Goal: Use online tool/utility: Use online tool/utility

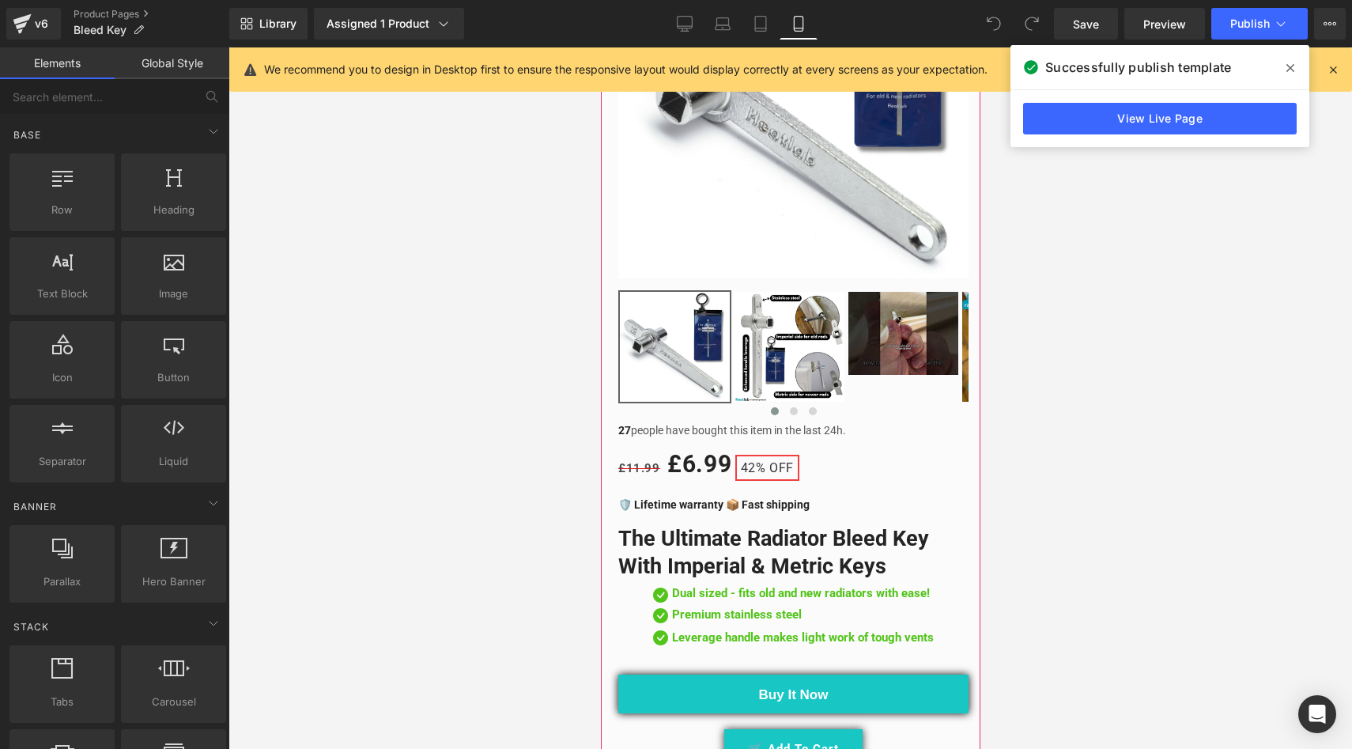
scroll to position [471, 0]
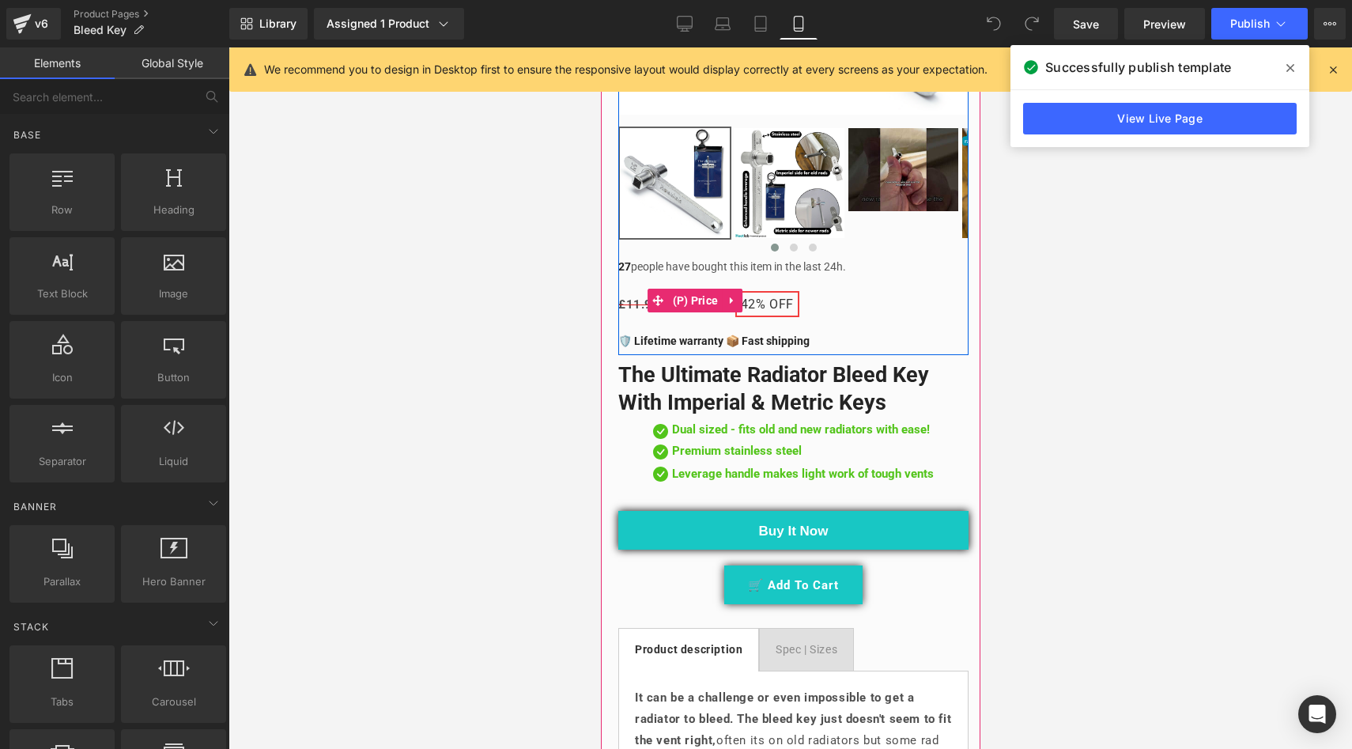
click at [762, 294] on span "42% OFF" at bounding box center [766, 304] width 64 height 26
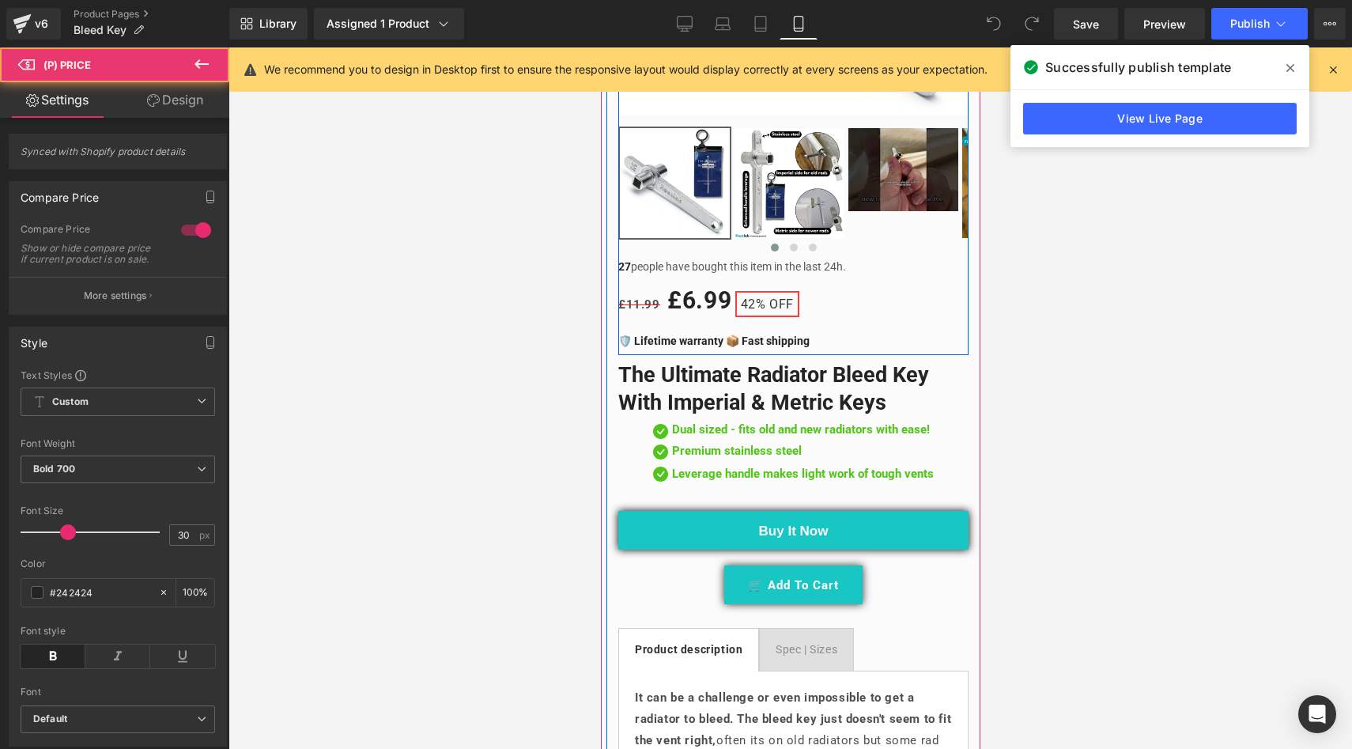
click at [761, 291] on span "42% OFF" at bounding box center [766, 304] width 64 height 26
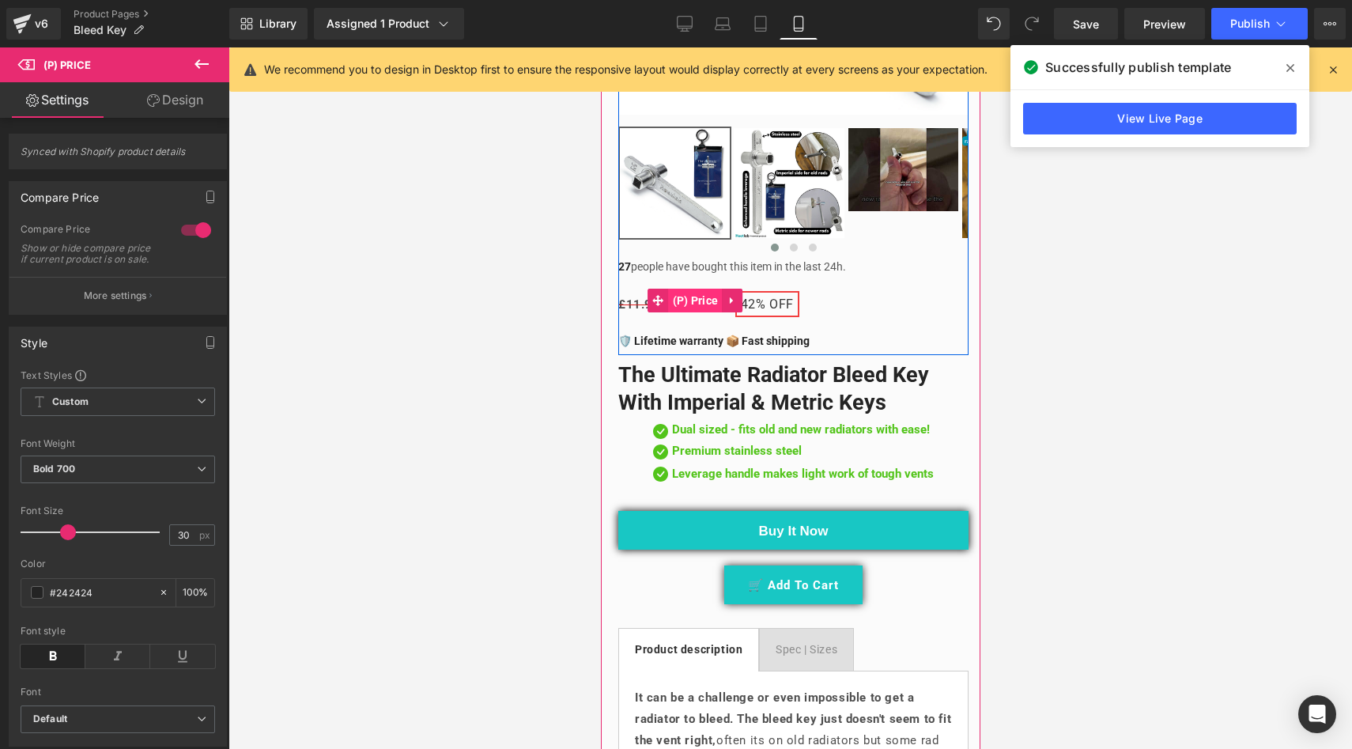
click at [674, 291] on span "(P) Price" at bounding box center [695, 301] width 54 height 24
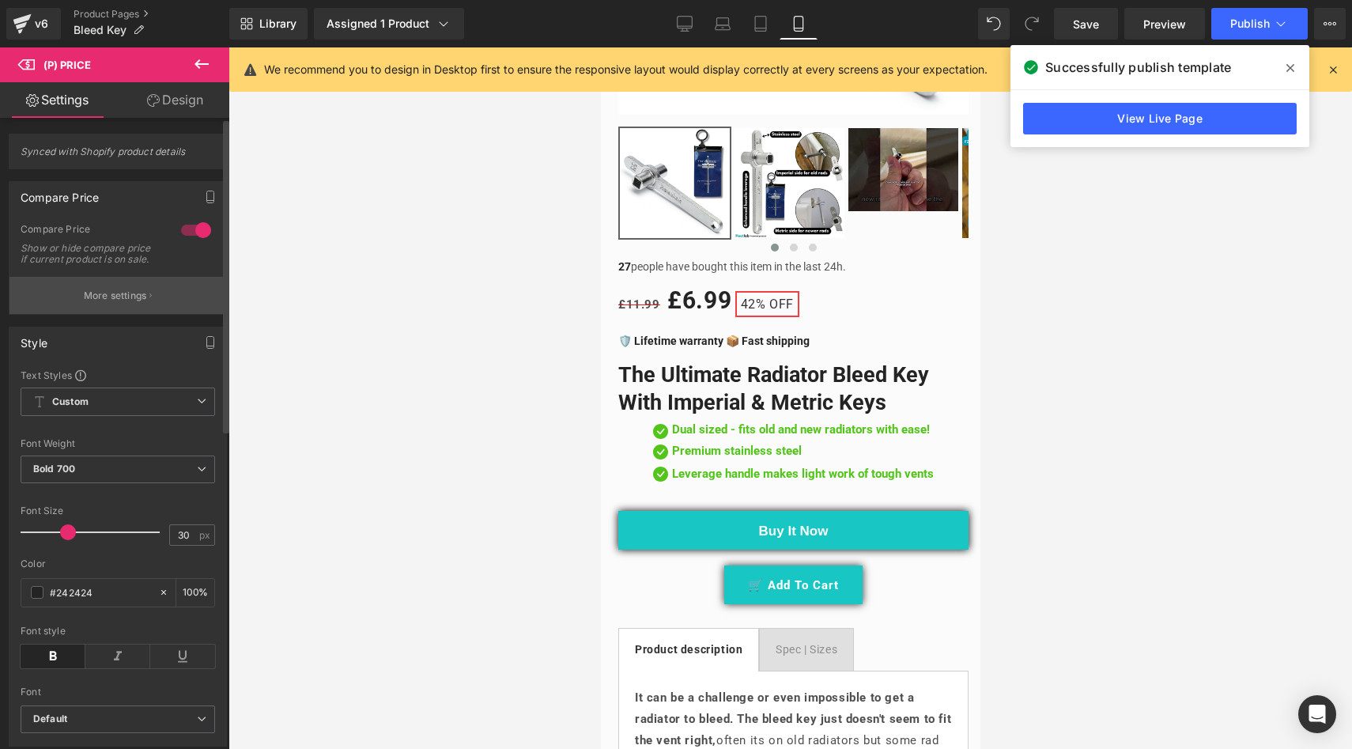
click at [115, 300] on p "More settings" at bounding box center [115, 296] width 63 height 14
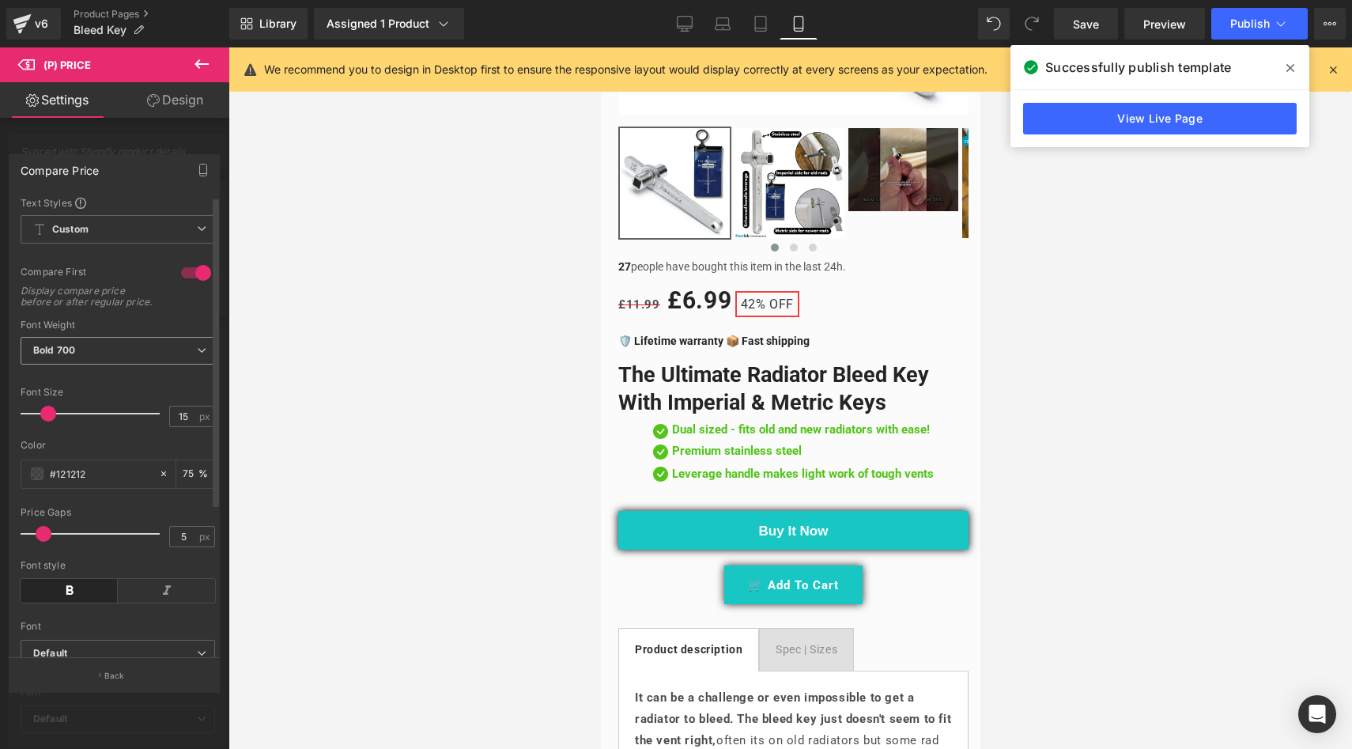
click at [141, 362] on span "Bold 700" at bounding box center [118, 351] width 194 height 28
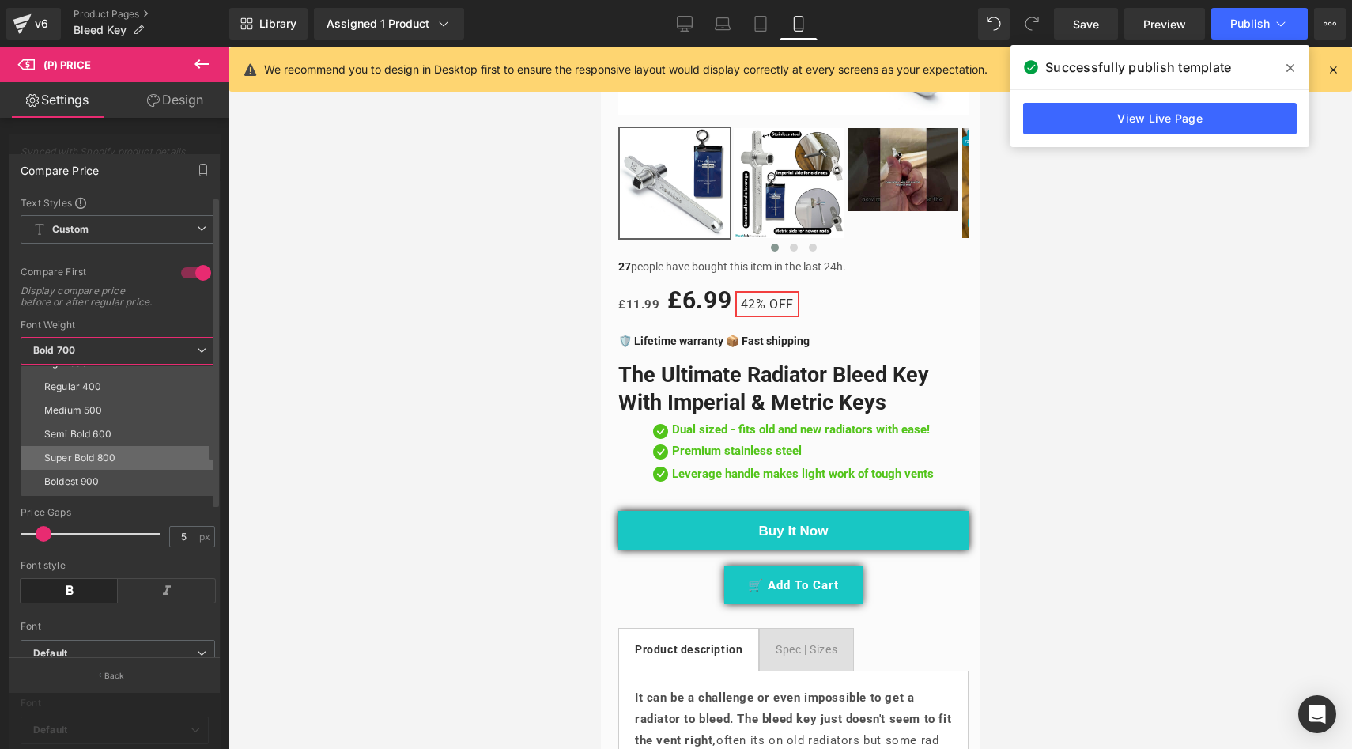
scroll to position [63, 0]
click at [114, 462] on div "Super Bold 800" at bounding box center [79, 456] width 71 height 11
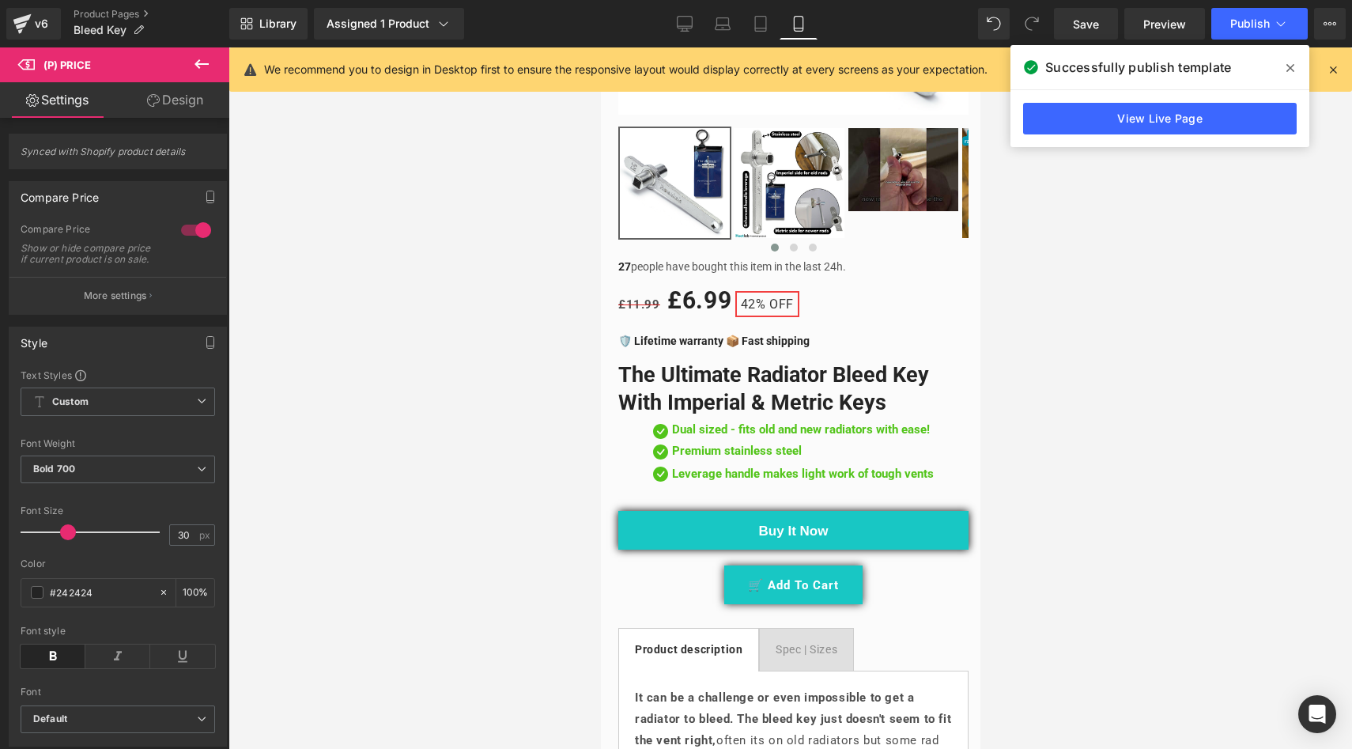
click at [369, 360] on div at bounding box center [789, 397] width 1123 height 701
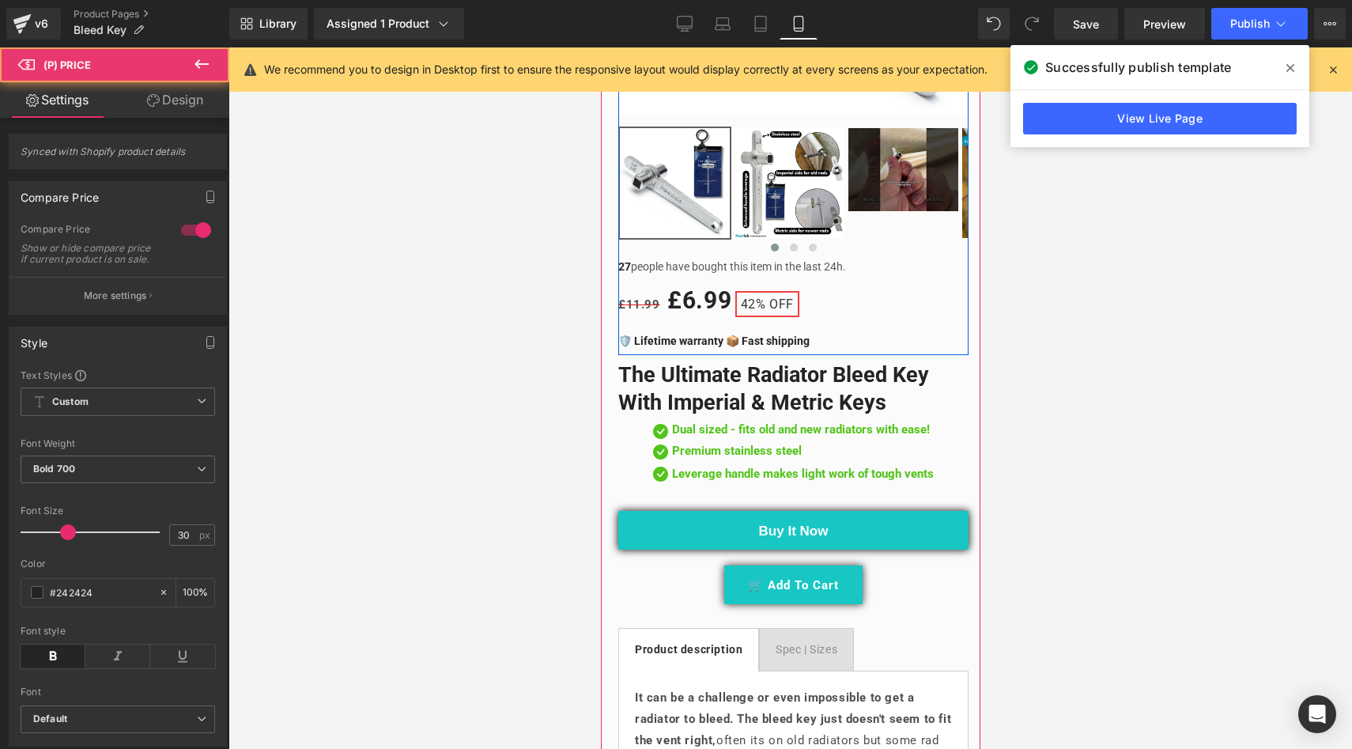
click at [771, 296] on span "OFF" at bounding box center [780, 303] width 25 height 15
click at [778, 296] on span "OFF" at bounding box center [780, 303] width 25 height 15
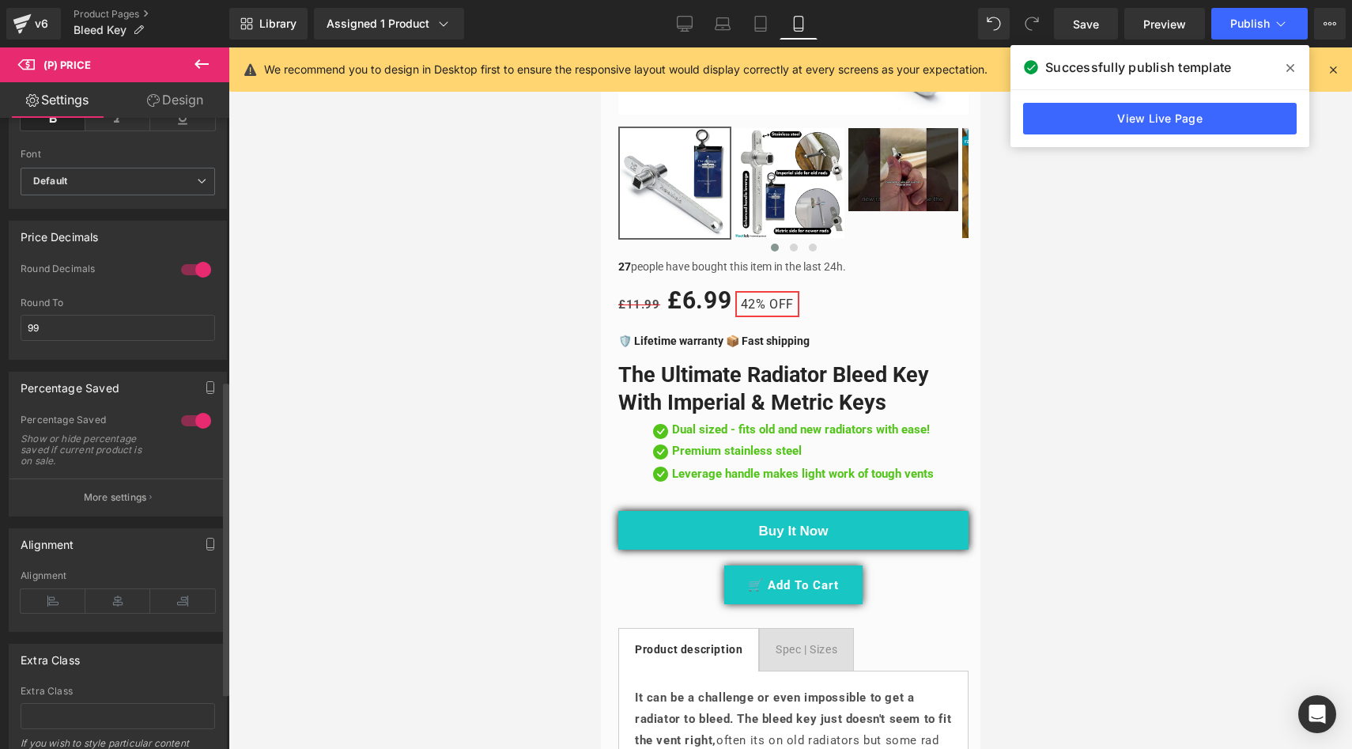
scroll to position [538, 0]
click at [119, 504] on p "More settings" at bounding box center [115, 496] width 63 height 14
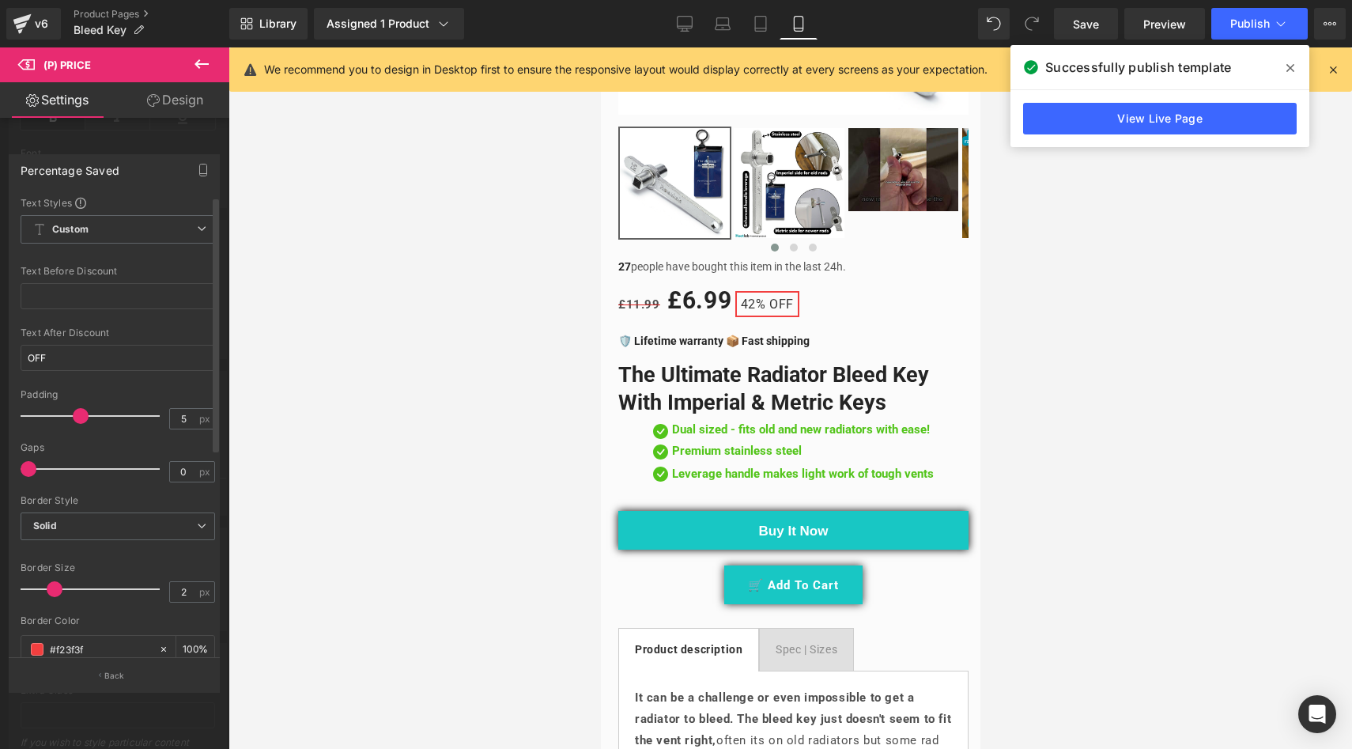
type input "4"
click at [55, 408] on span at bounding box center [55, 416] width 16 height 16
type input "9"
drag, startPoint x: 28, startPoint y: 444, endPoint x: 40, endPoint y: 442, distance: 12.0
click at [40, 461] on span at bounding box center [40, 469] width 16 height 16
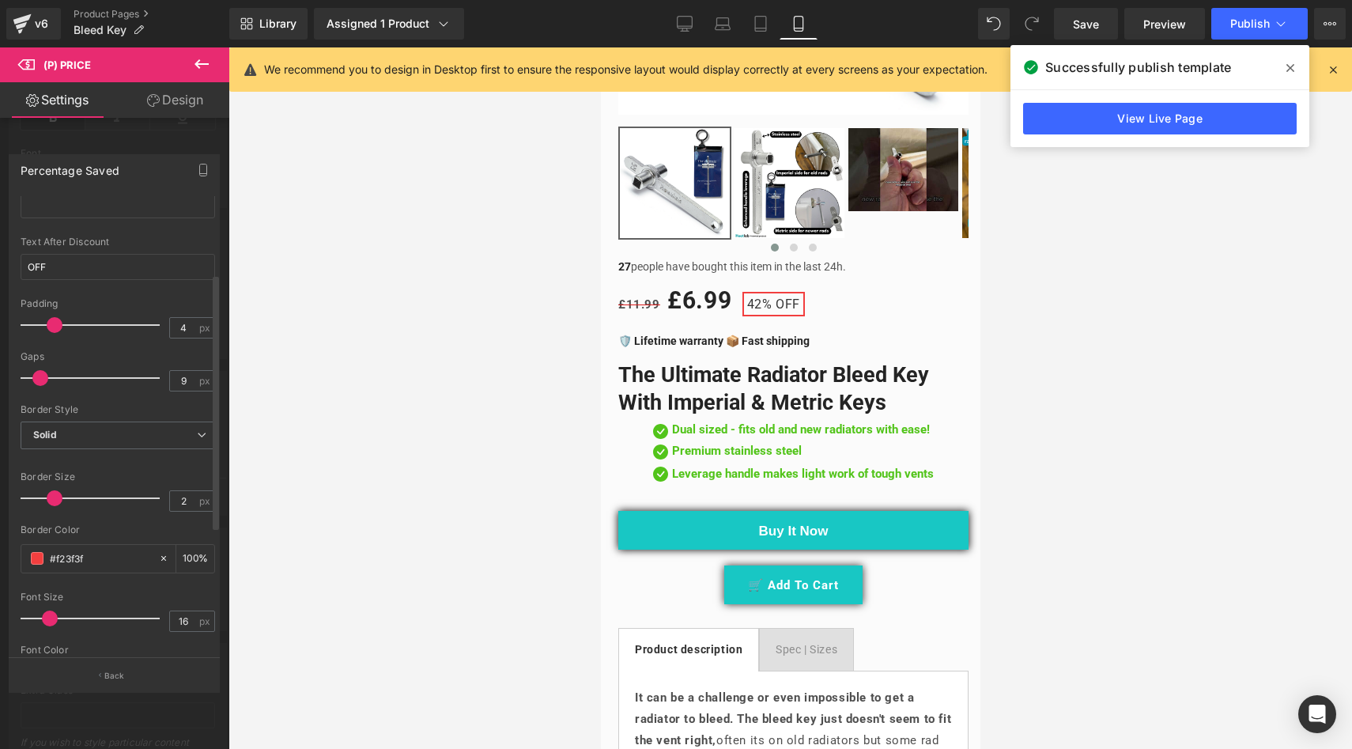
scroll to position [138, 0]
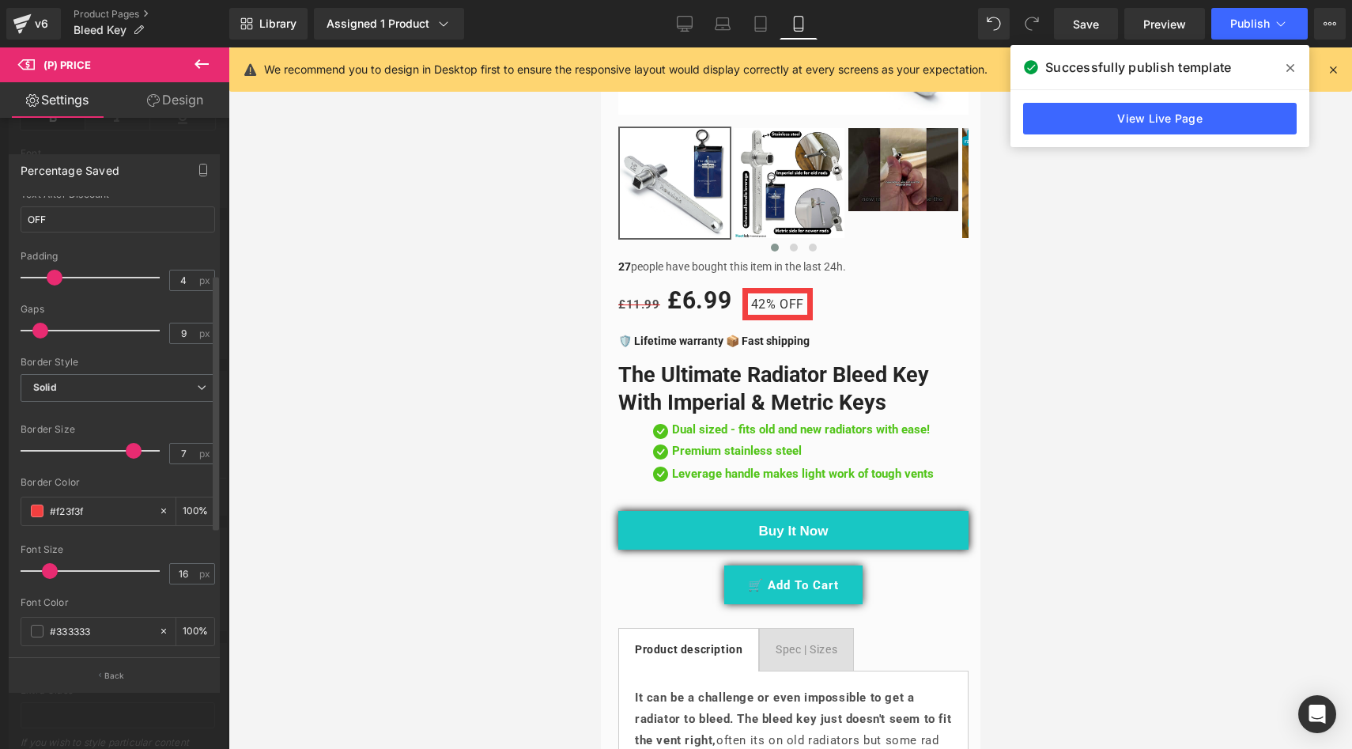
type input "6"
drag, startPoint x: 53, startPoint y: 428, endPoint x: 100, endPoint y: 435, distance: 48.0
click at [100, 443] on span at bounding box center [108, 451] width 16 height 16
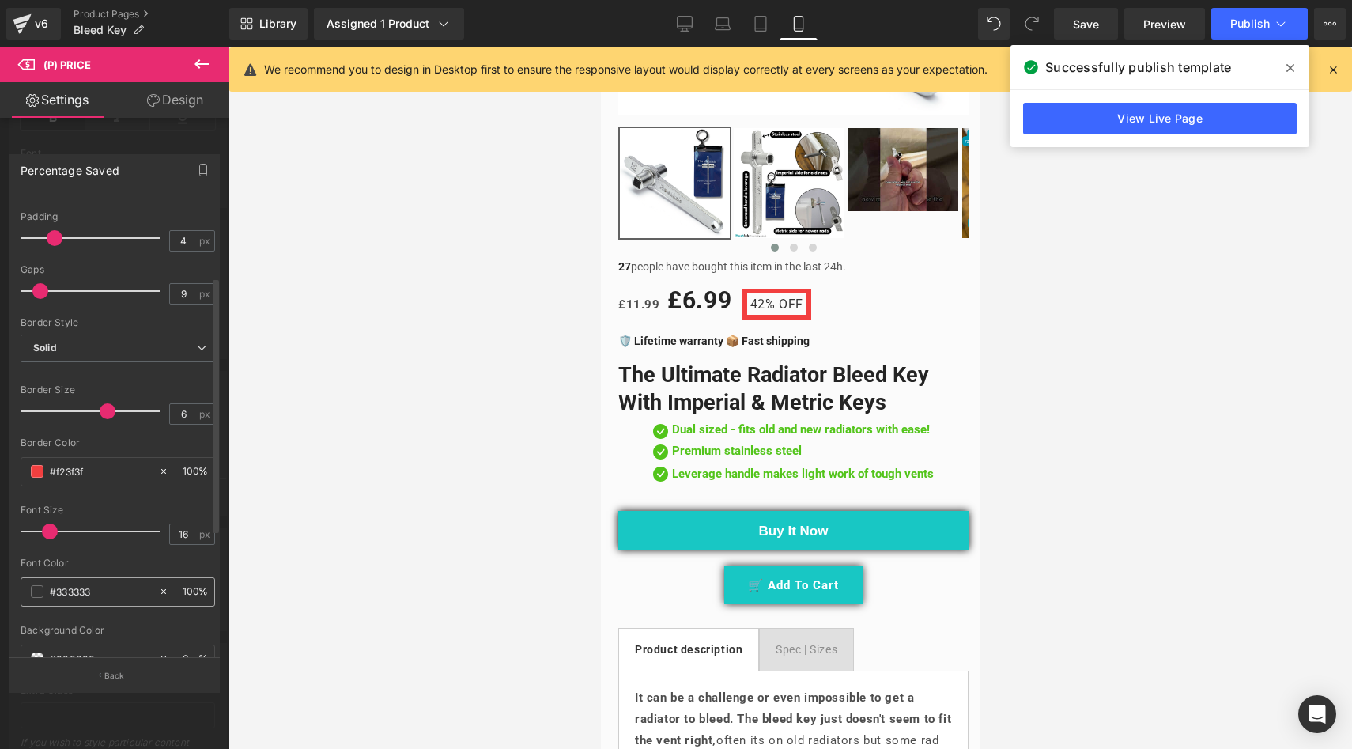
scroll to position [262, 0]
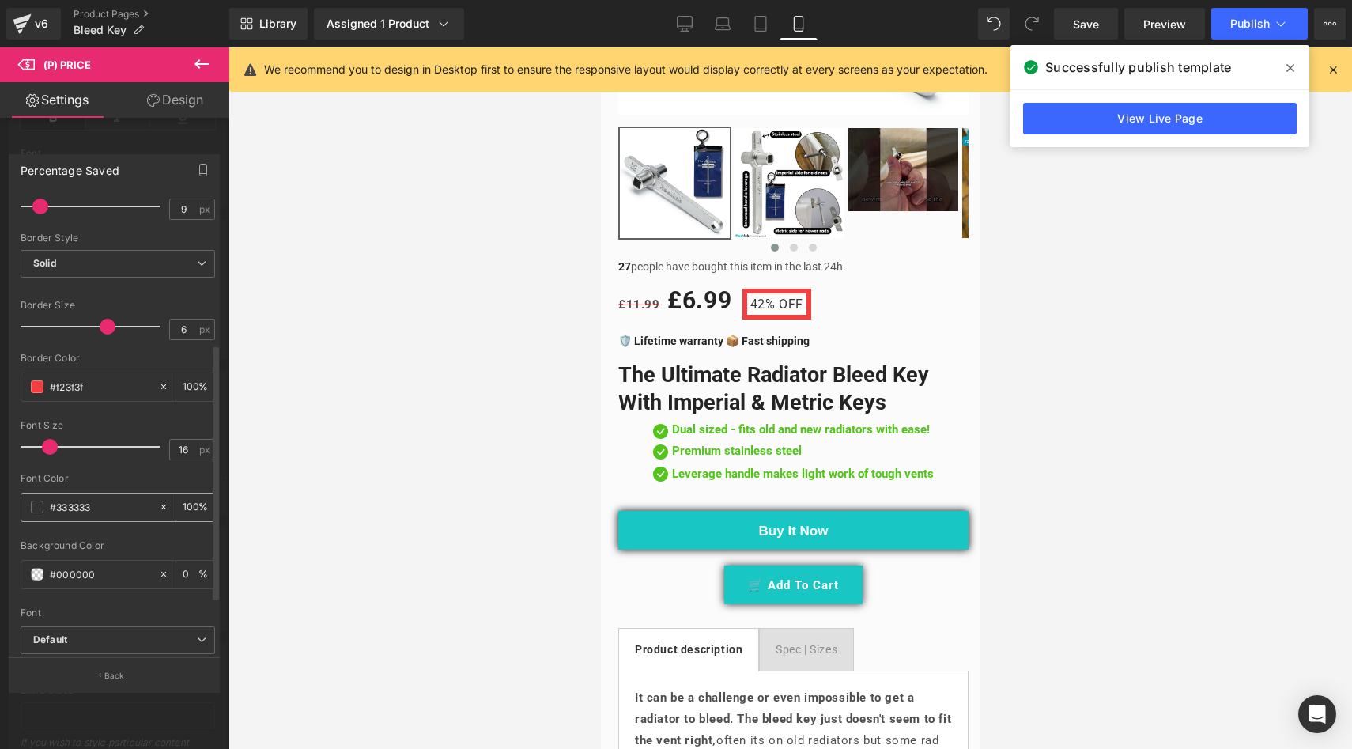
click at [38, 503] on span at bounding box center [37, 506] width 13 height 13
click at [40, 572] on span at bounding box center [37, 574] width 13 height 13
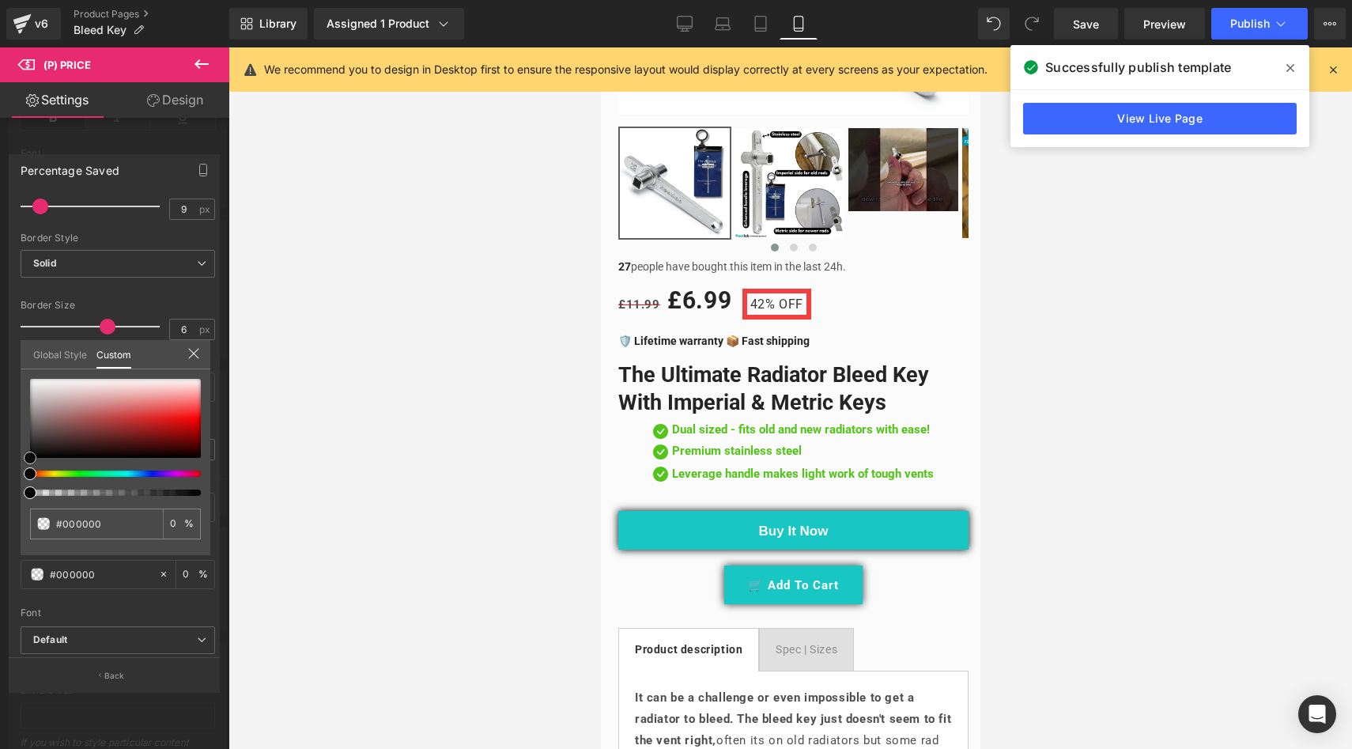
type input "#d03838"
type input "#b60f0f"
type input "#c10000"
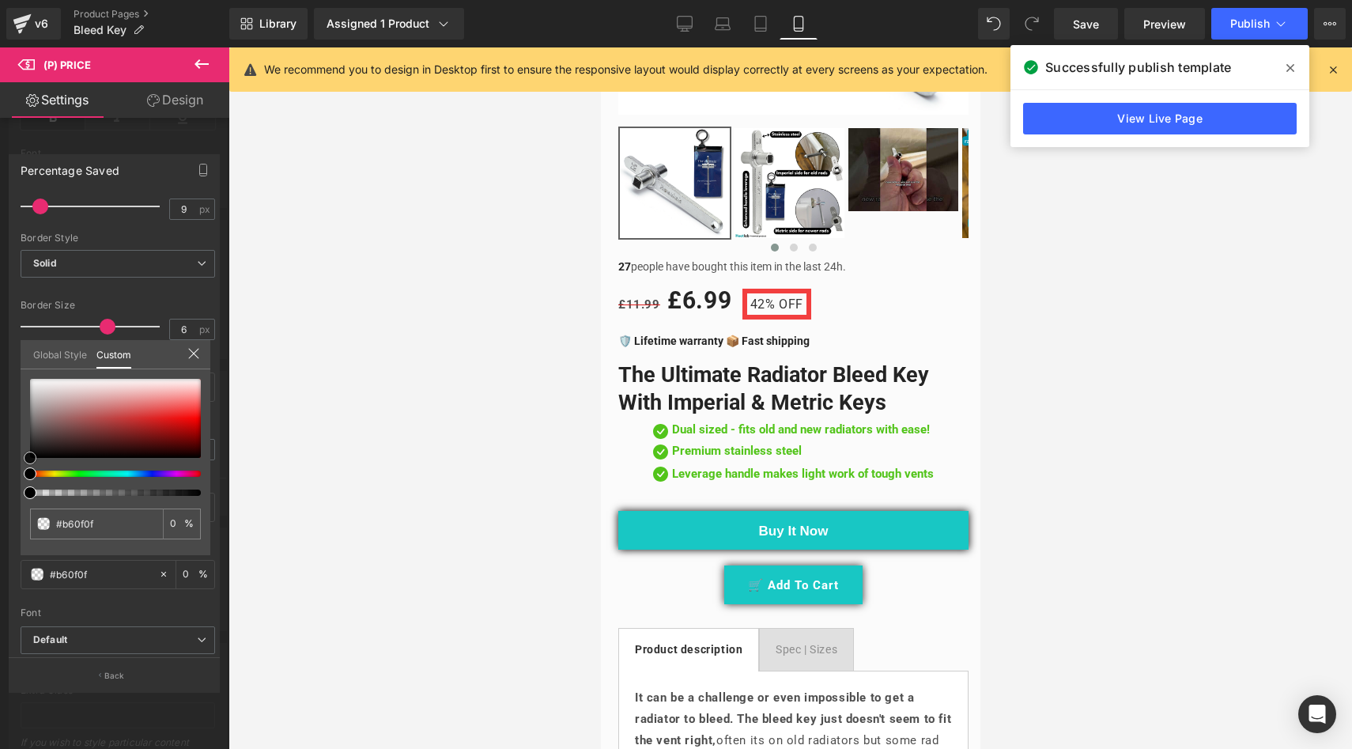
type input "#c10000"
type input "#c60000"
type input "#bc0000"
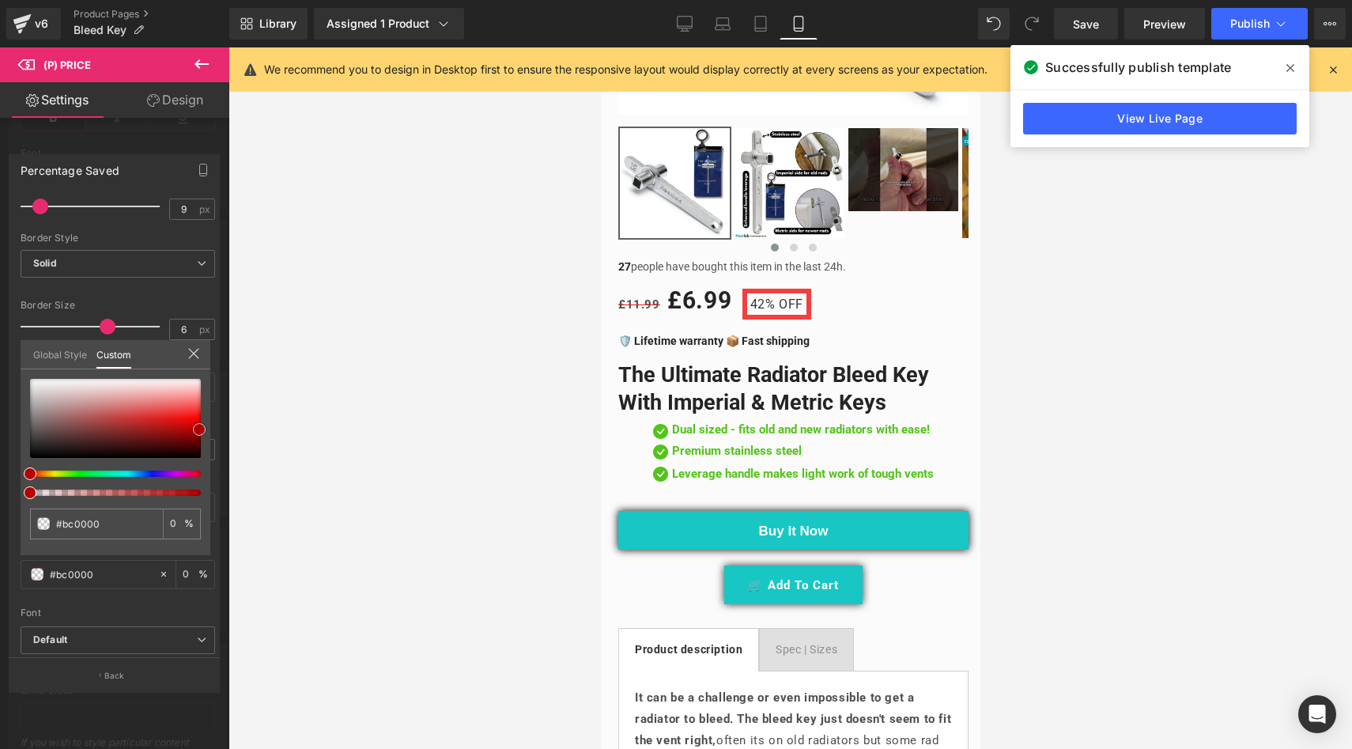
type input "#ad0000"
type input "#a80000"
type input "#9e0000"
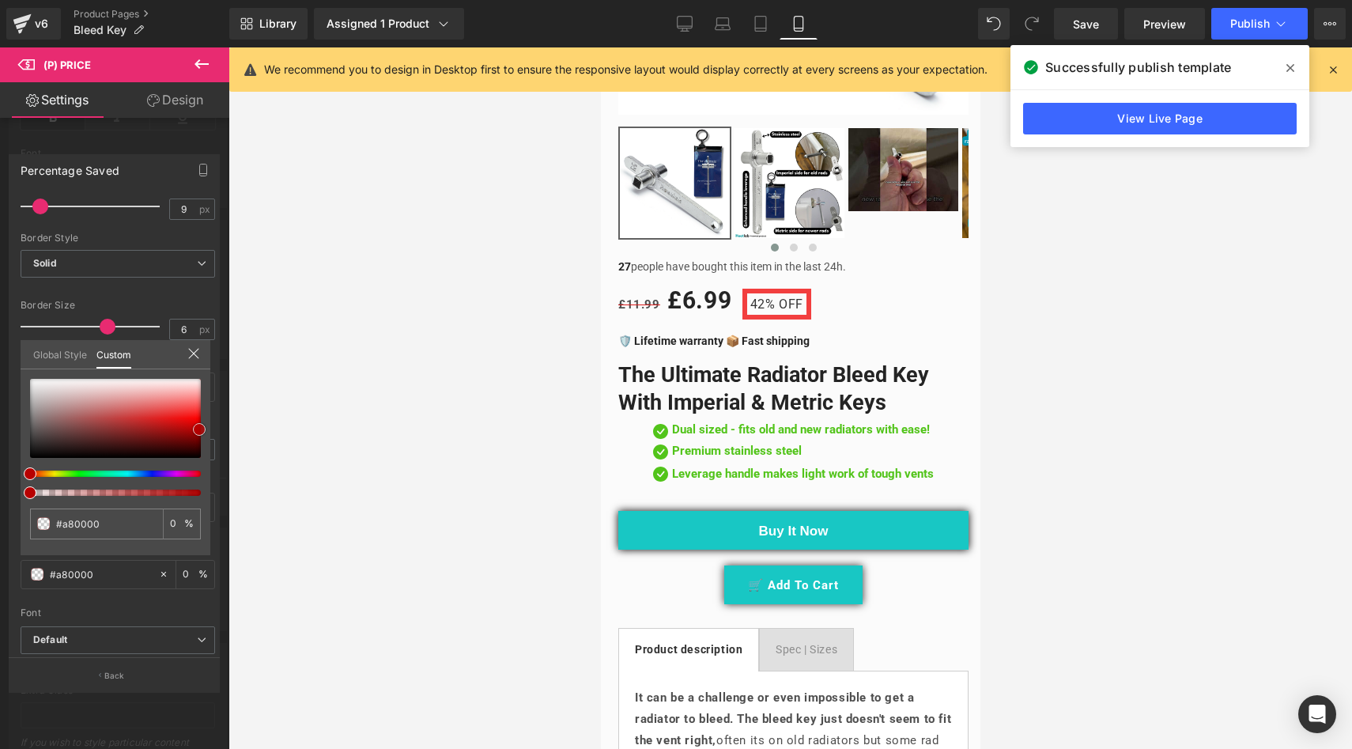
type input "#9e0000"
type input "#990000"
drag, startPoint x: 206, startPoint y: 428, endPoint x: 259, endPoint y: 434, distance: 52.6
click at [259, 434] on div "(P) Price You are previewing how the will restyle your page. You can not edit E…" at bounding box center [676, 388] width 1352 height 776
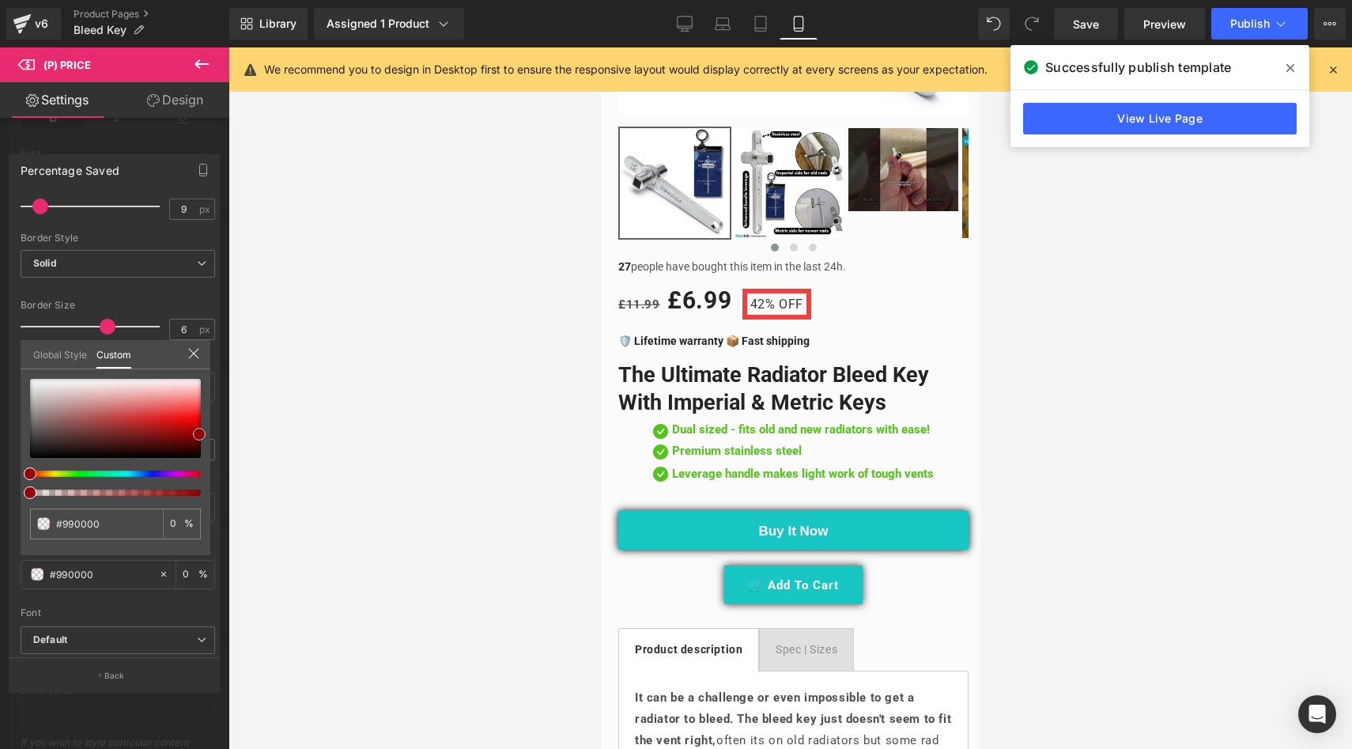
type input "#da0505"
type input "#ea0404"
type input "#fa3737"
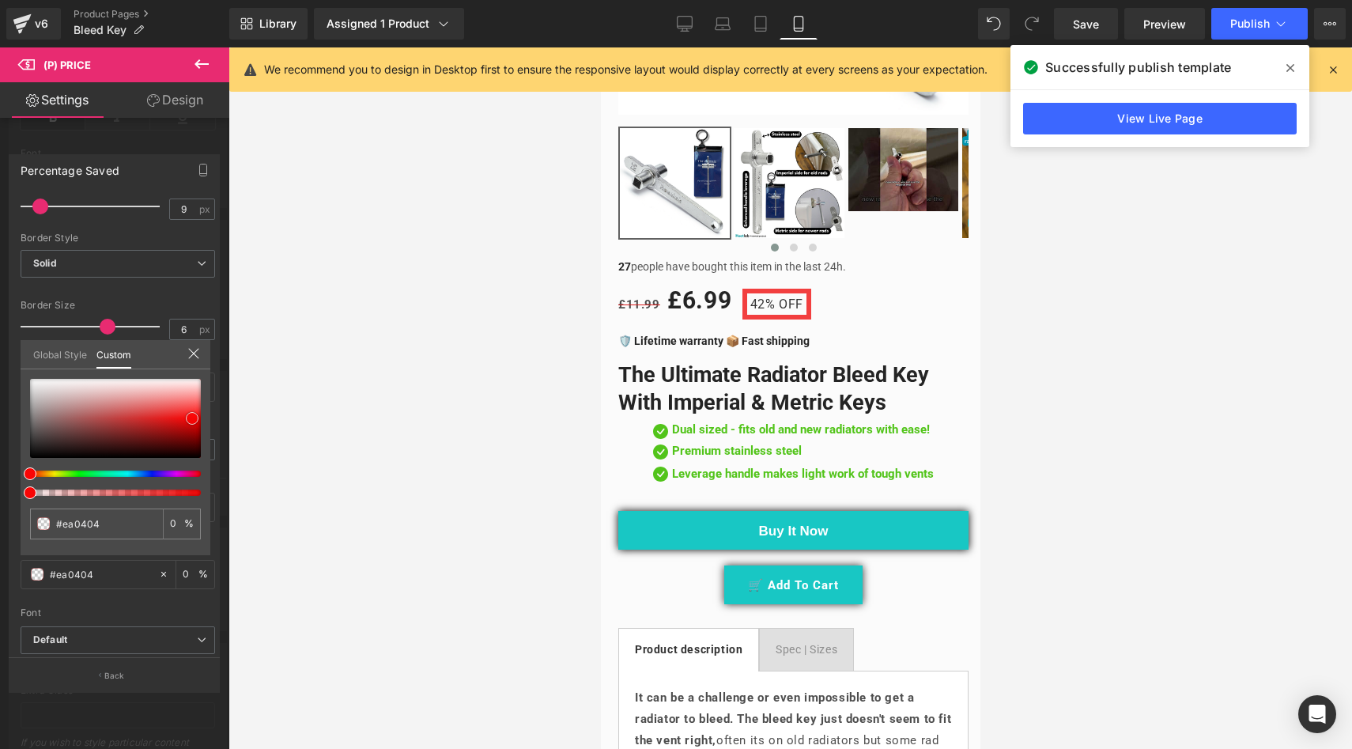
type input "#fa3737"
type input "#fc6868"
type input "#fd8a8a"
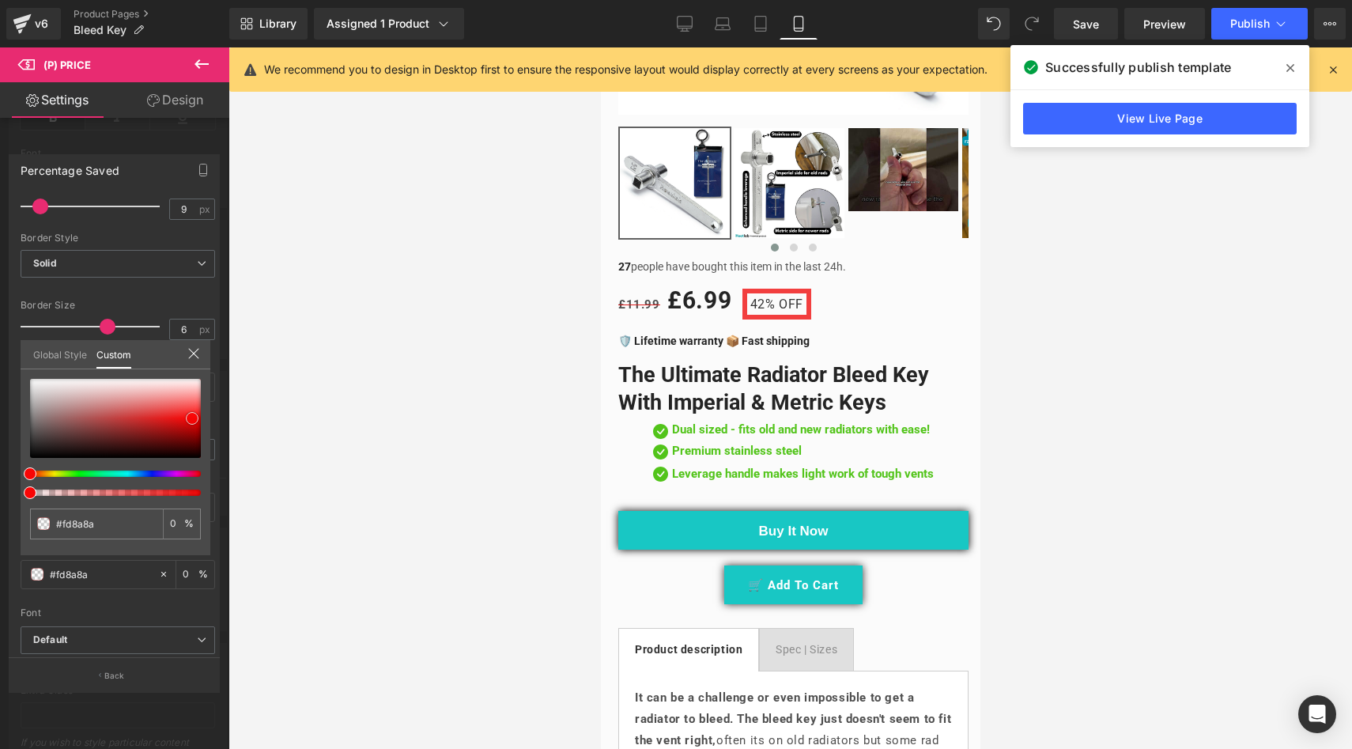
type input "#fd8f8f"
type input "#fc8787"
type input "#fb6969"
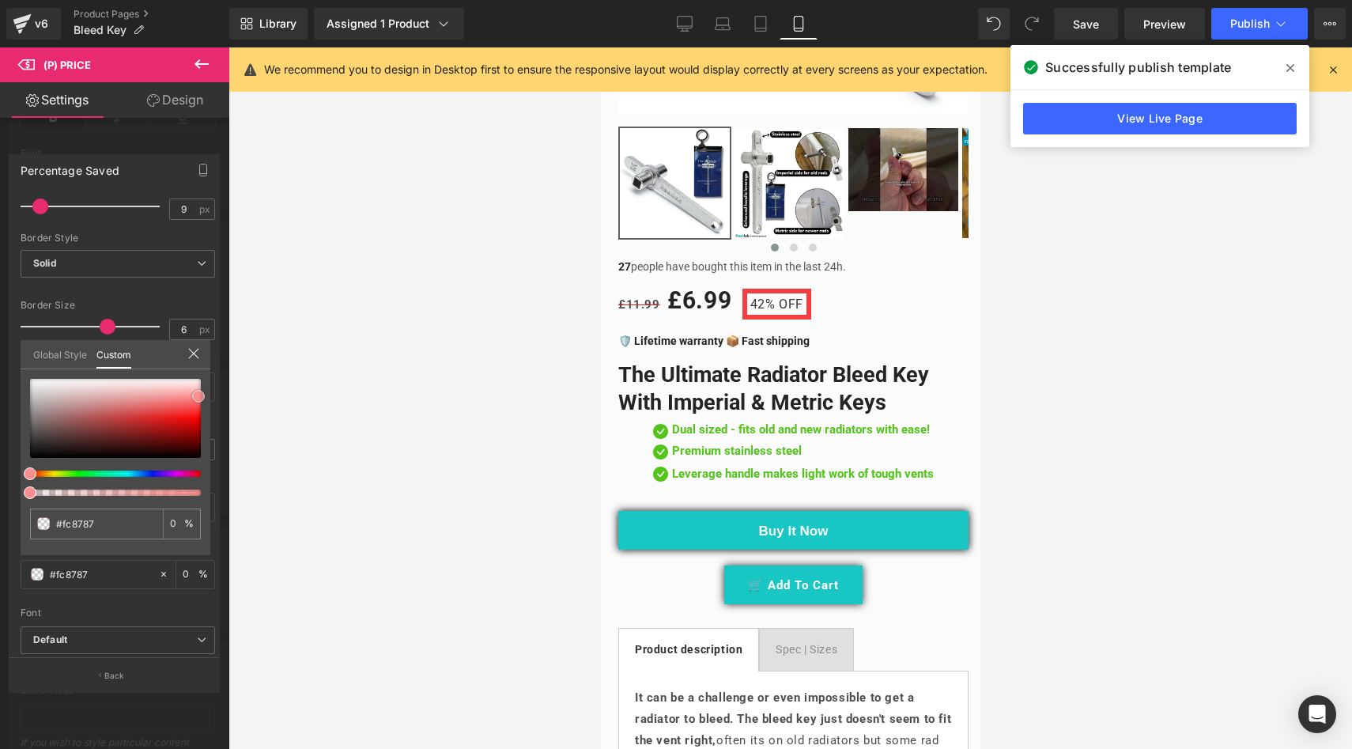
type input "#fb6969"
type input "#f95c5c"
type input "#f85757"
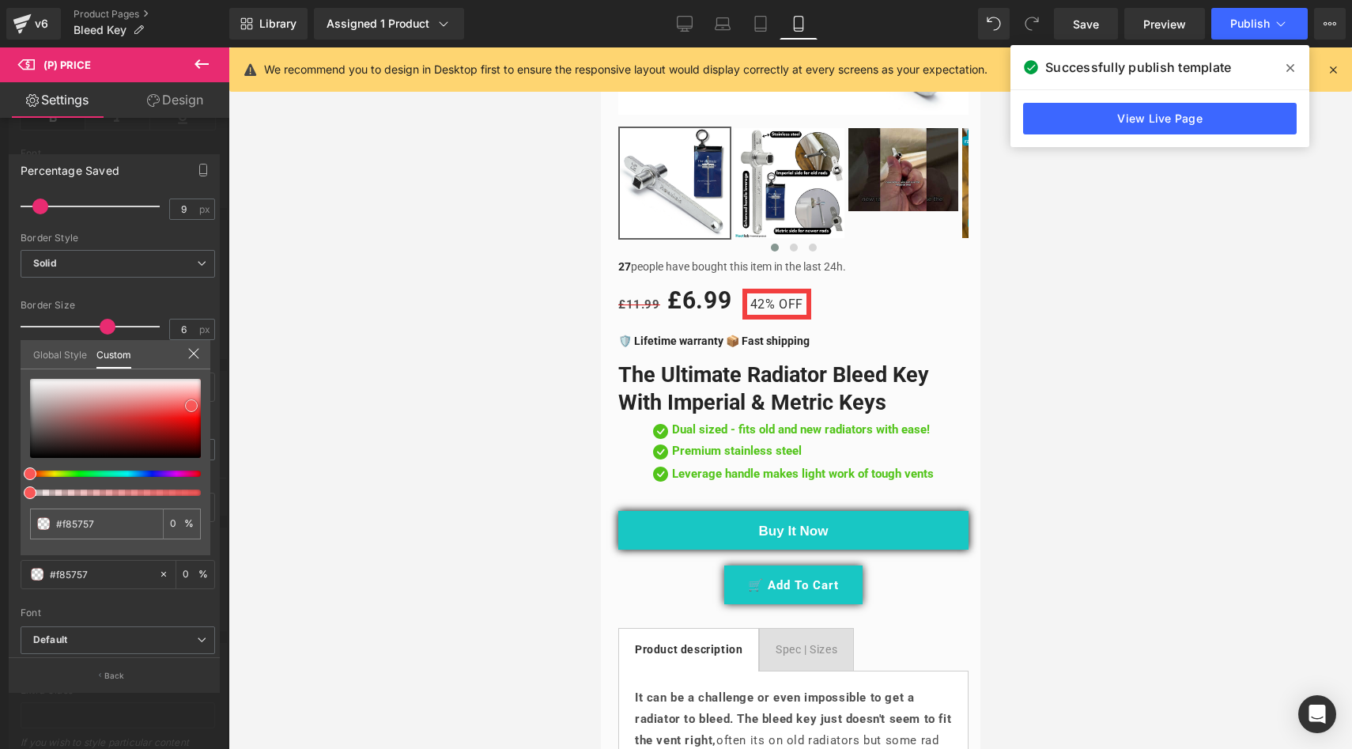
drag, startPoint x: 192, startPoint y: 418, endPoint x: 191, endPoint y: 406, distance: 12.7
click at [191, 406] on div at bounding box center [115, 418] width 171 height 79
type input "4"
type input "20"
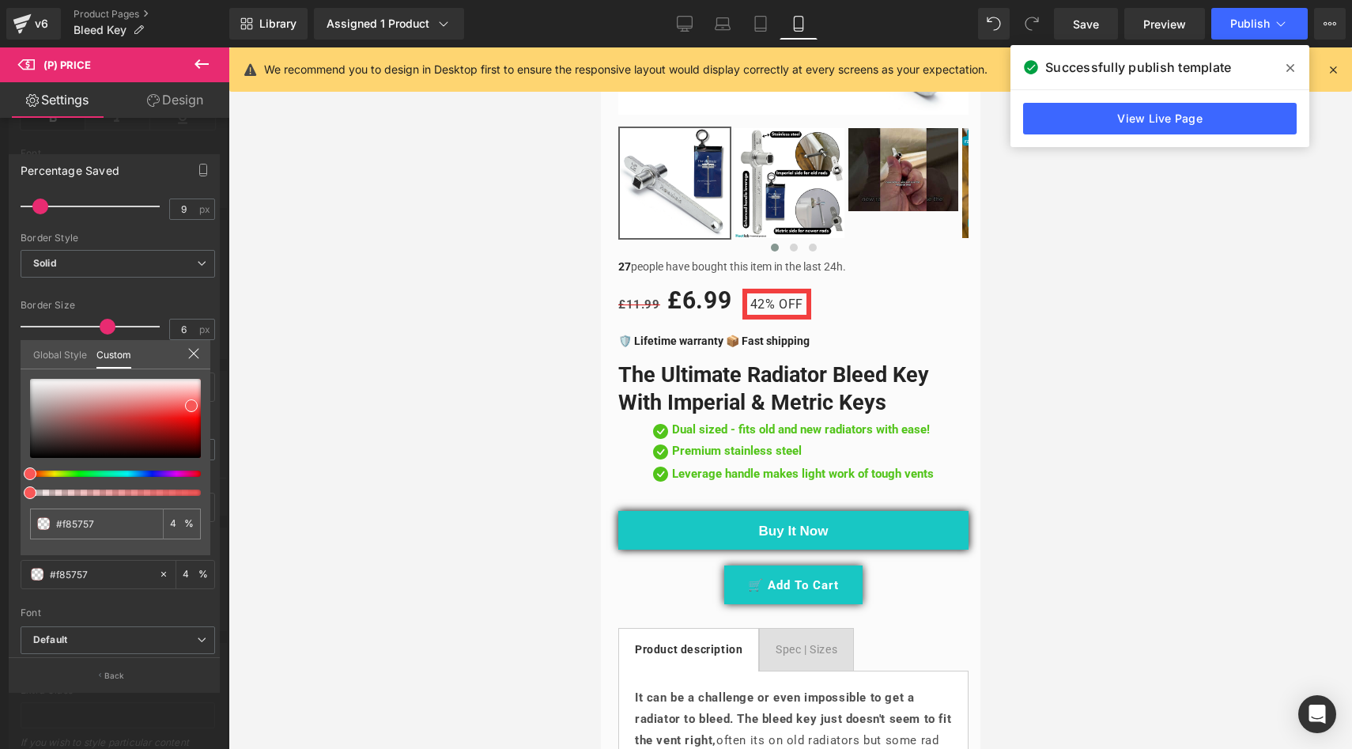
type input "20"
type input "47"
type input "76"
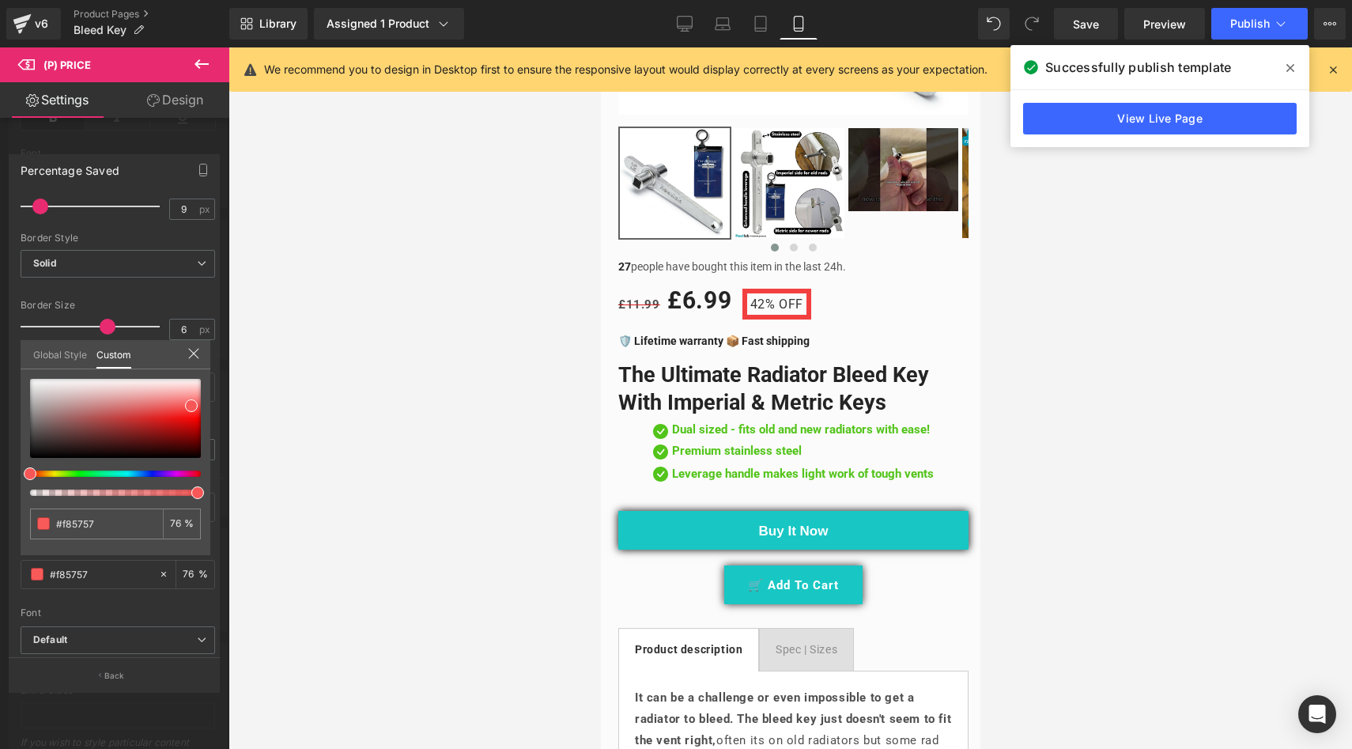
type input "98"
drag, startPoint x: 28, startPoint y: 492, endPoint x: 206, endPoint y: 505, distance: 178.4
click at [206, 505] on div "#f85757 98 %" at bounding box center [116, 467] width 190 height 176
drag, startPoint x: 107, startPoint y: 527, endPoint x: 49, endPoint y: 514, distance: 59.1
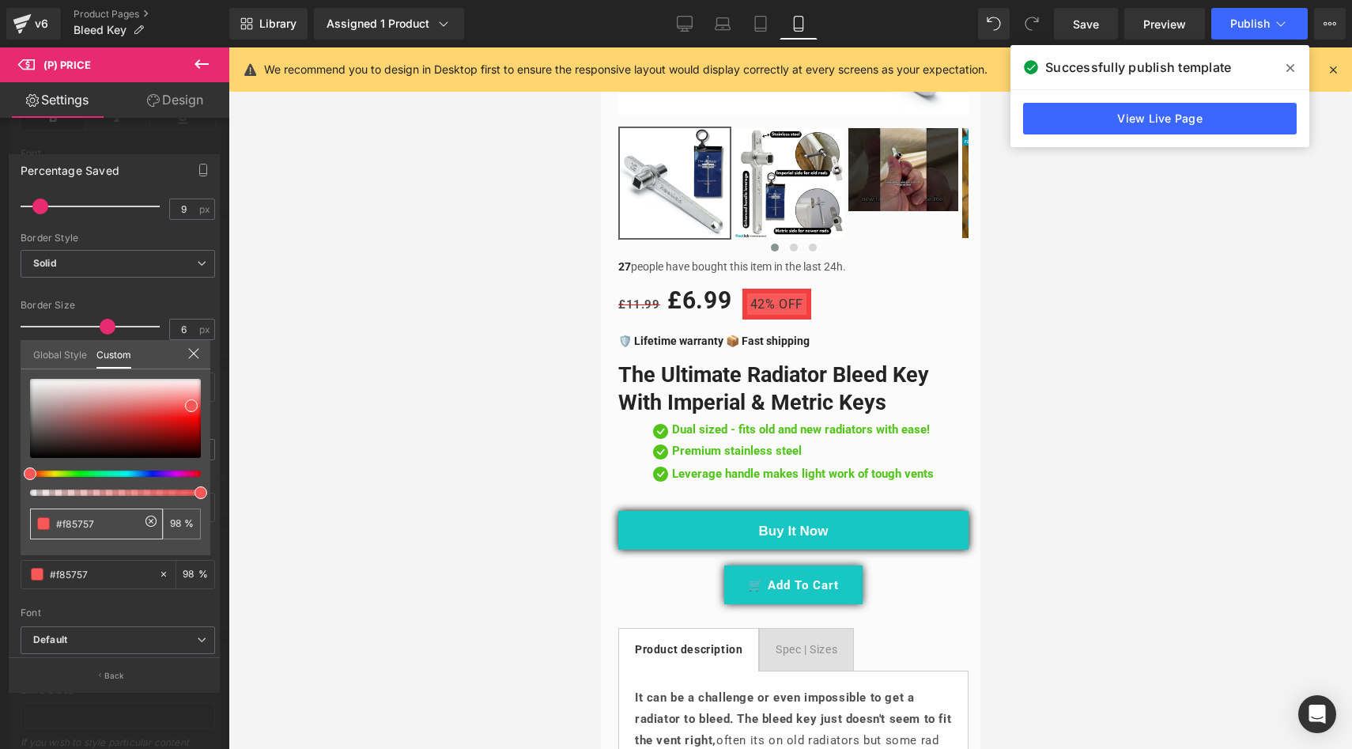
click at [49, 514] on div "#f85757" at bounding box center [96, 523] width 133 height 31
type input "#c51515"
type input "100"
type input "#c51515"
type input "100"
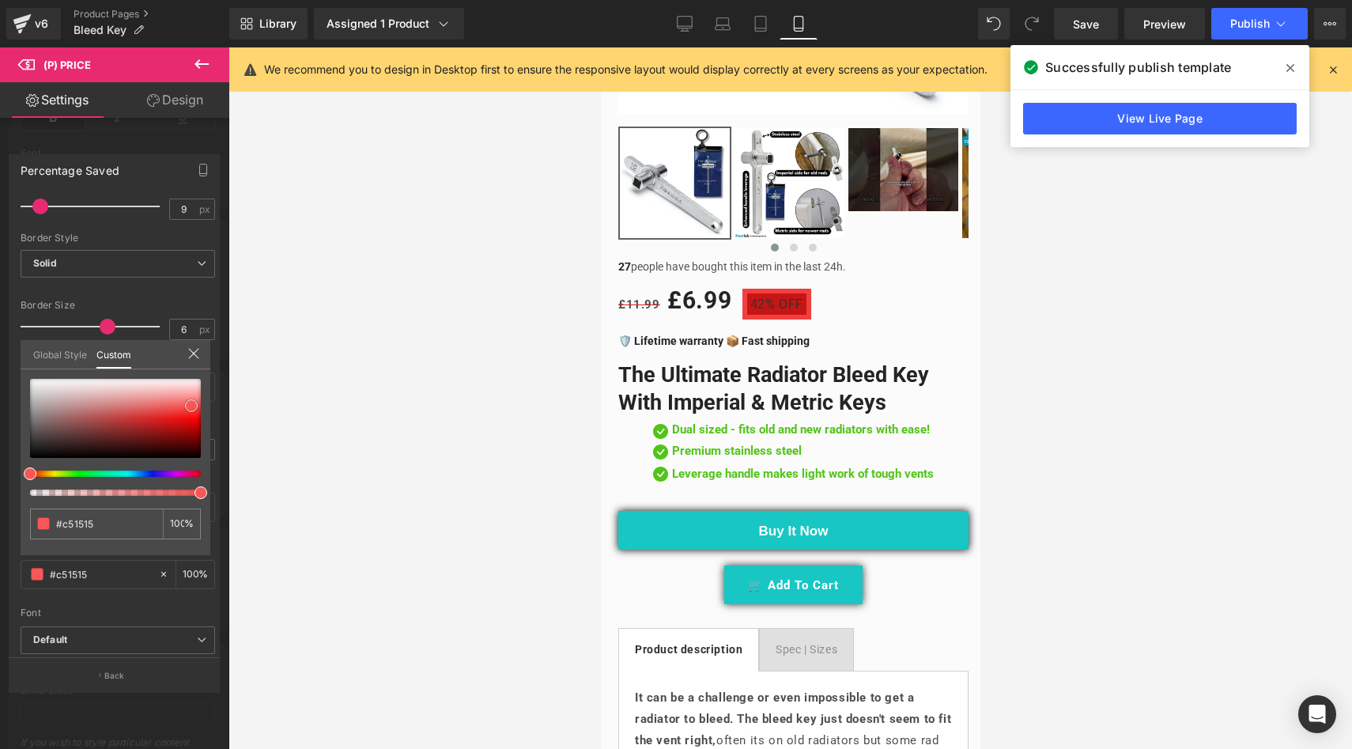
type input "#c31212"
type input "#bc0909"
type input "#ae0404"
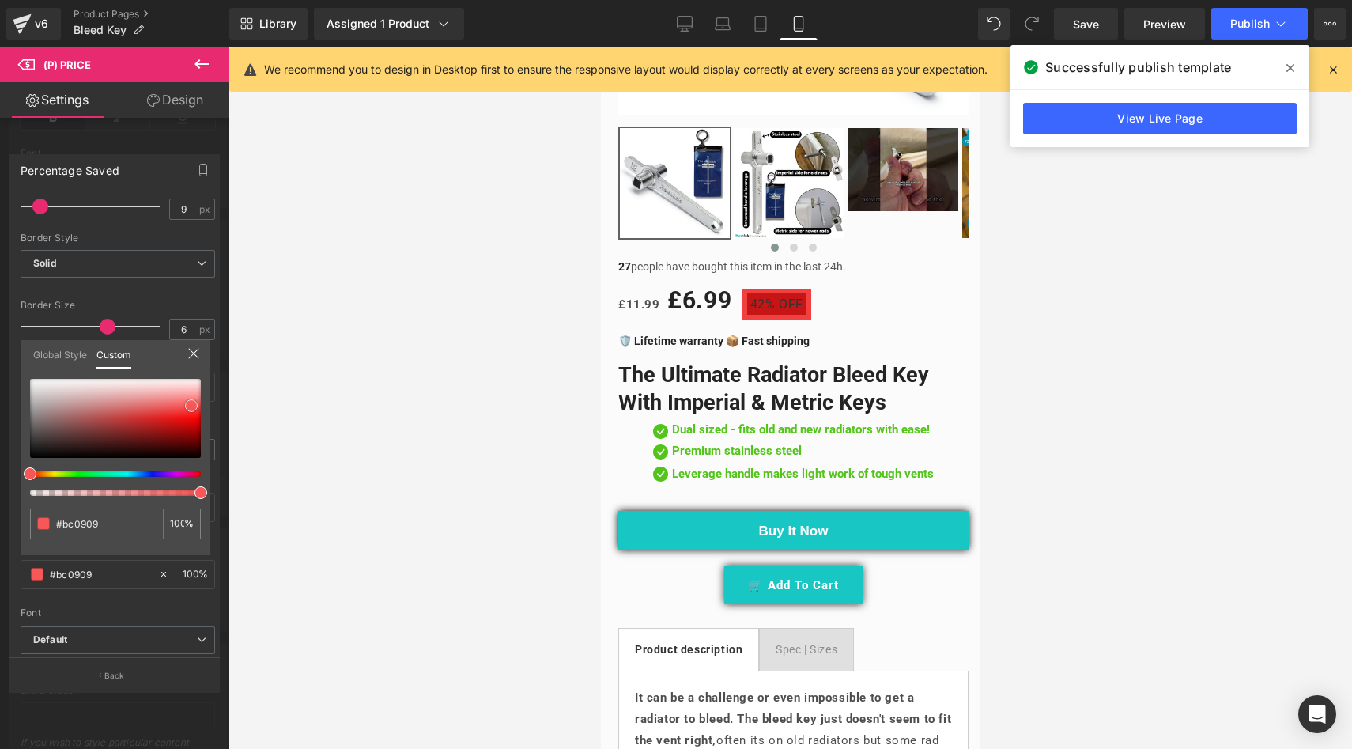
type input "#ae0404"
type input "#9f0404"
type input "#920101"
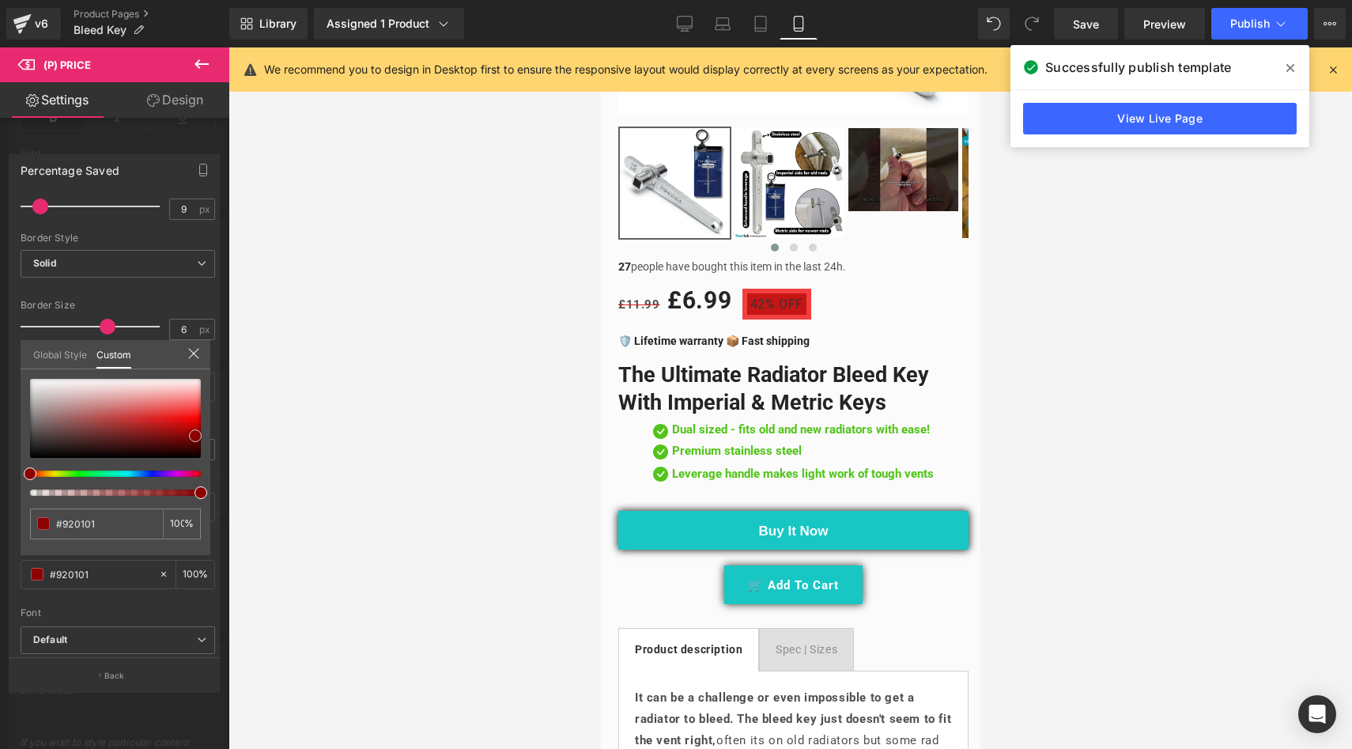
type input "#7f0000"
type input "#7a0000"
type input "#750000"
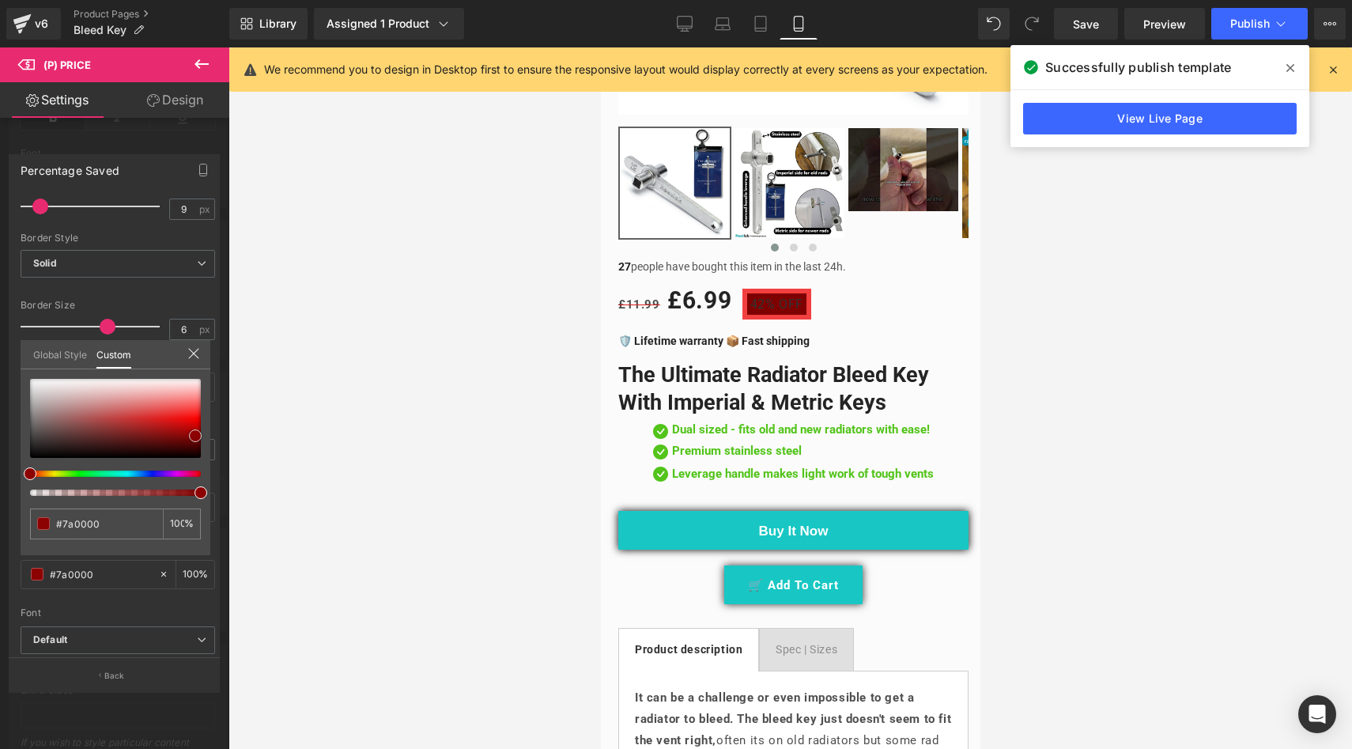
type input "#750000"
type input "#700000"
type input "#750000"
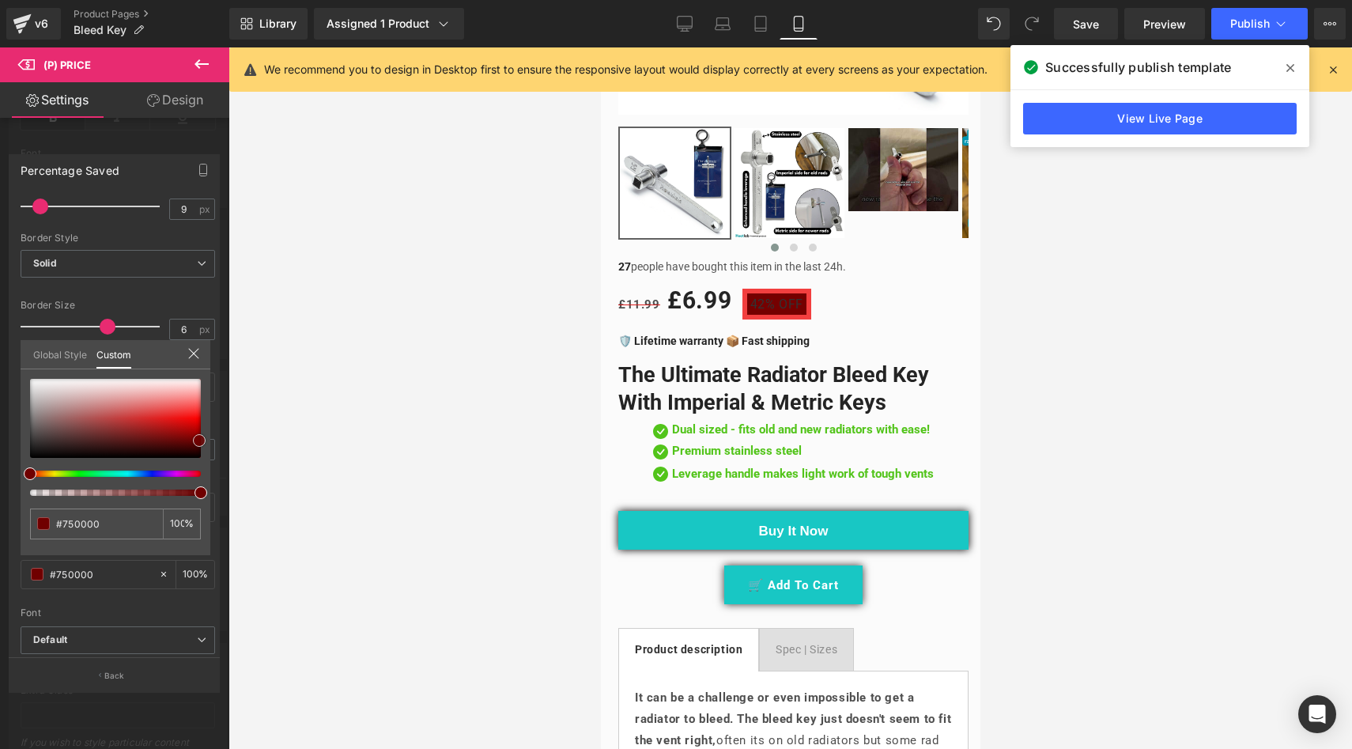
type input "#890000"
type input "#d10000"
type input "#fd1515"
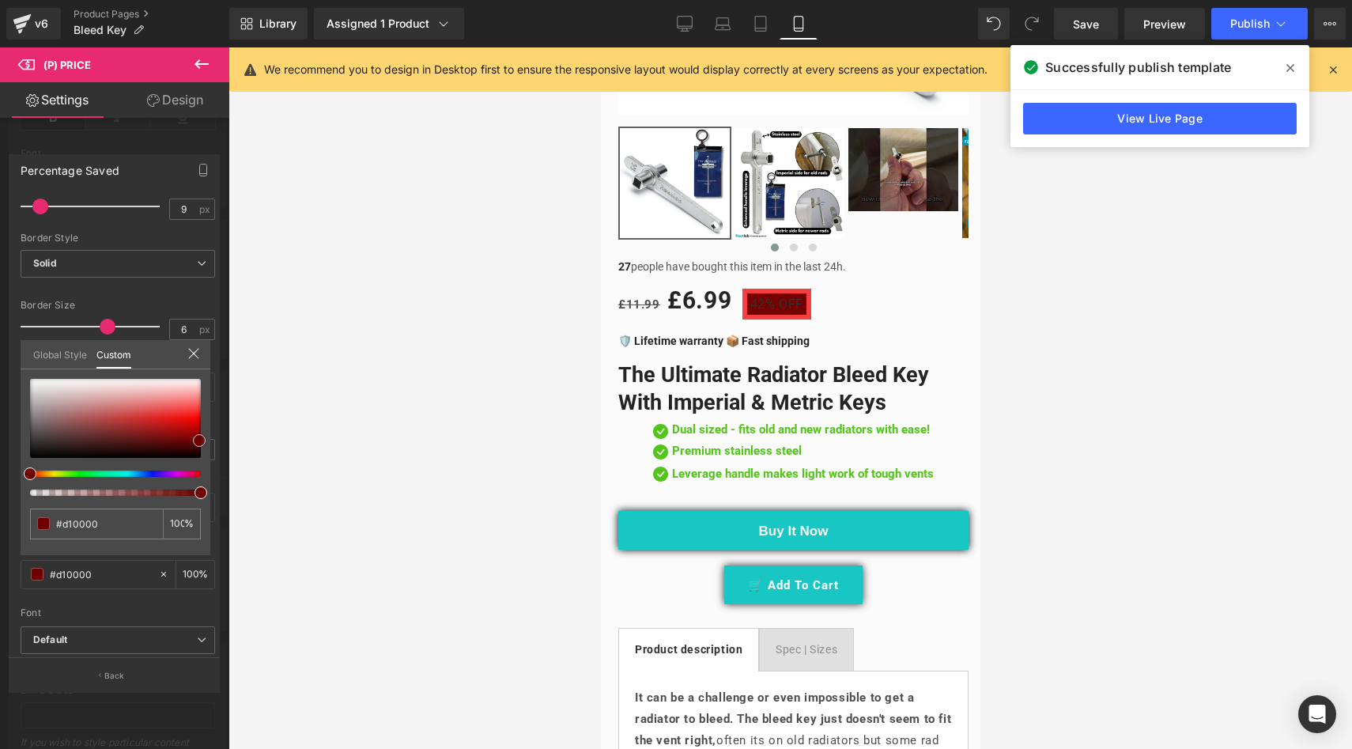
type input "#fd1515"
type input "#fd4949"
type input "#fe6161"
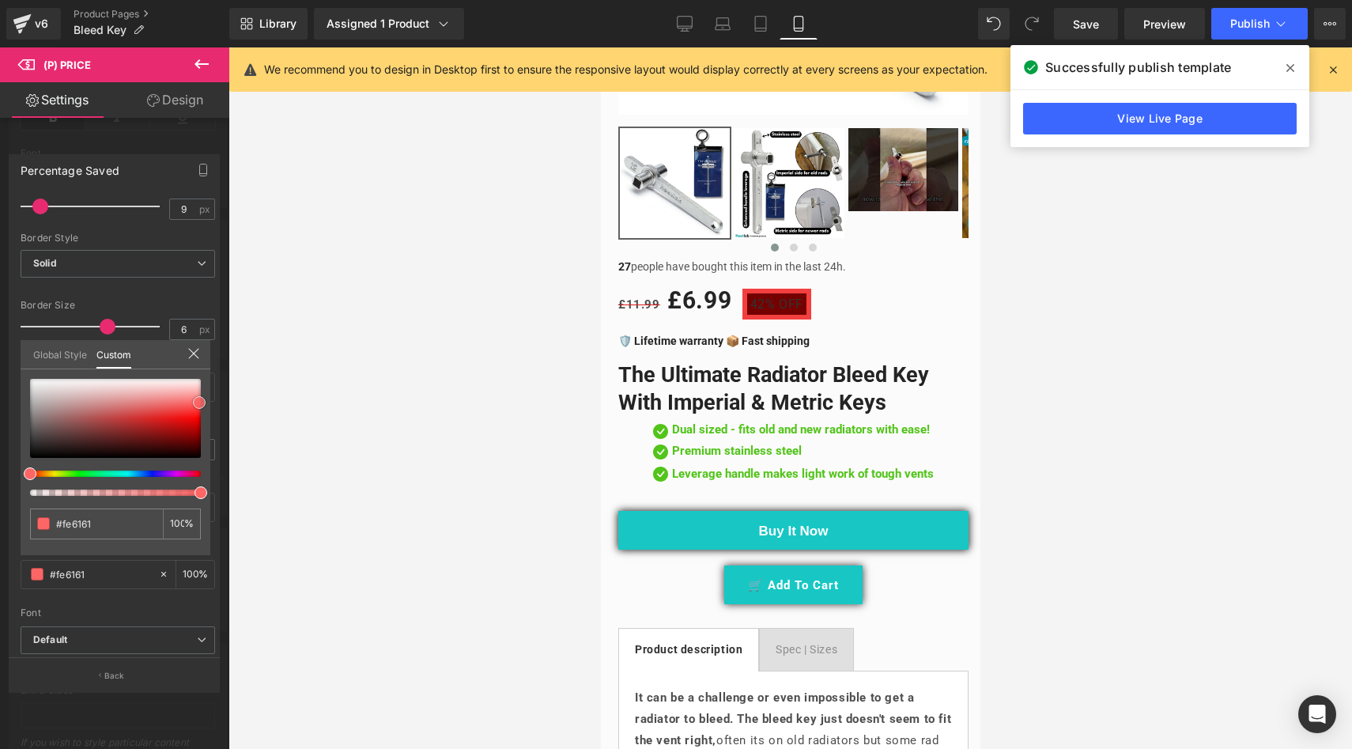
type input "#fe8080"
type input "#fe9f9f"
type input "#feb3b3"
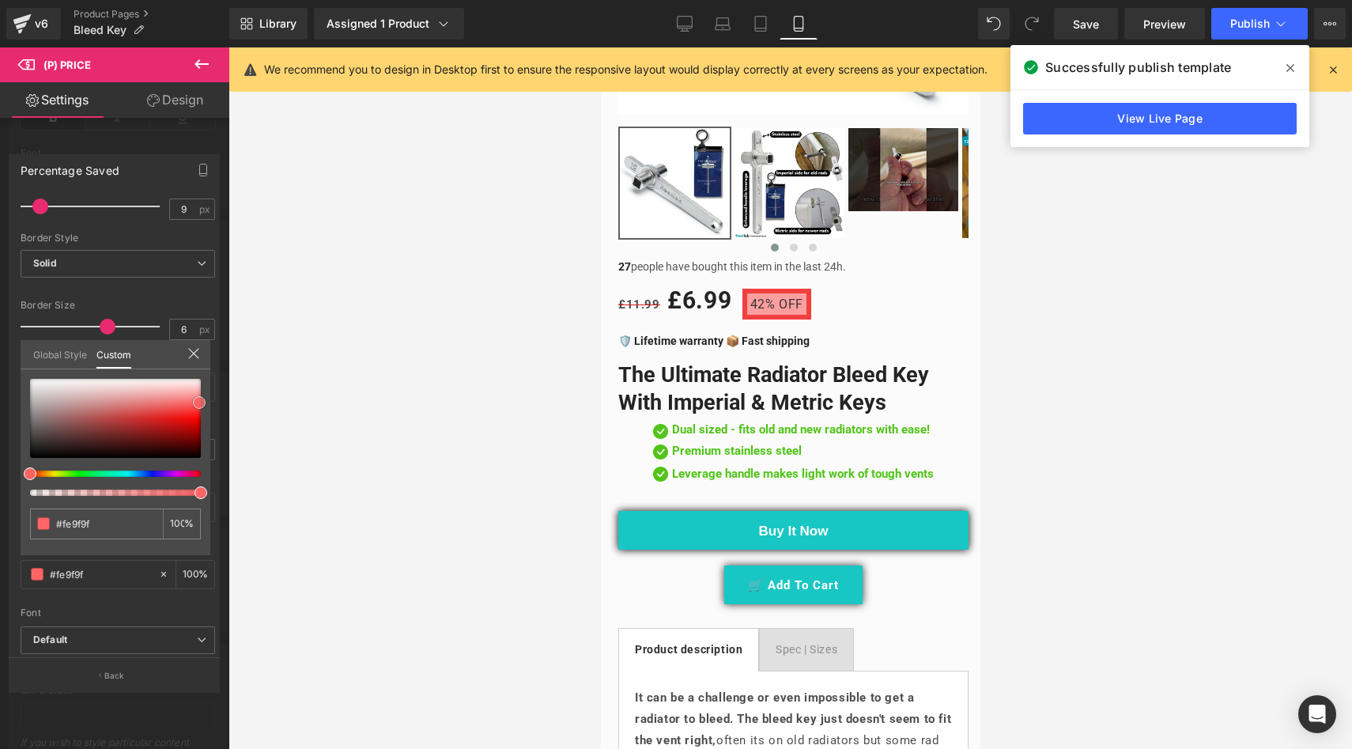
type input "#feb3b3"
type input "#fec2c2"
type input "#fec7c7"
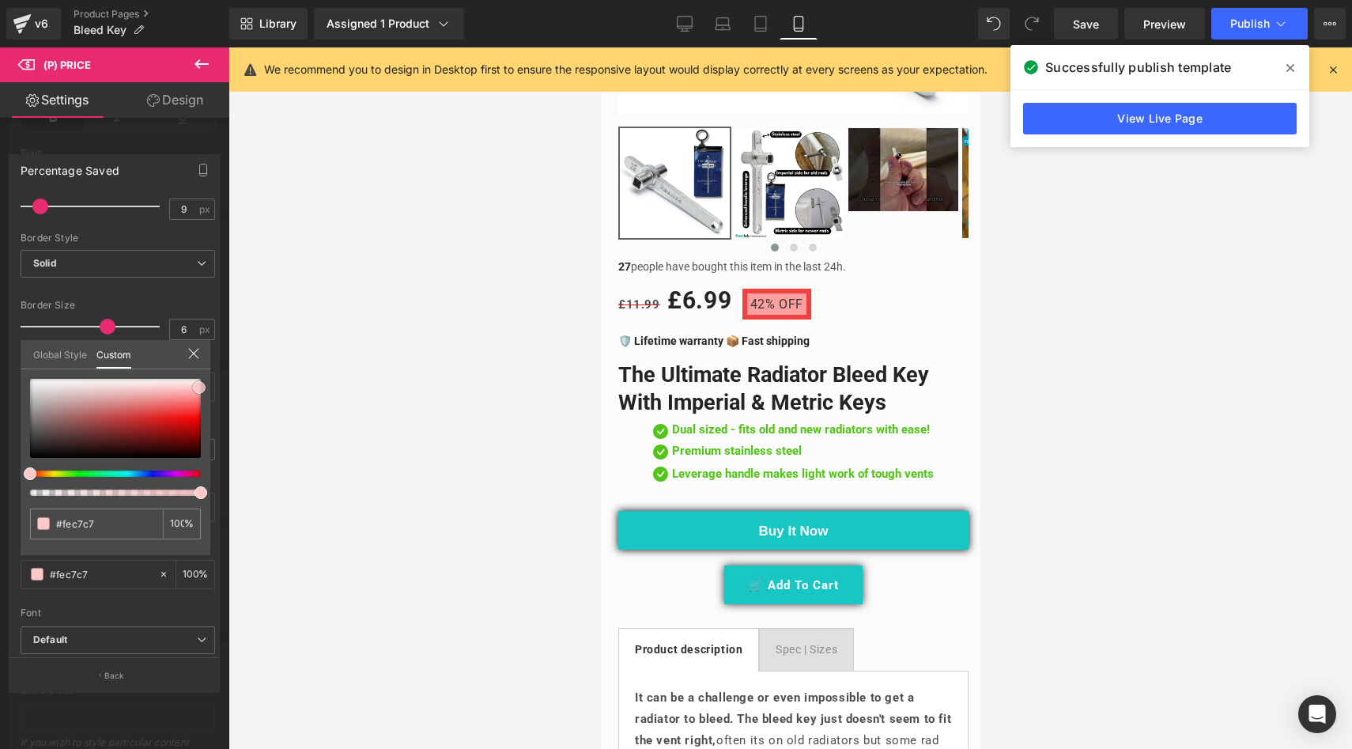
type input "#fdc8c8"
type input "#fee1e1"
type input "#fdd7d7"
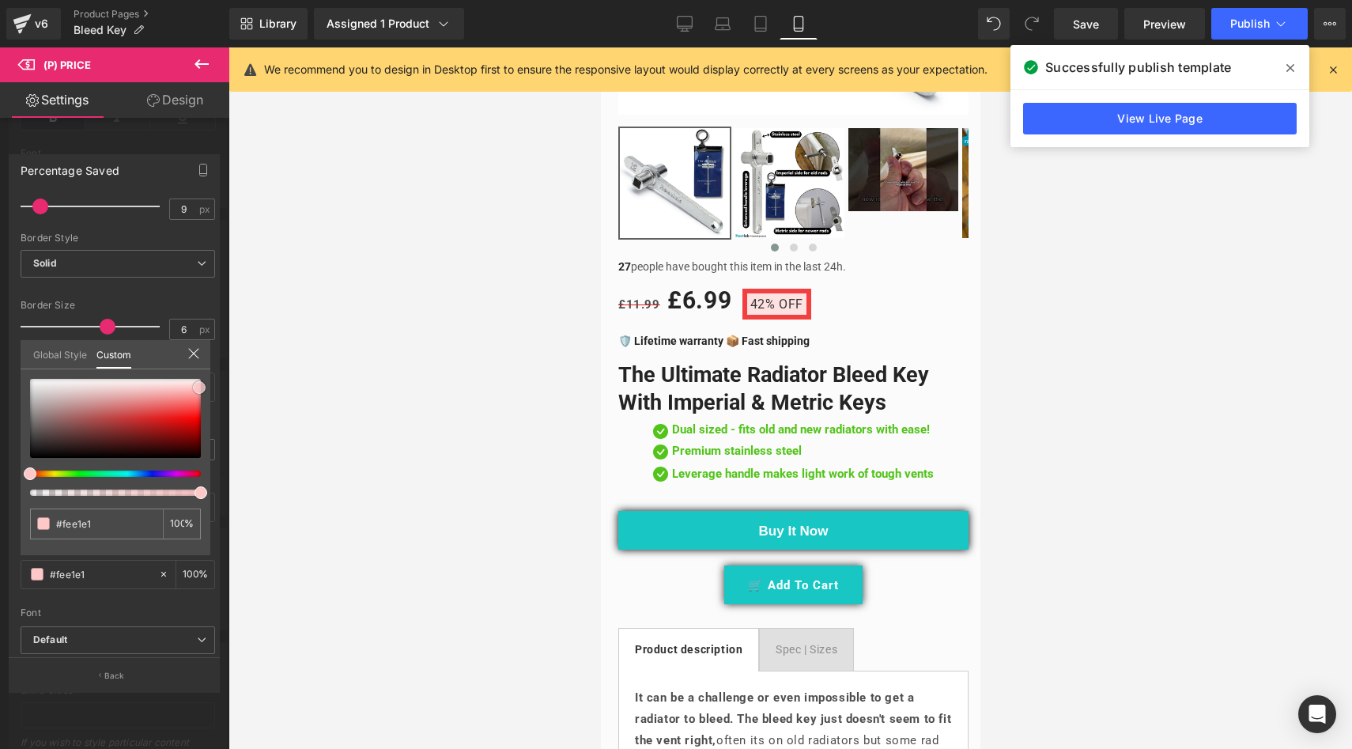
type input "#fdd7d7"
type input "#fcd8d8"
type input "#fbd4d4"
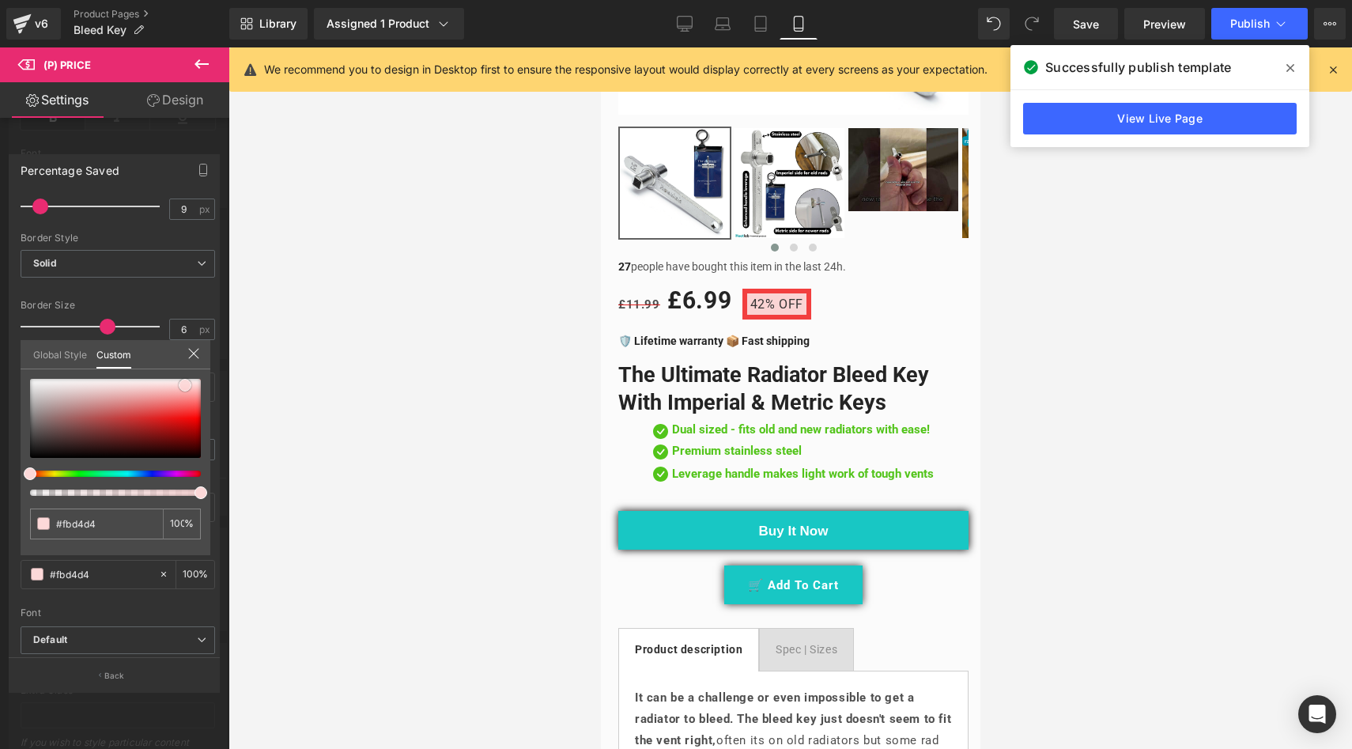
type input "#f8c8c8"
type input "#f5c0c0"
type input "#f4bcbc"
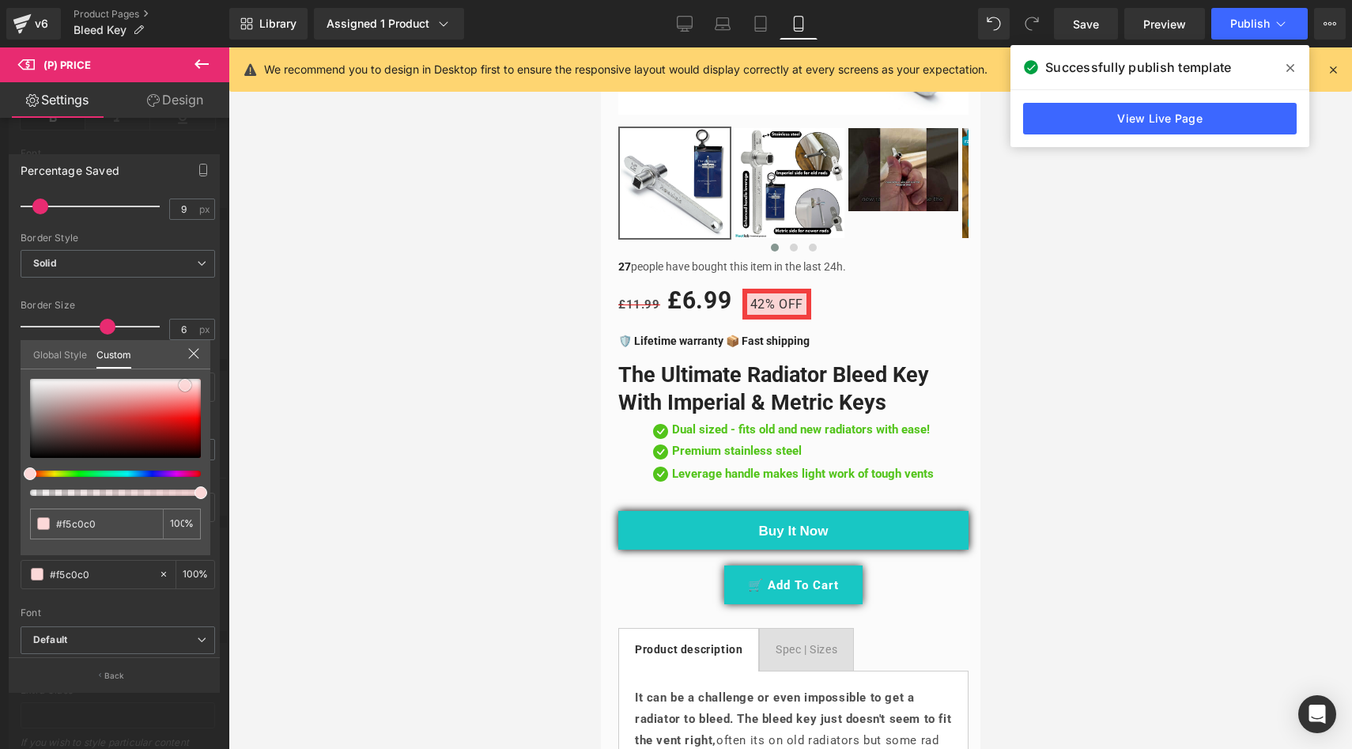
type input "#f4bcbc"
type input "#f1b0b0"
type input "#eca1a1"
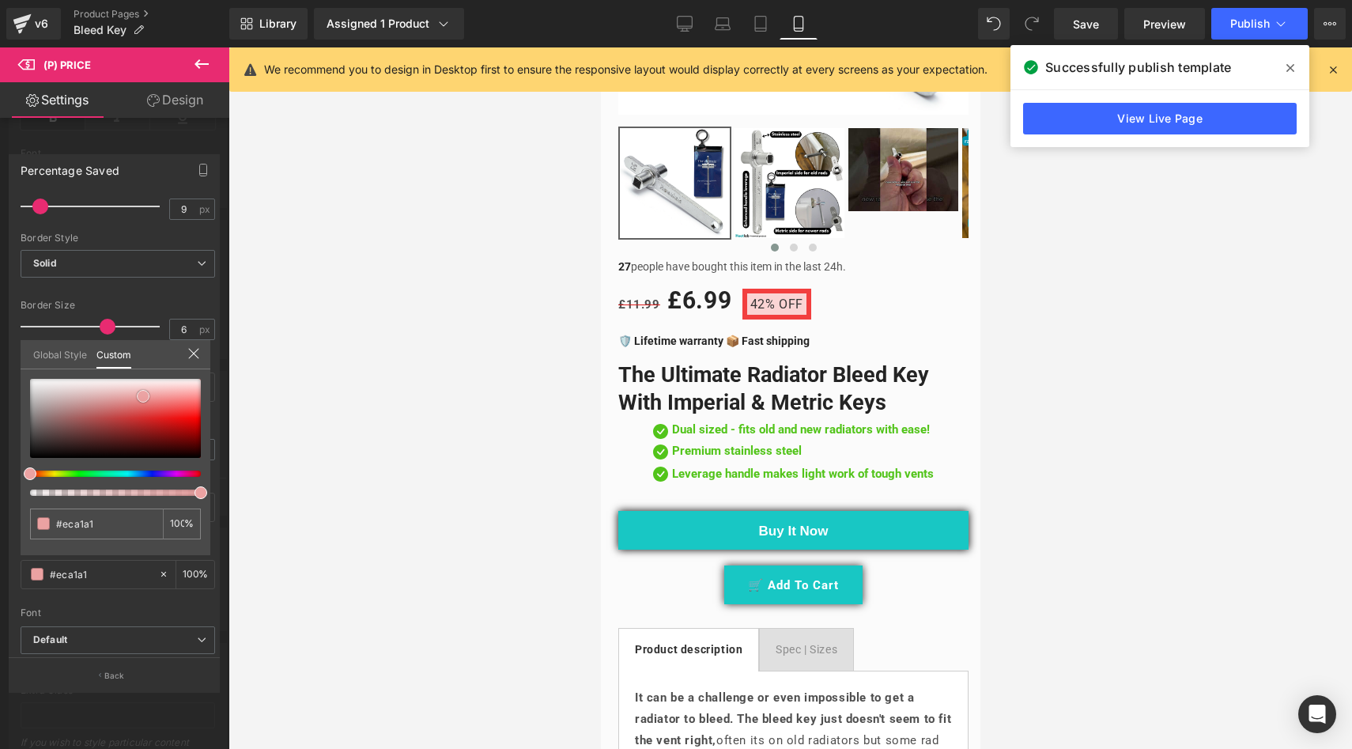
type input "#ea9e9e"
type input "#e89a9a"
type input "#e89696"
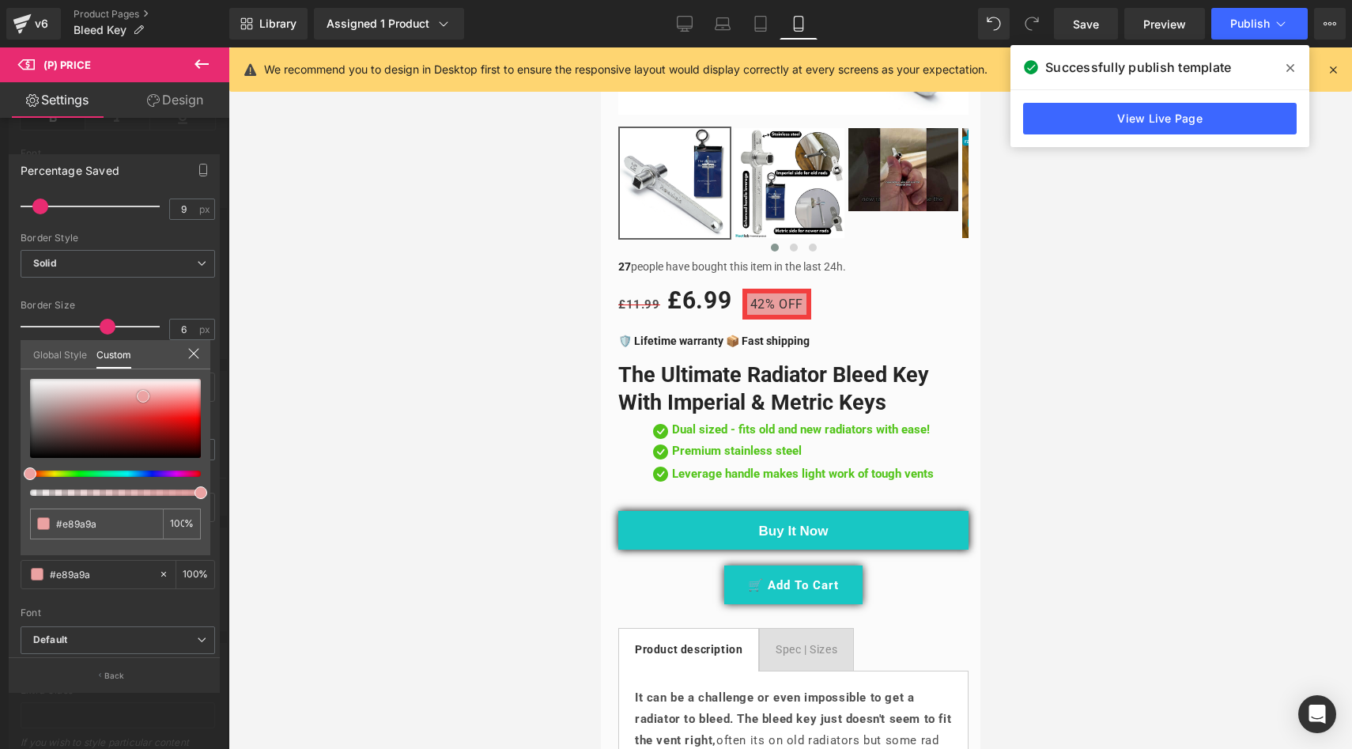
type input "#e89696"
type input "#e38181"
type input "#df7070"
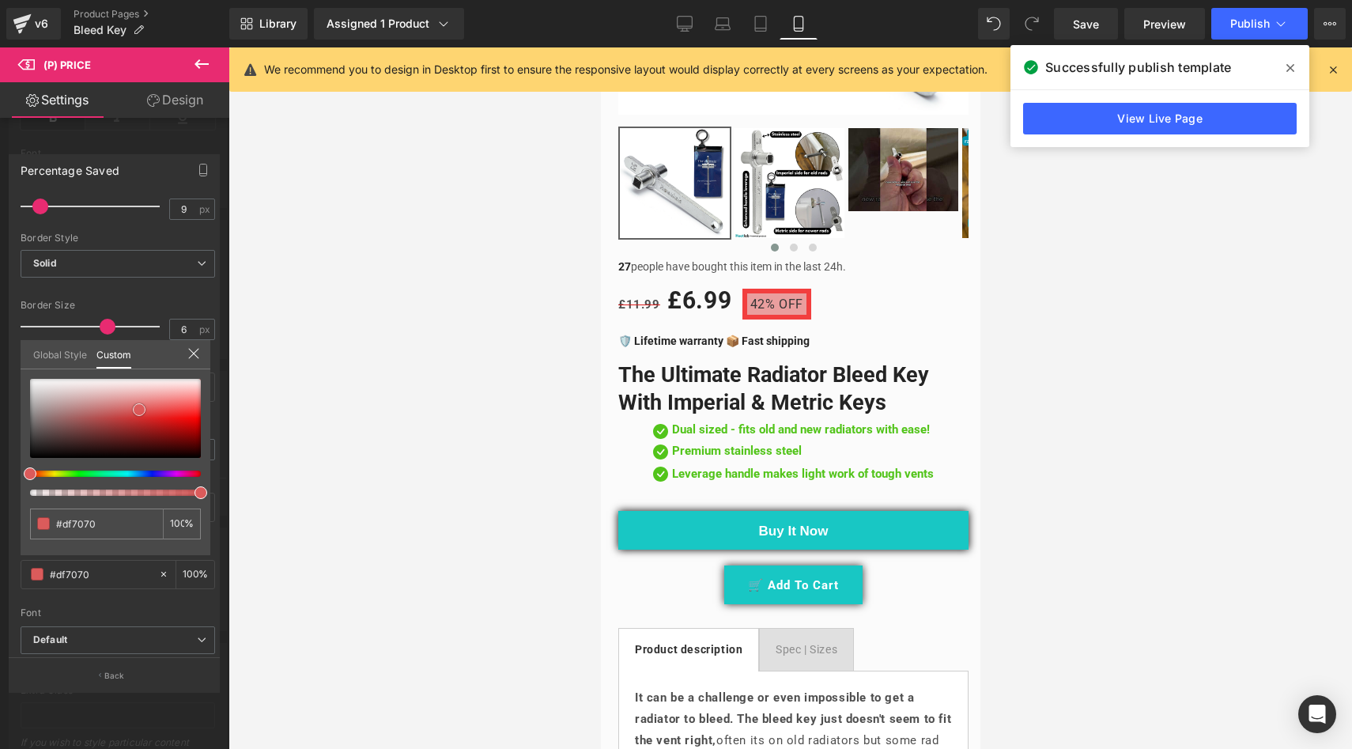
type input "#db6161"
type input "#d64646"
type input "#d12d2d"
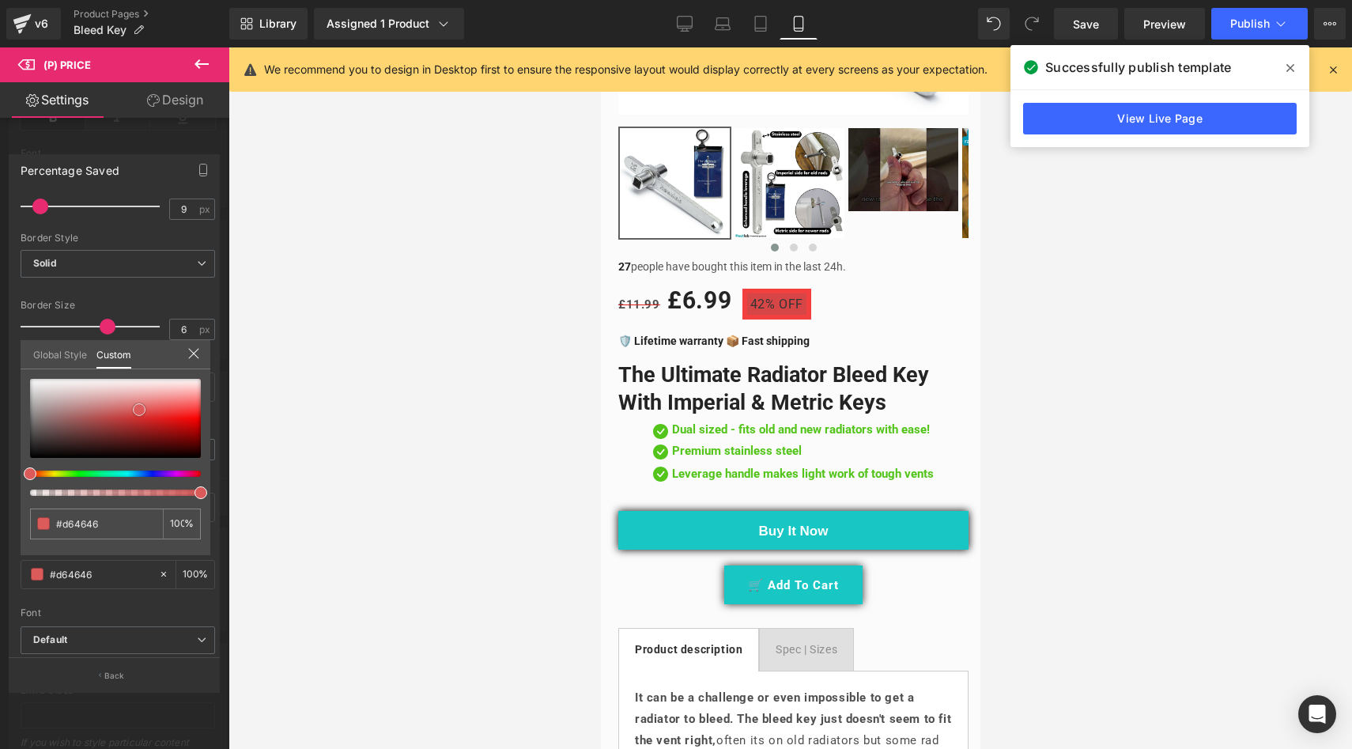
type input "#d12d2d"
type input "#bc2929"
type input "#b32727"
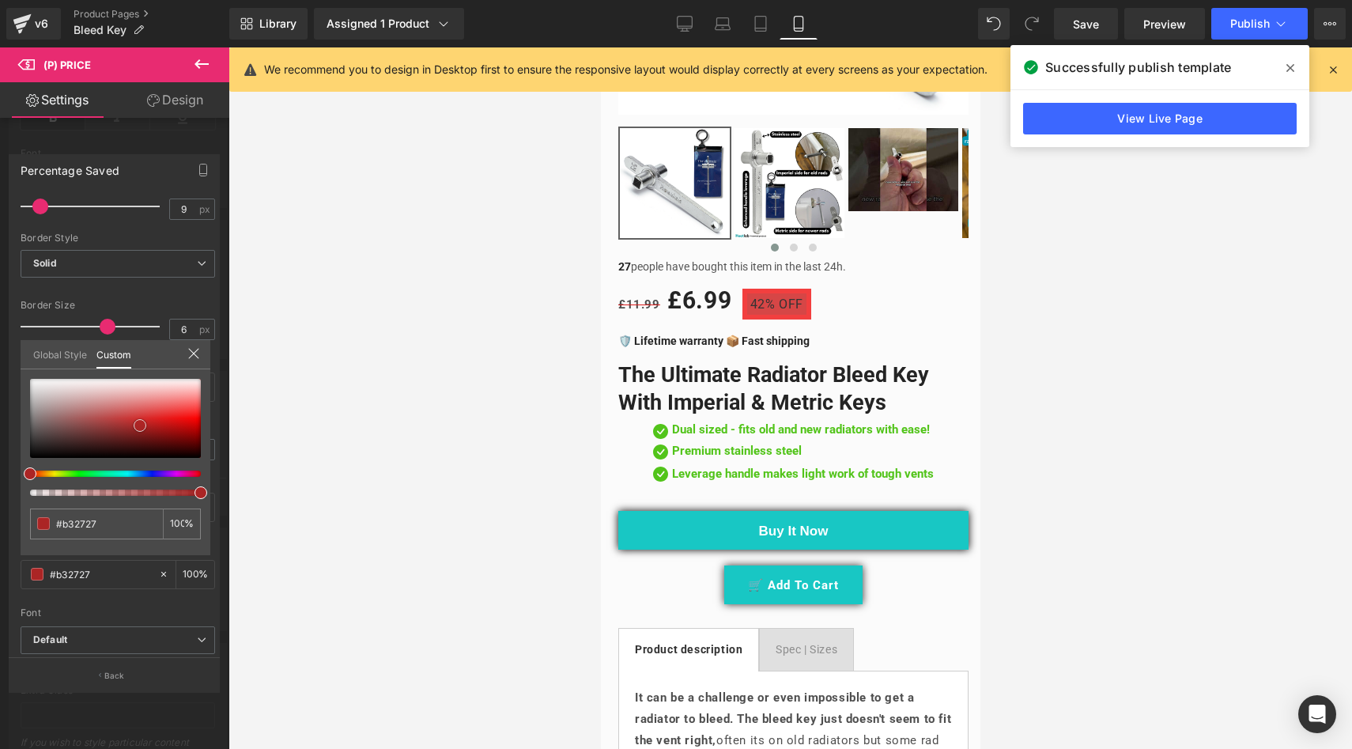
type input "#ab2525"
type input "#a42222"
type input "#9f2121"
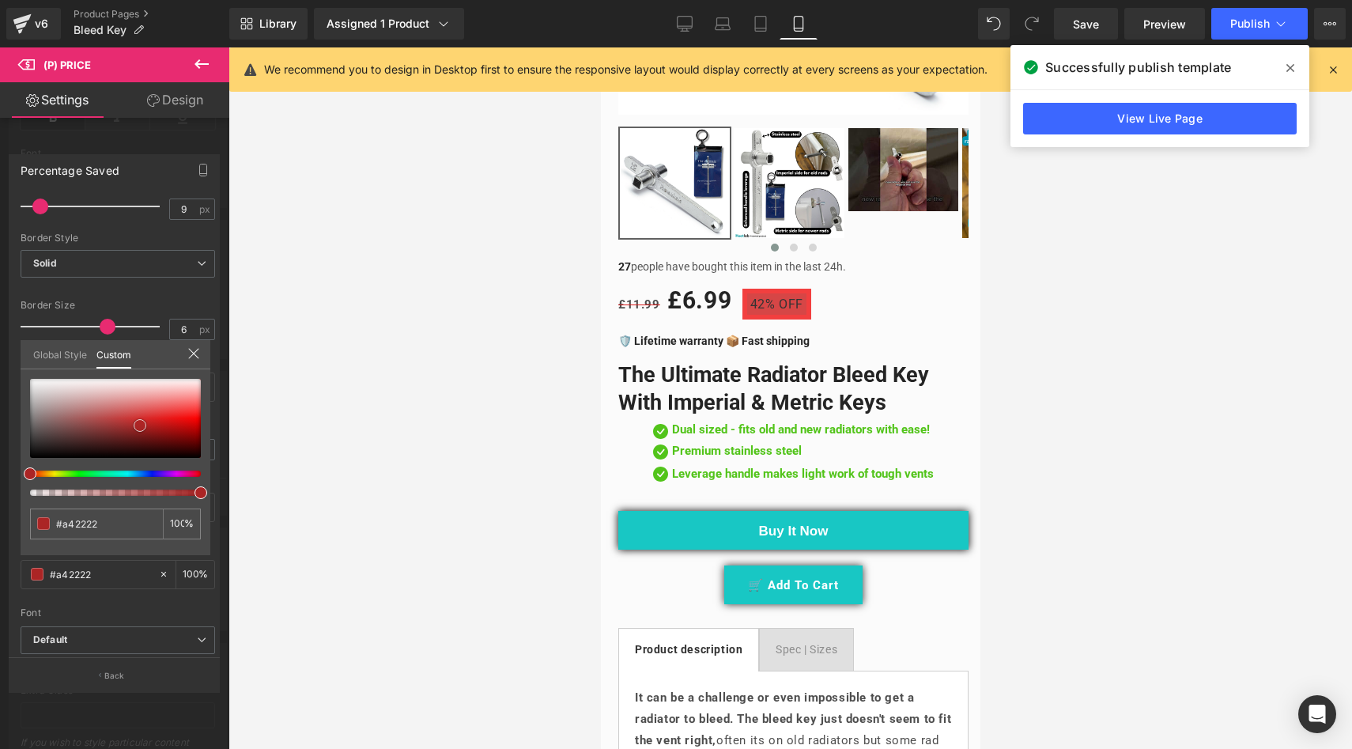
type input "#9f2121"
type input "#ce2b2b"
type input "#d42f2f"
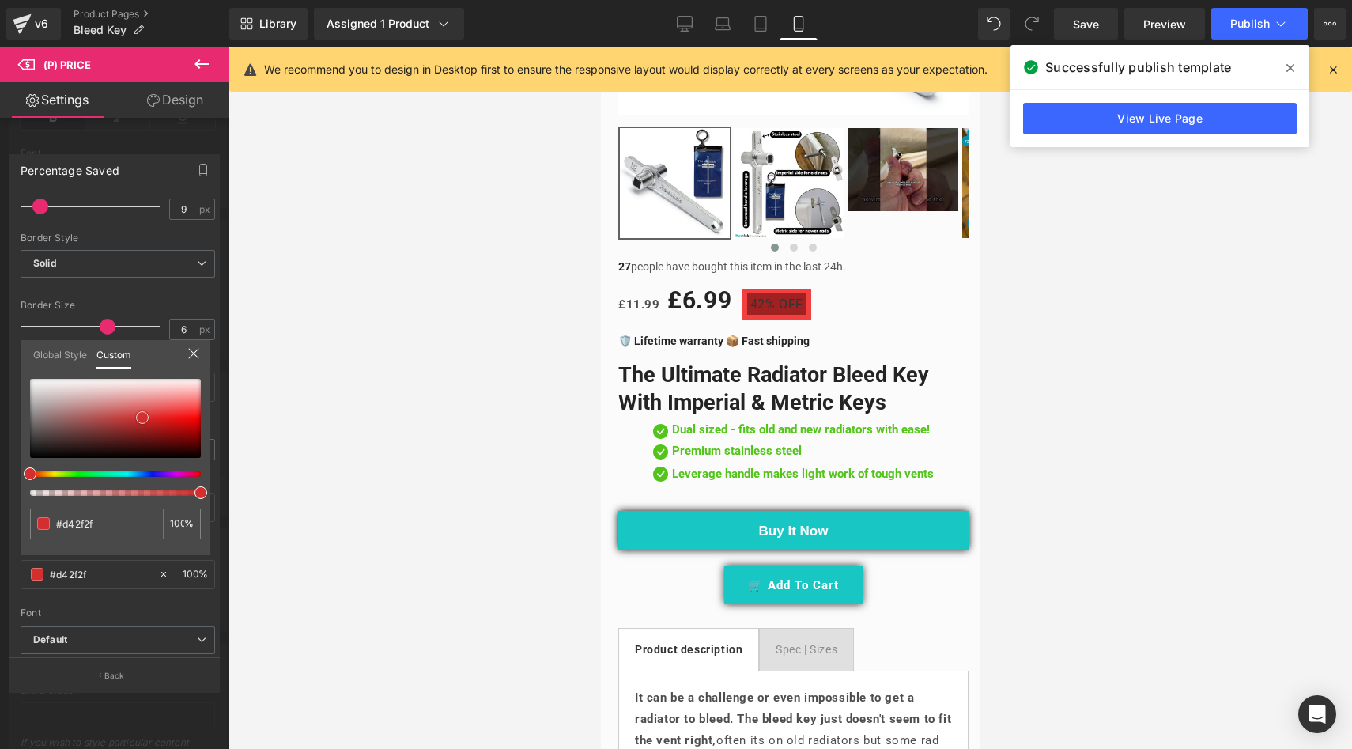
type input "#d83b3b"
type input "#db3d3d"
type input "#dc4141"
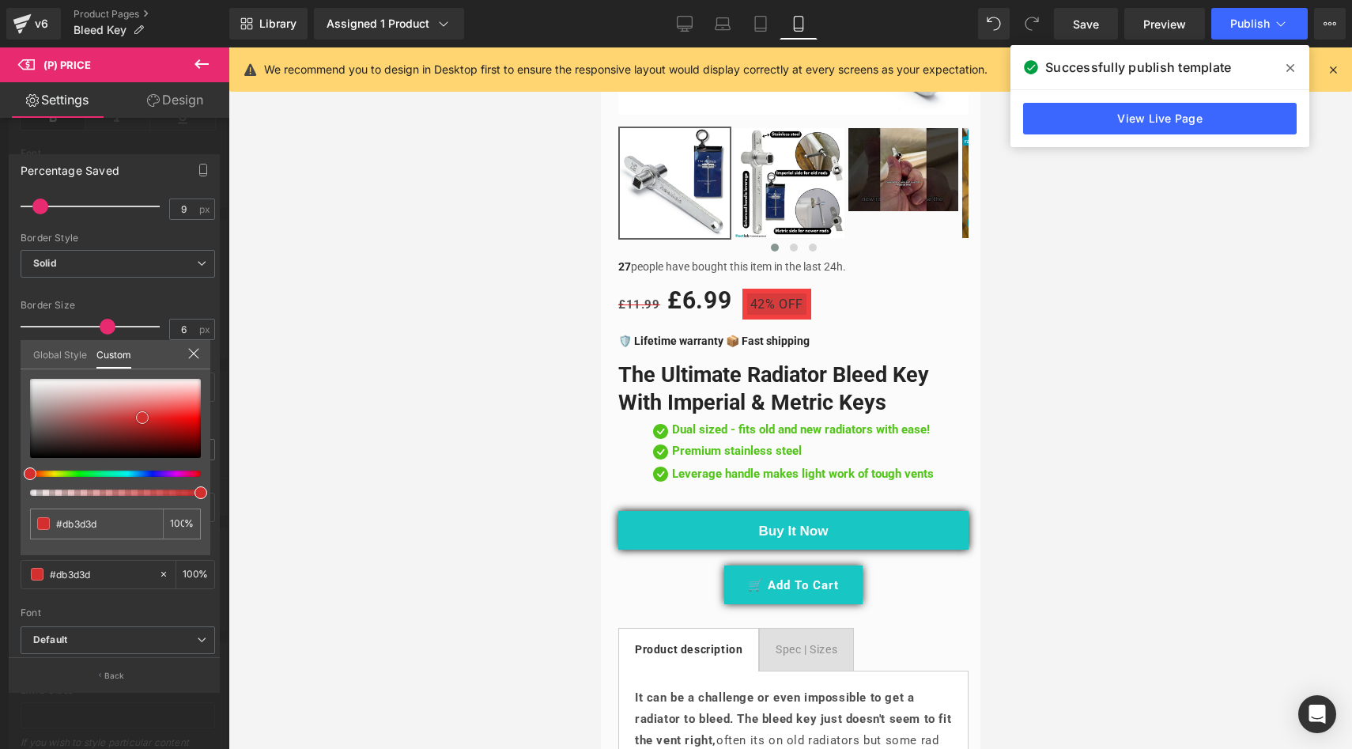
type input "#dc4141"
type input "#de4848"
type input "#e35353"
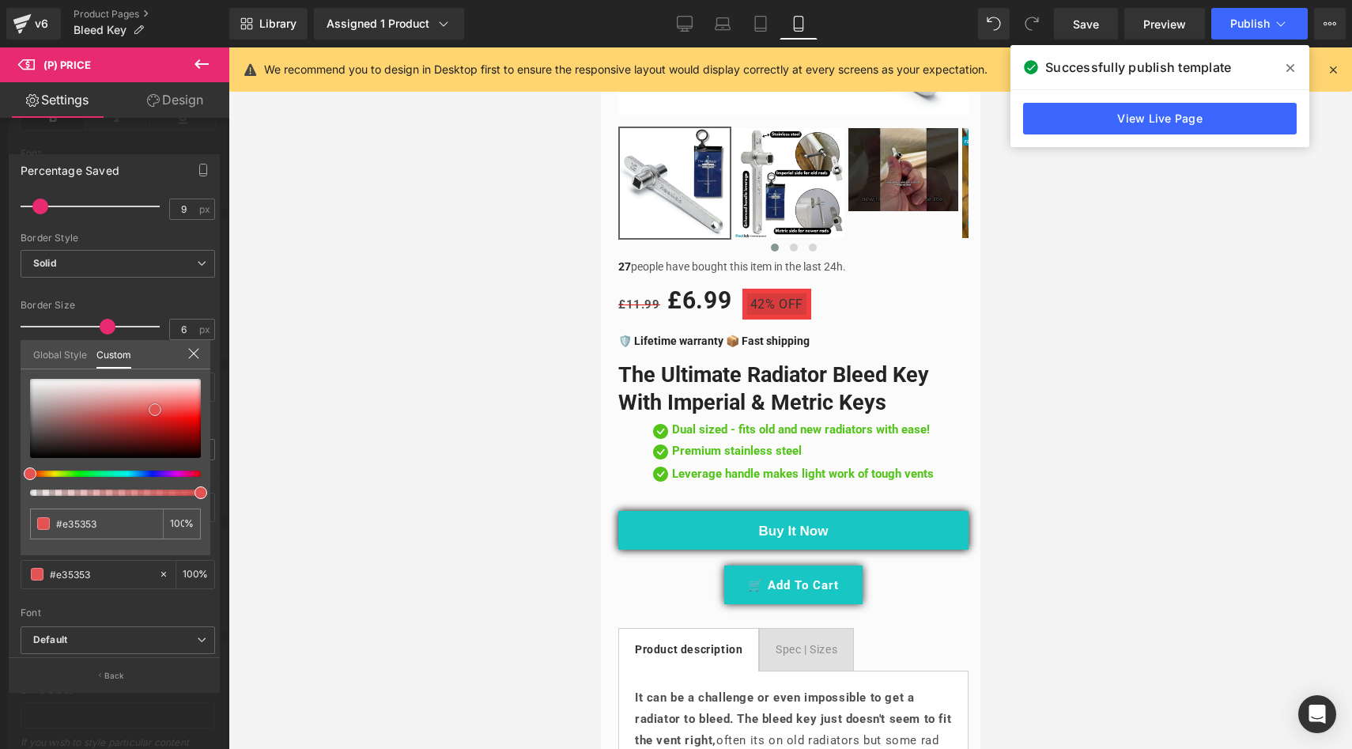
type input "#e75959"
type input "#e85858"
drag, startPoint x: 173, startPoint y: 425, endPoint x: 160, endPoint y: 408, distance: 21.4
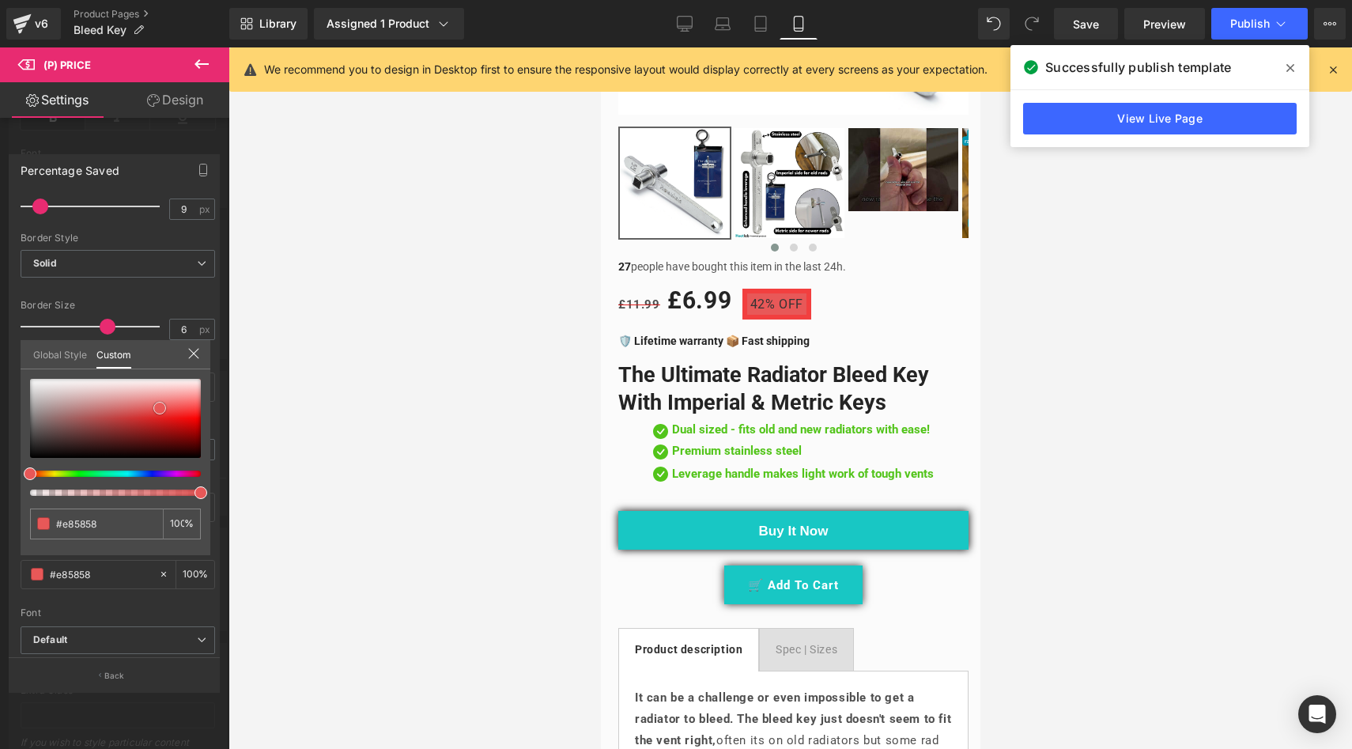
click at [160, 408] on div at bounding box center [115, 418] width 171 height 79
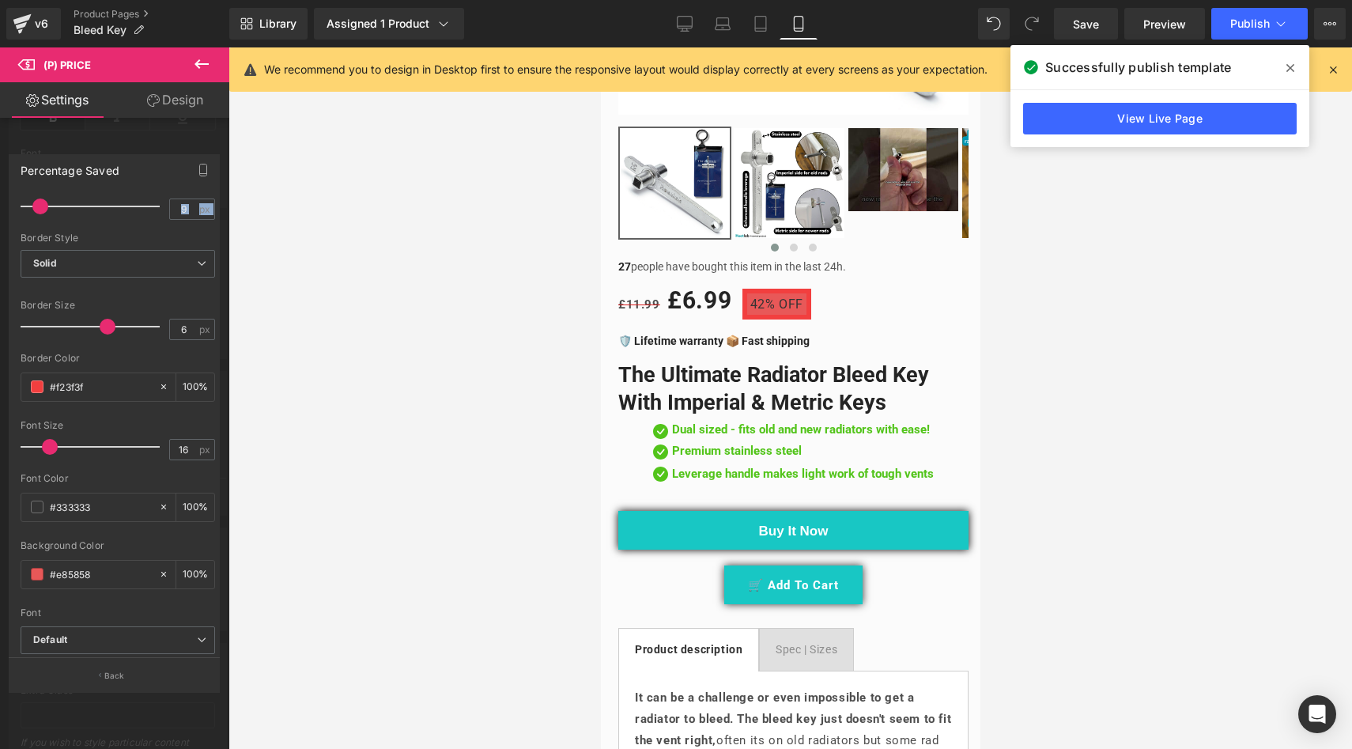
drag, startPoint x: 101, startPoint y: 303, endPoint x: 0, endPoint y: 304, distance: 101.2
type input "0"
drag, startPoint x: 106, startPoint y: 303, endPoint x: 0, endPoint y: 305, distance: 106.0
click at [0, 305] on div "Percentage Saved Text Styles Custom Custom Setup Global Style Custom Setup Glob…" at bounding box center [114, 416] width 229 height 549
type input "18"
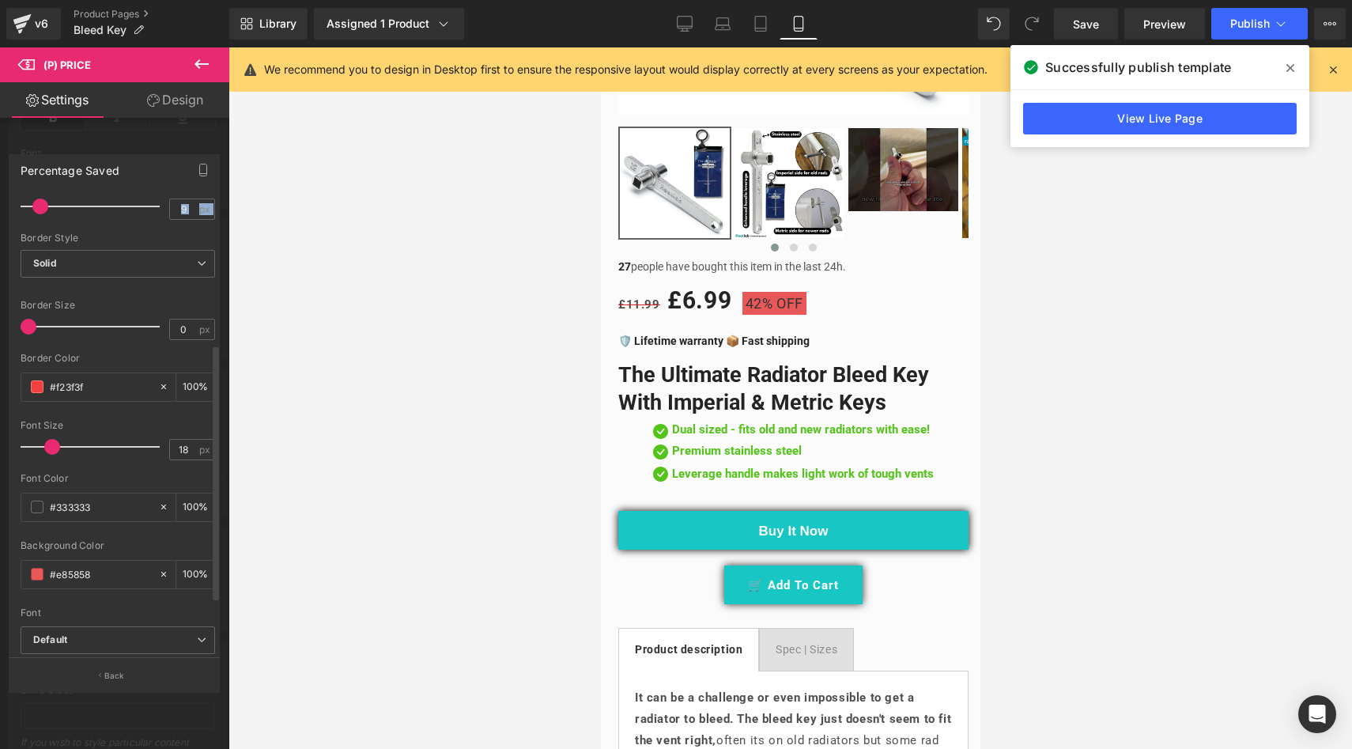
click at [52, 439] on span at bounding box center [52, 447] width 16 height 16
click at [40, 382] on span at bounding box center [37, 386] width 13 height 13
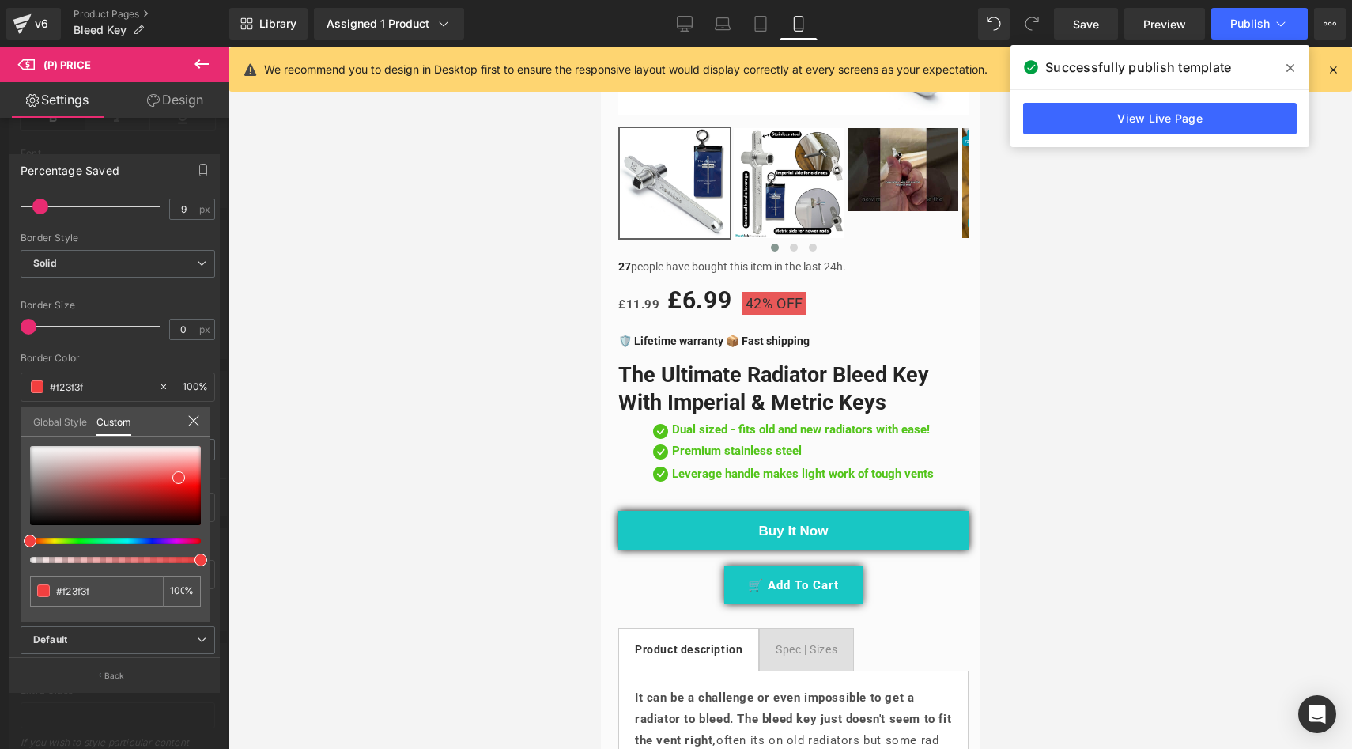
type input "#f16640"
type input "#ef7342"
click at [34, 543] on span at bounding box center [38, 540] width 13 height 13
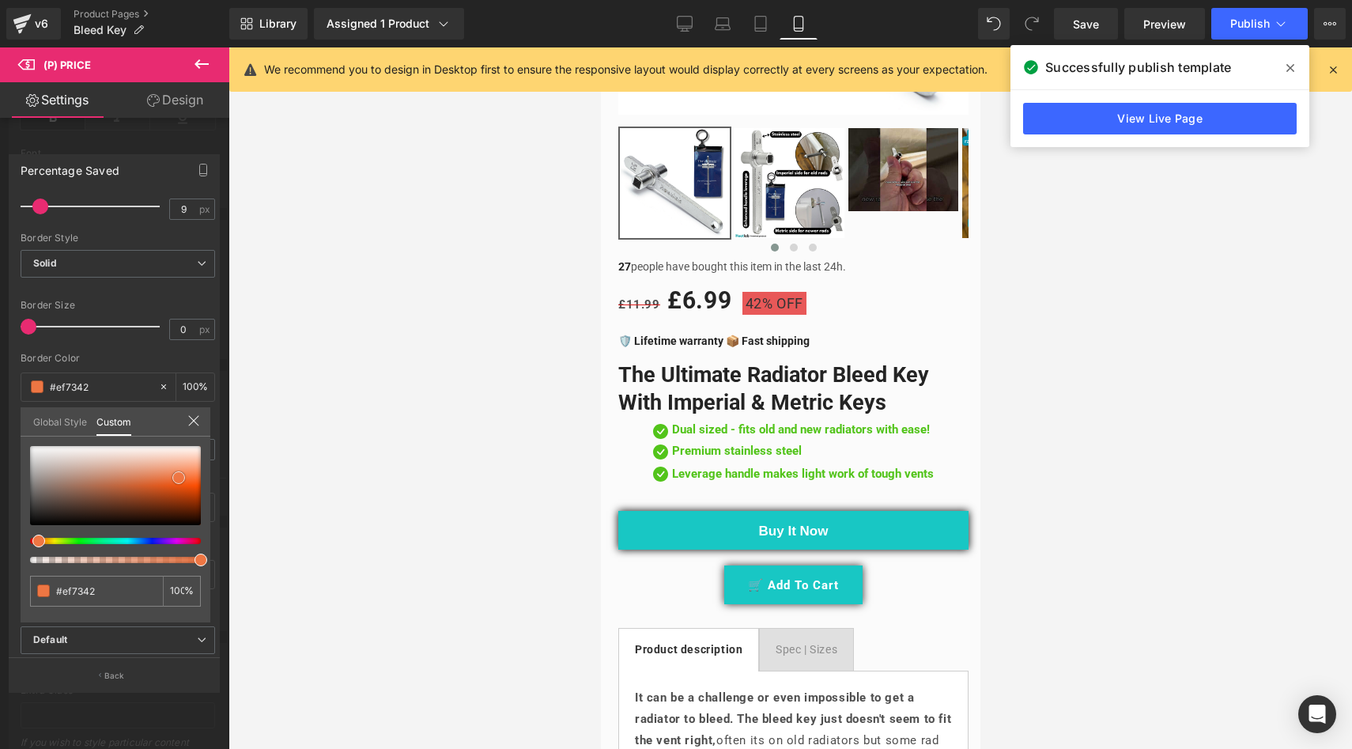
type input "#b1562f"
type input "#b65025"
type input "#c34b18"
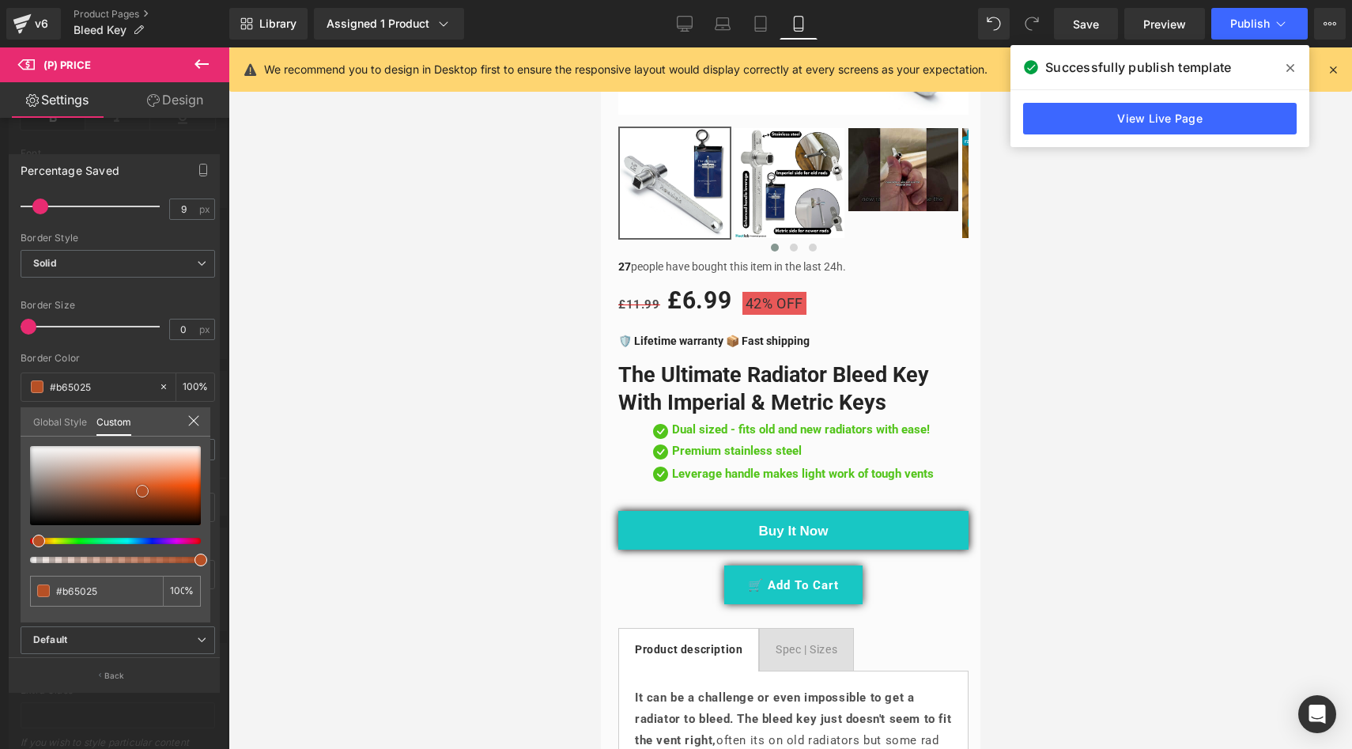
type input "#c34b18"
type input "#ce470d"
type input "#d44406"
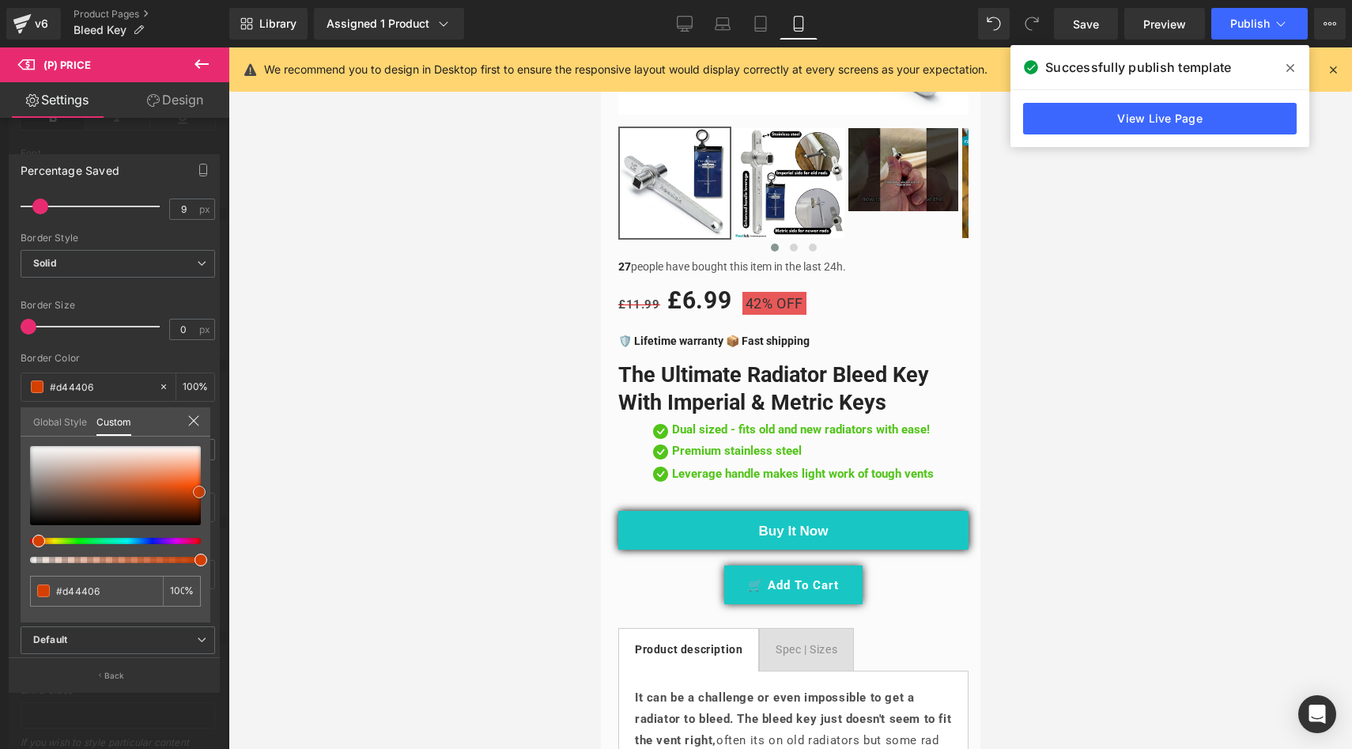
type input "#d54001"
type input "#da4201"
drag, startPoint x: 142, startPoint y: 491, endPoint x: 221, endPoint y: 485, distance: 79.3
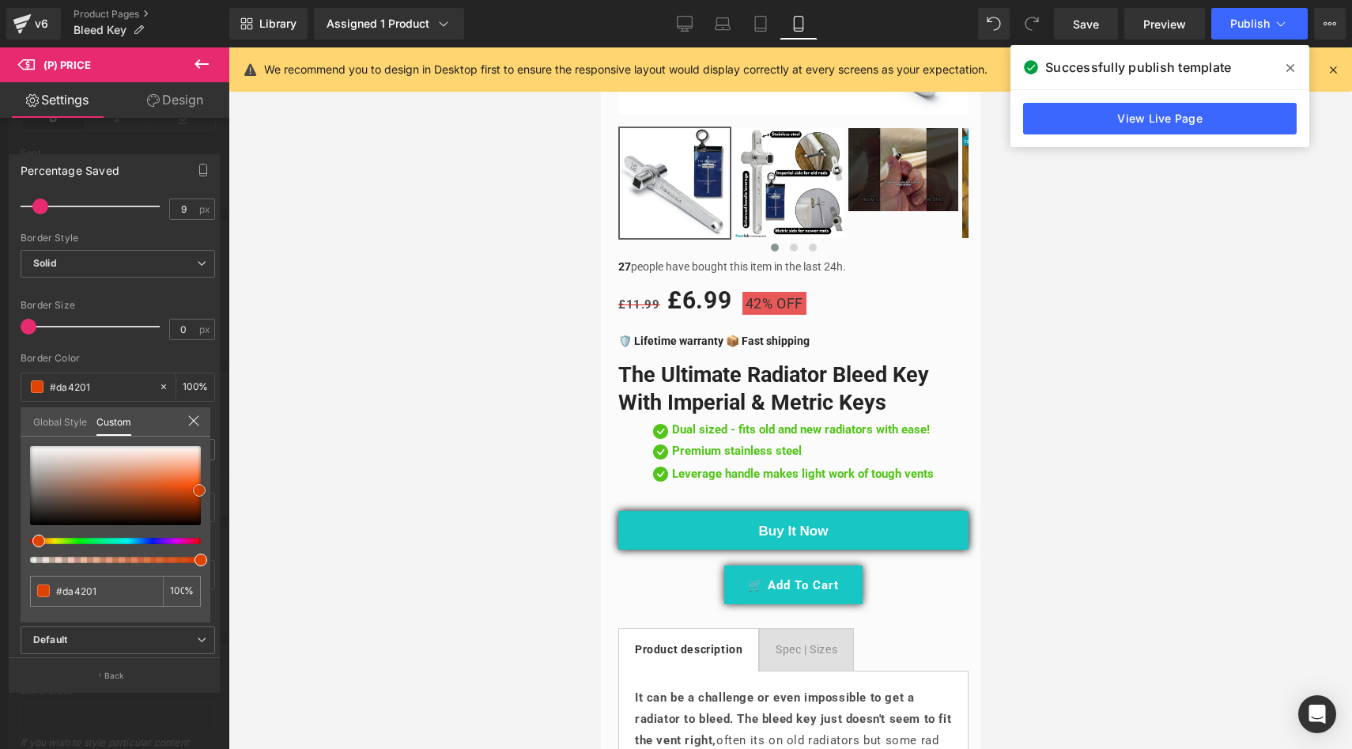
click at [236, 489] on div "(P) Price You are previewing how the will restyle your page. You can not edit E…" at bounding box center [676, 388] width 1352 height 776
type input "#e44501"
type input "#f9601f"
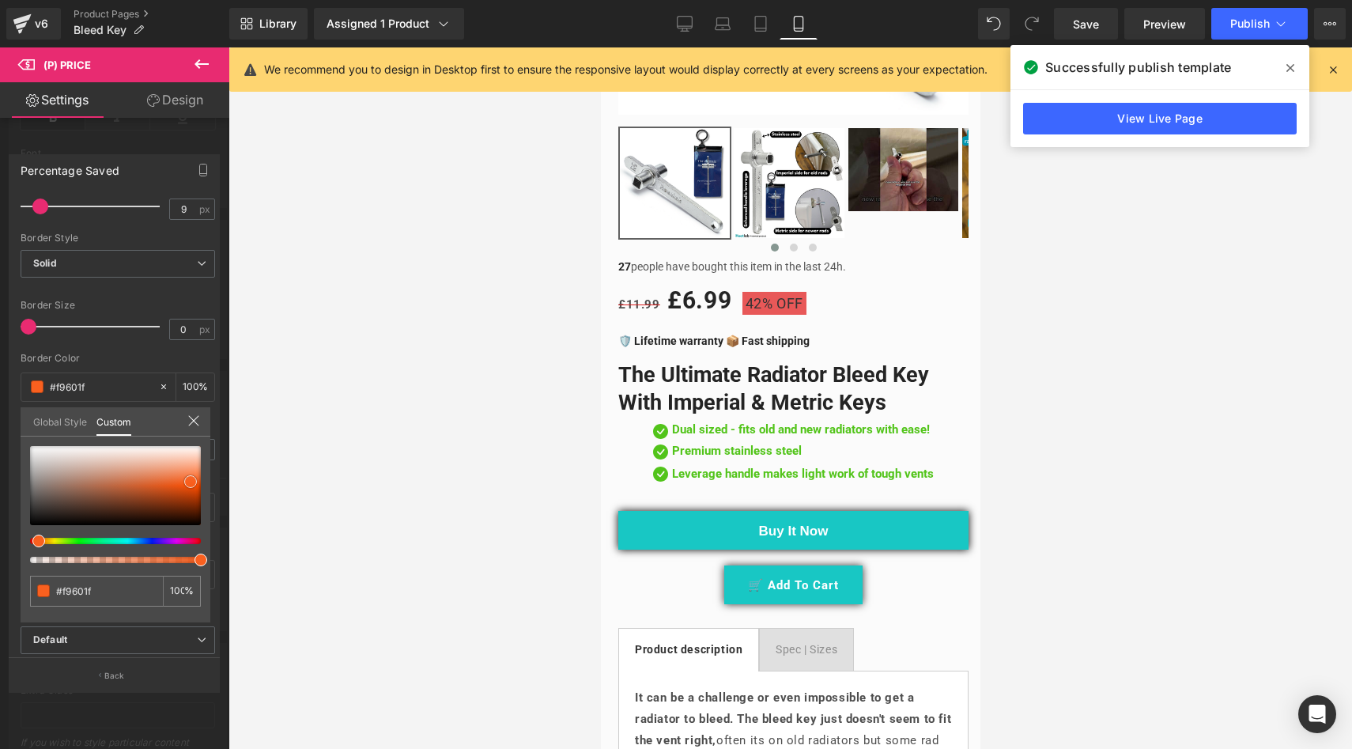
type input "#f86425"
type input "#f78453"
type input "#f99971"
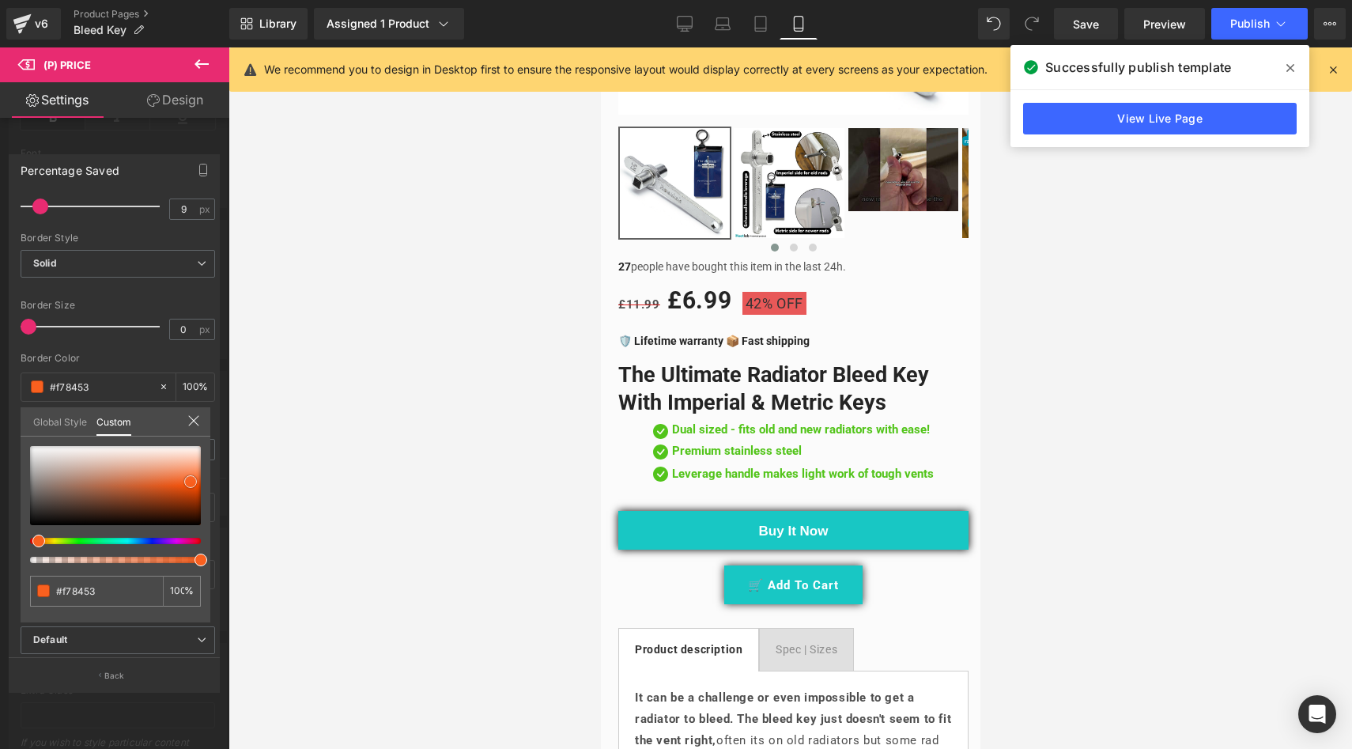
type input "#f99971"
type input "#f9a47f"
type input "#f9a784"
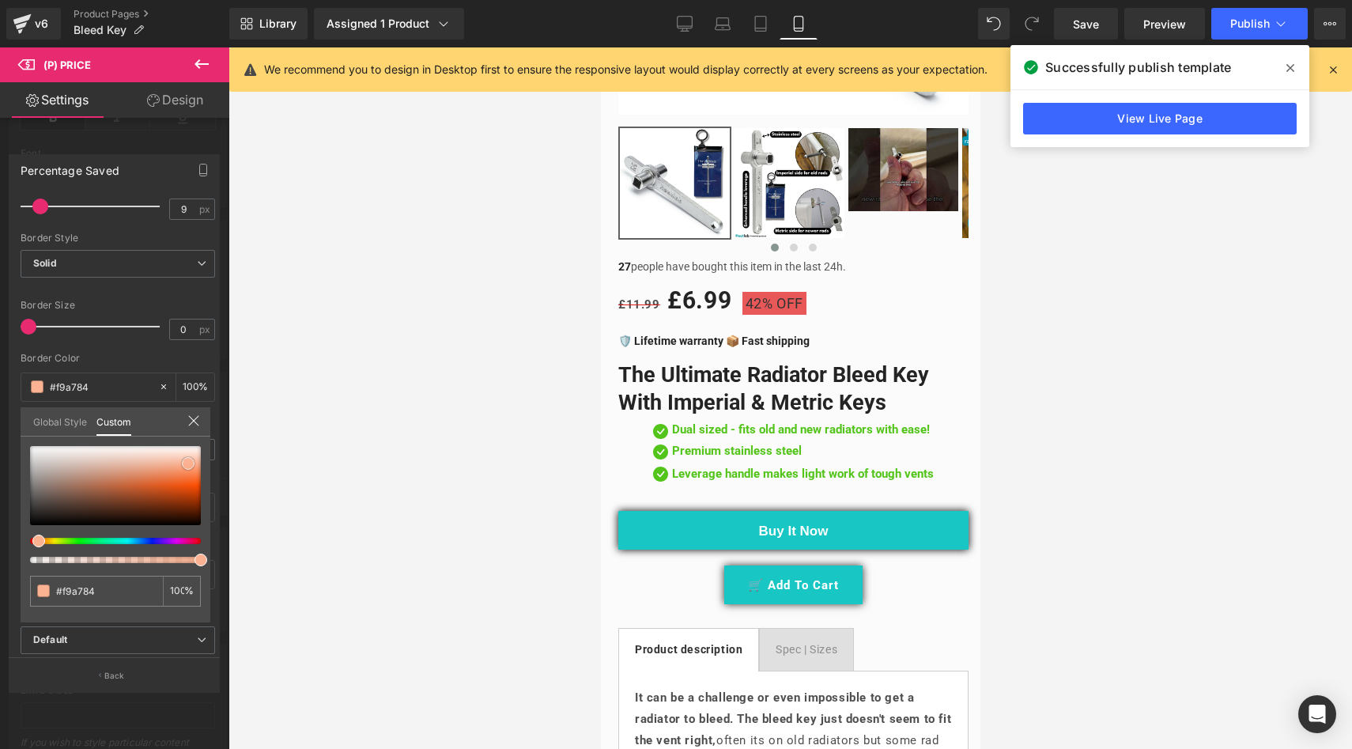
type input "#fab293"
type input "#fbb99c"
type input "#fbc7b0"
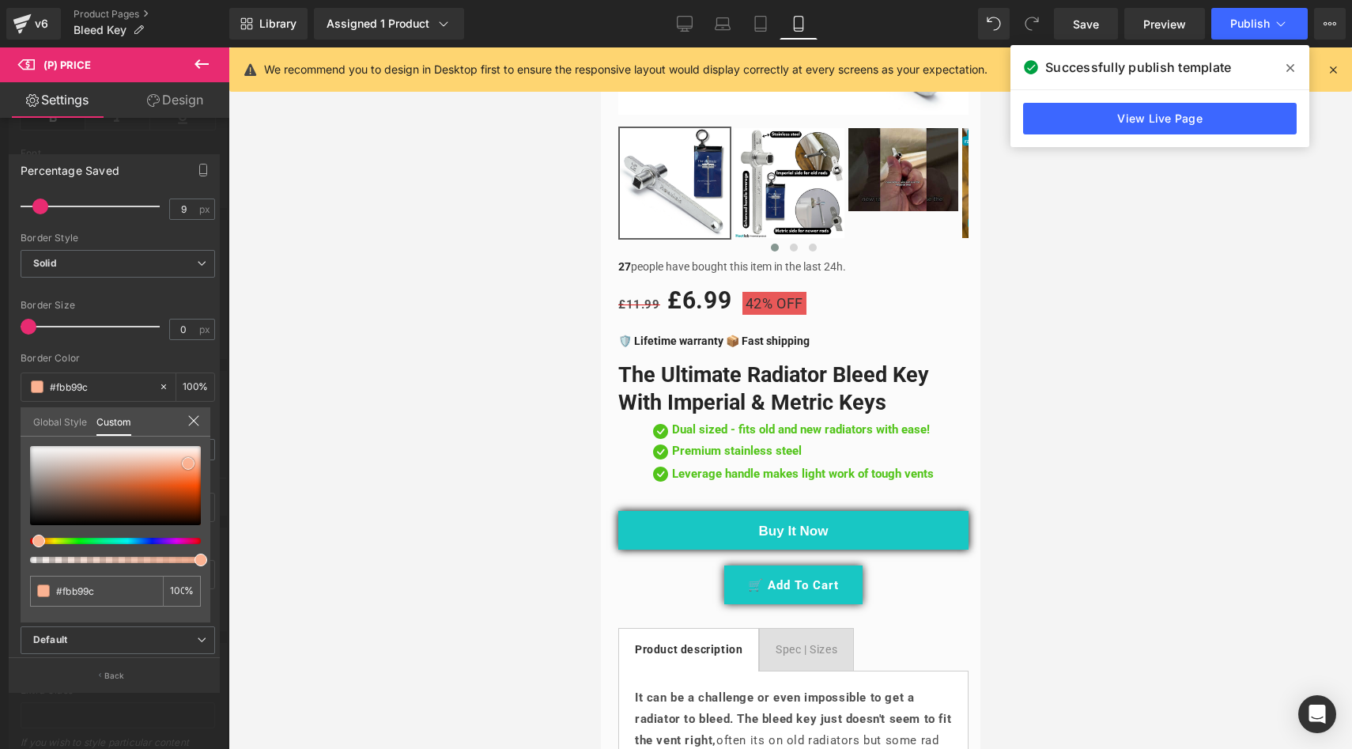
type input "#fbc7b0"
type input "#fcc7b0"
click at [191, 485] on div at bounding box center [115, 485] width 171 height 79
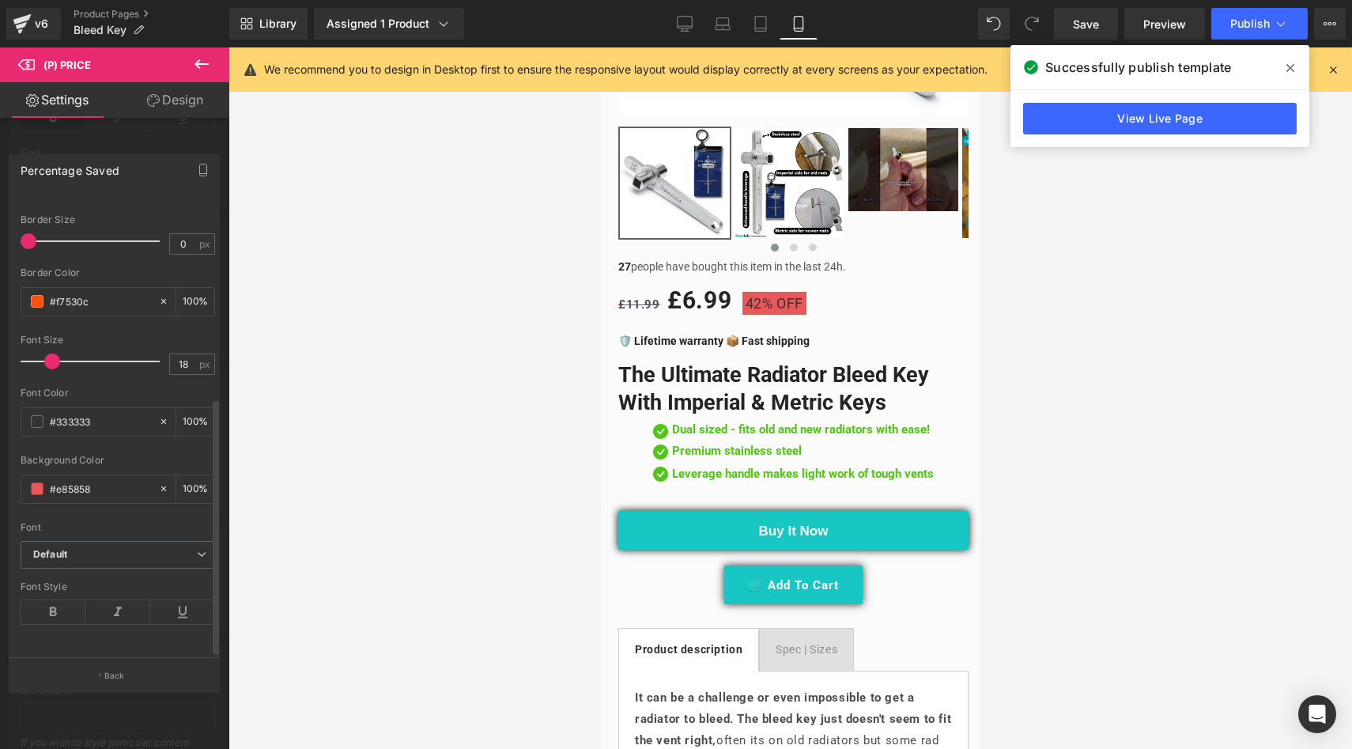
scroll to position [358, 0]
click at [55, 601] on icon at bounding box center [53, 612] width 65 height 24
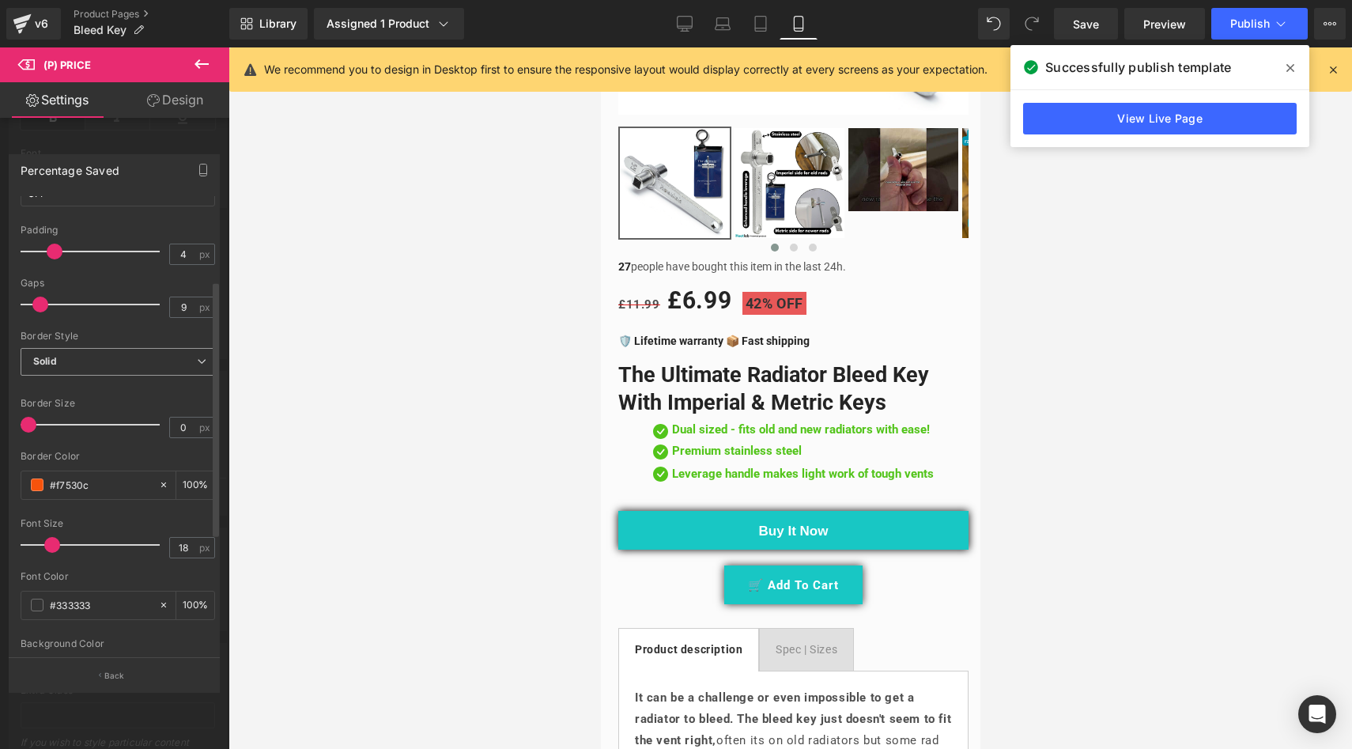
scroll to position [146, 0]
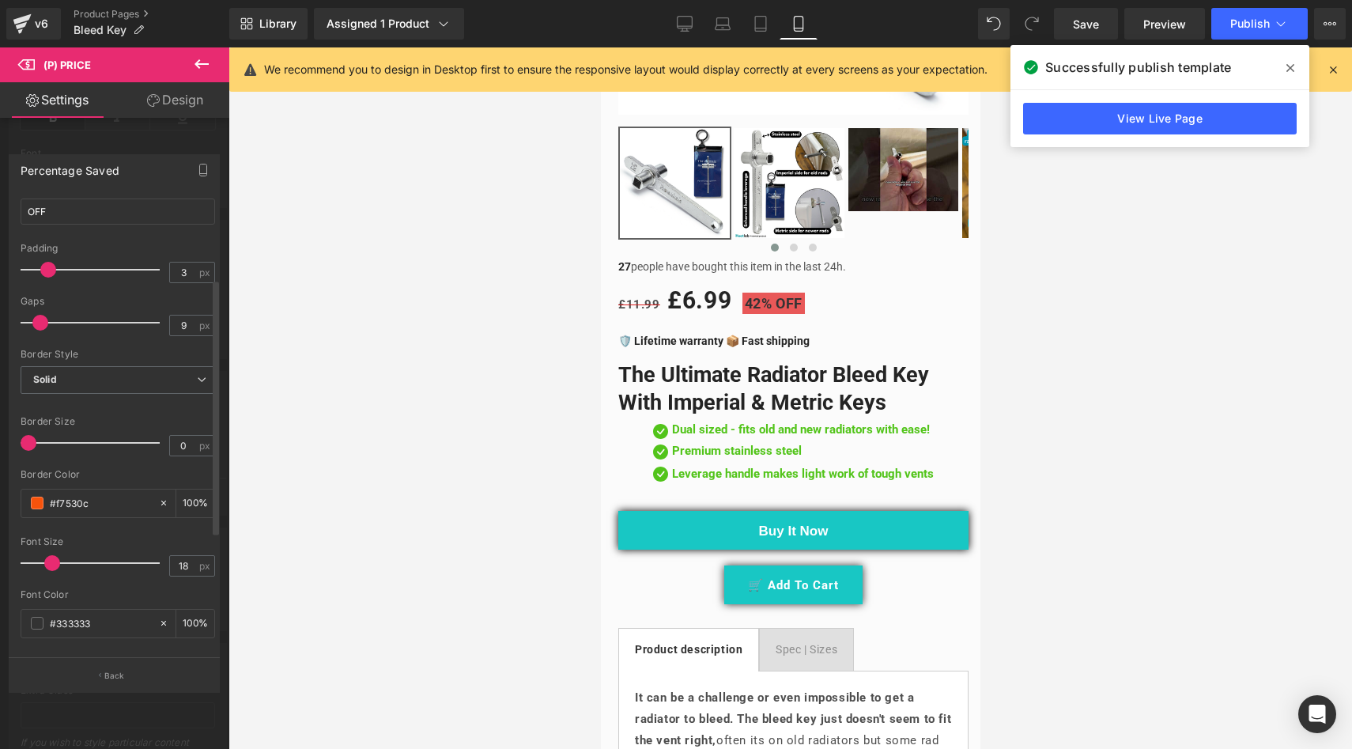
drag, startPoint x: 54, startPoint y: 250, endPoint x: 49, endPoint y: 257, distance: 8.6
click at [49, 257] on div at bounding box center [93, 270] width 131 height 32
click at [40, 315] on span at bounding box center [47, 323] width 16 height 16
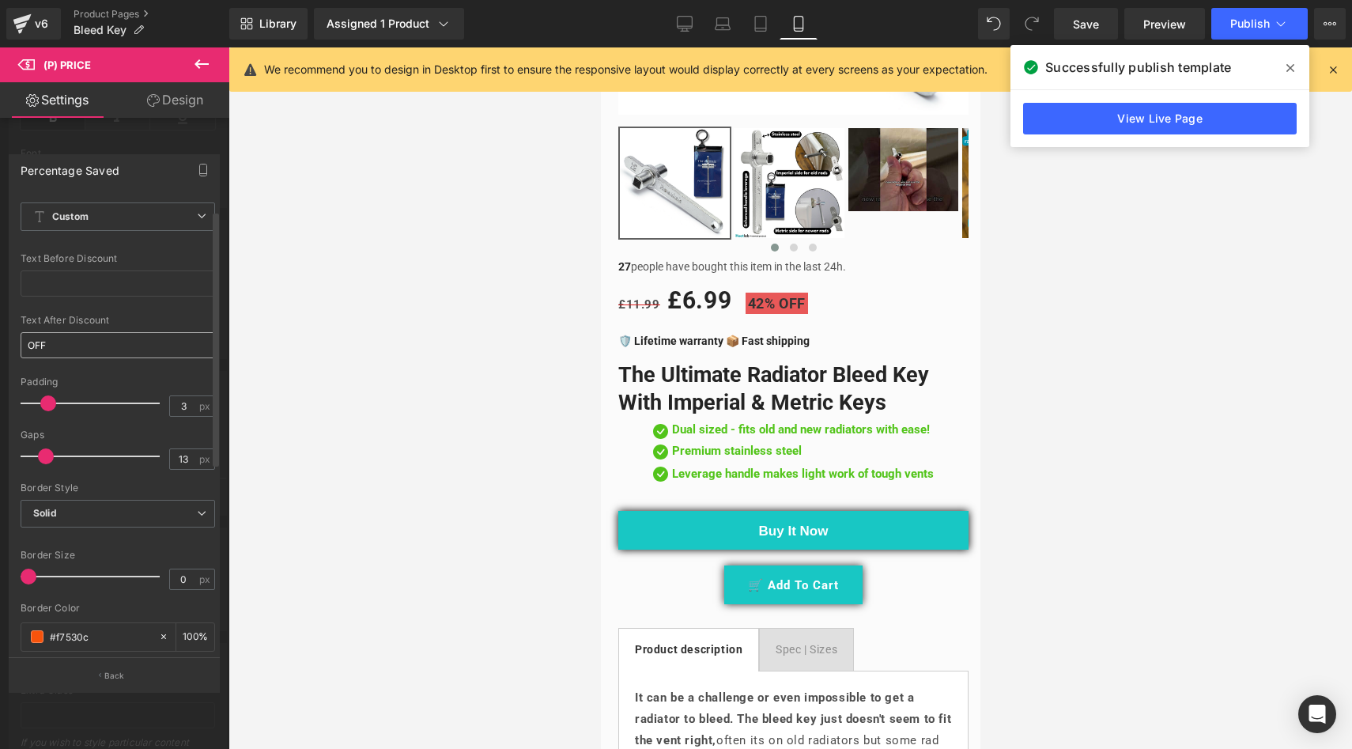
scroll to position [12, 0]
click at [40, 396] on span at bounding box center [42, 404] width 16 height 16
click at [43, 396] on span at bounding box center [42, 404] width 16 height 16
click at [1082, 32] on span "Save" at bounding box center [1086, 24] width 26 height 17
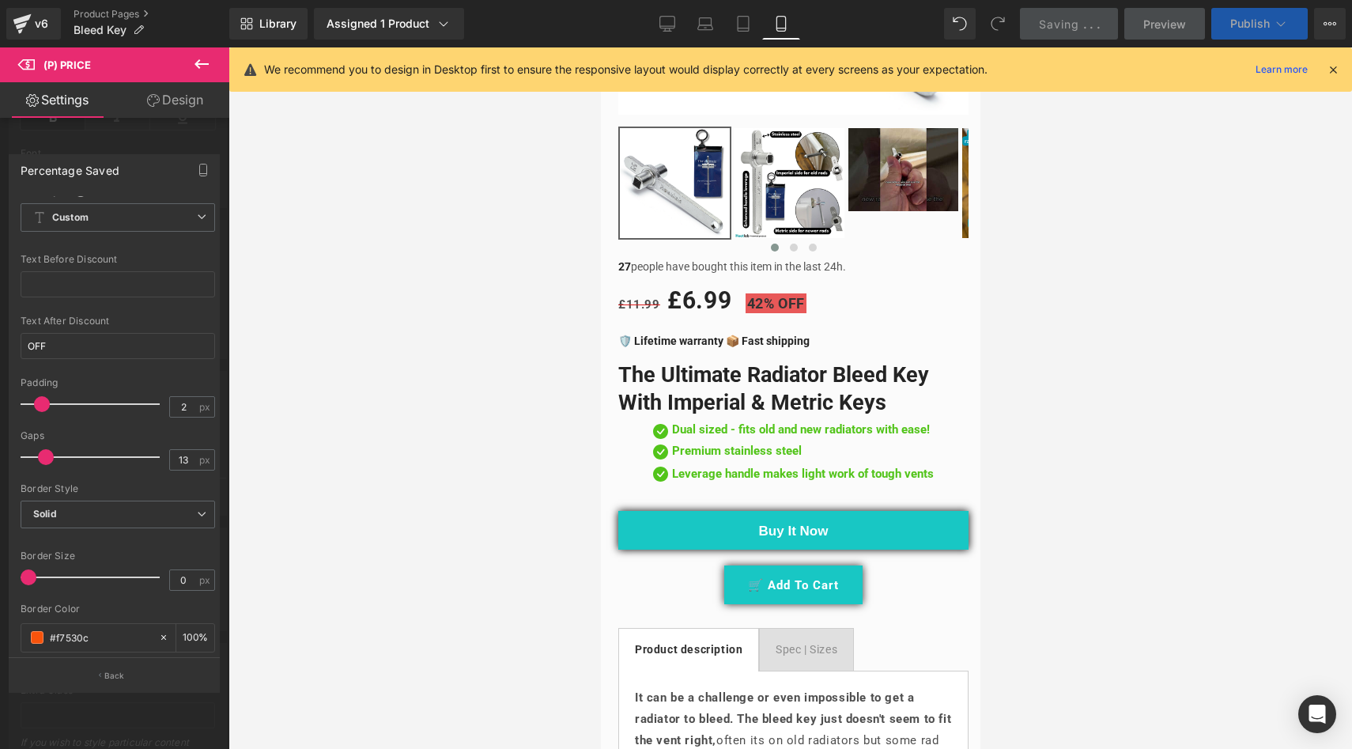
click at [1237, 25] on span "Publish" at bounding box center [1250, 23] width 40 height 13
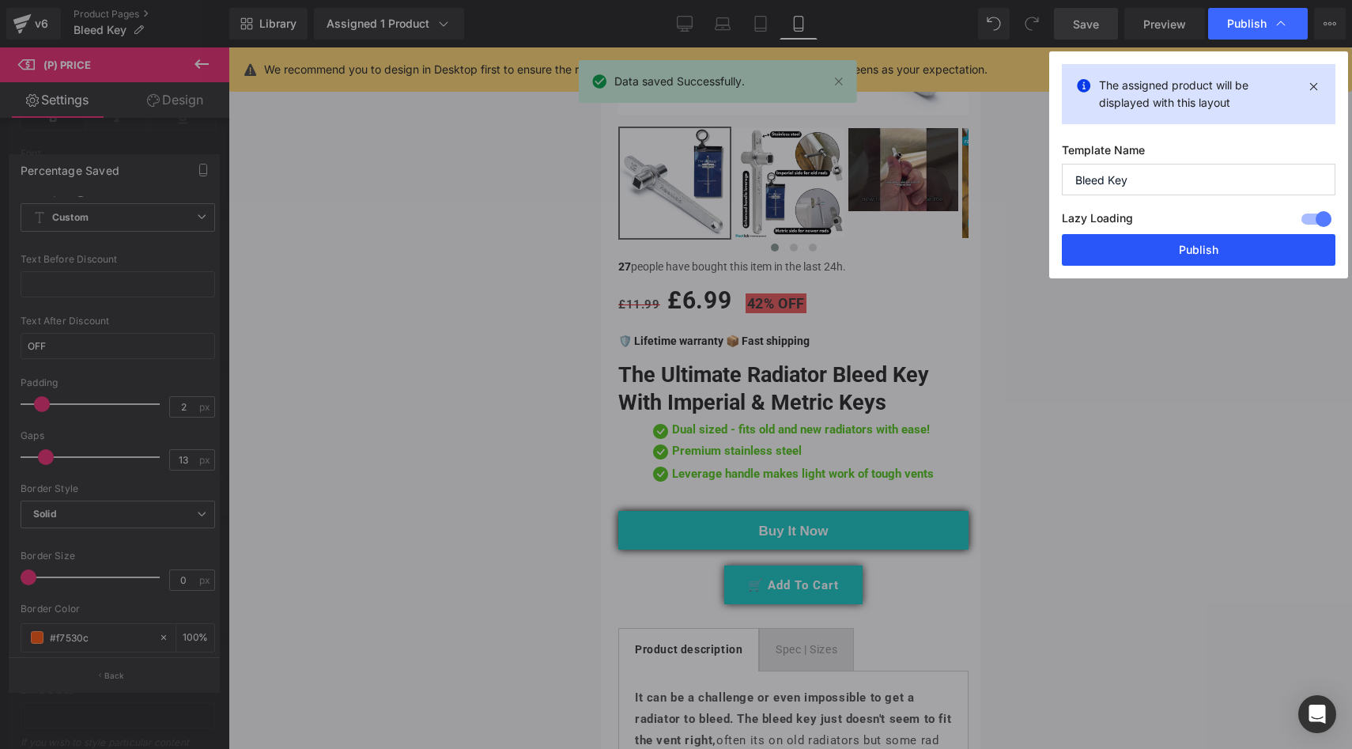
click at [1157, 256] on button "Publish" at bounding box center [1199, 250] width 274 height 32
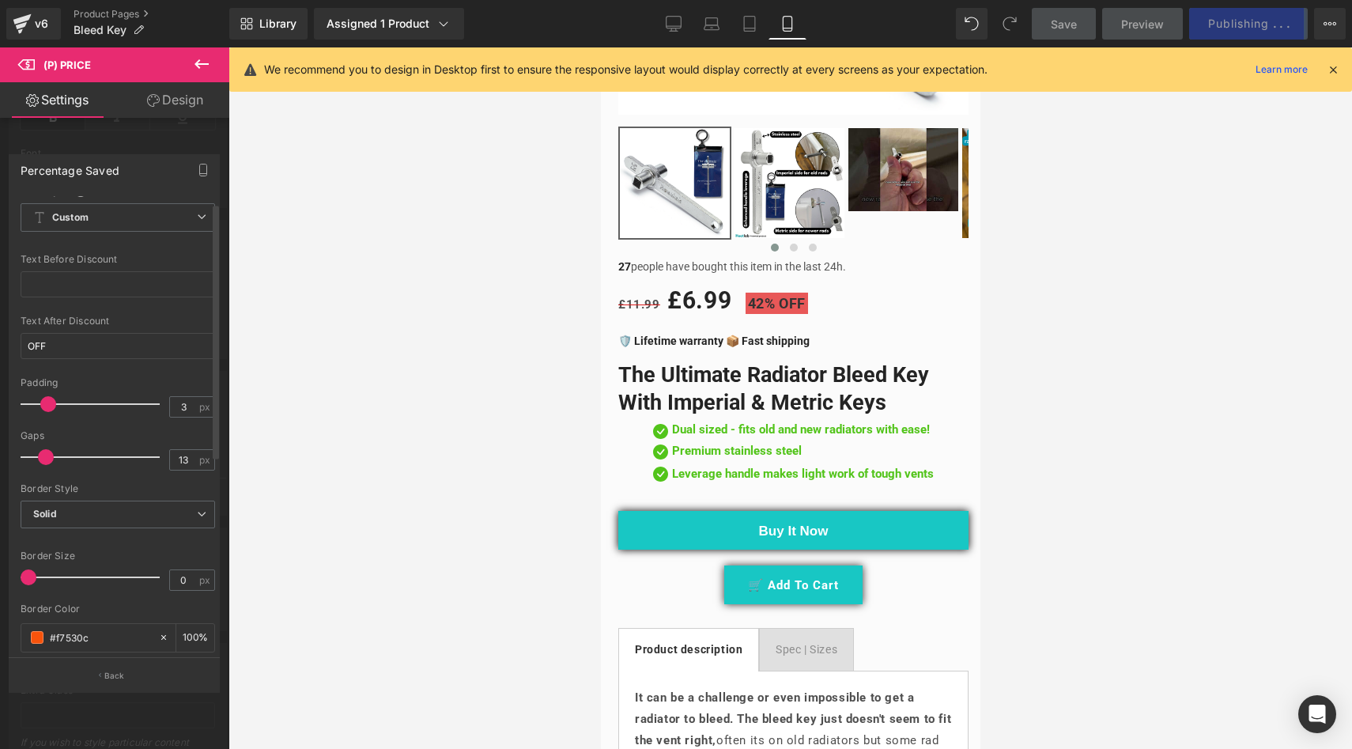
drag, startPoint x: 37, startPoint y: 383, endPoint x: 45, endPoint y: 386, distance: 8.3
click at [45, 396] on span at bounding box center [48, 404] width 16 height 16
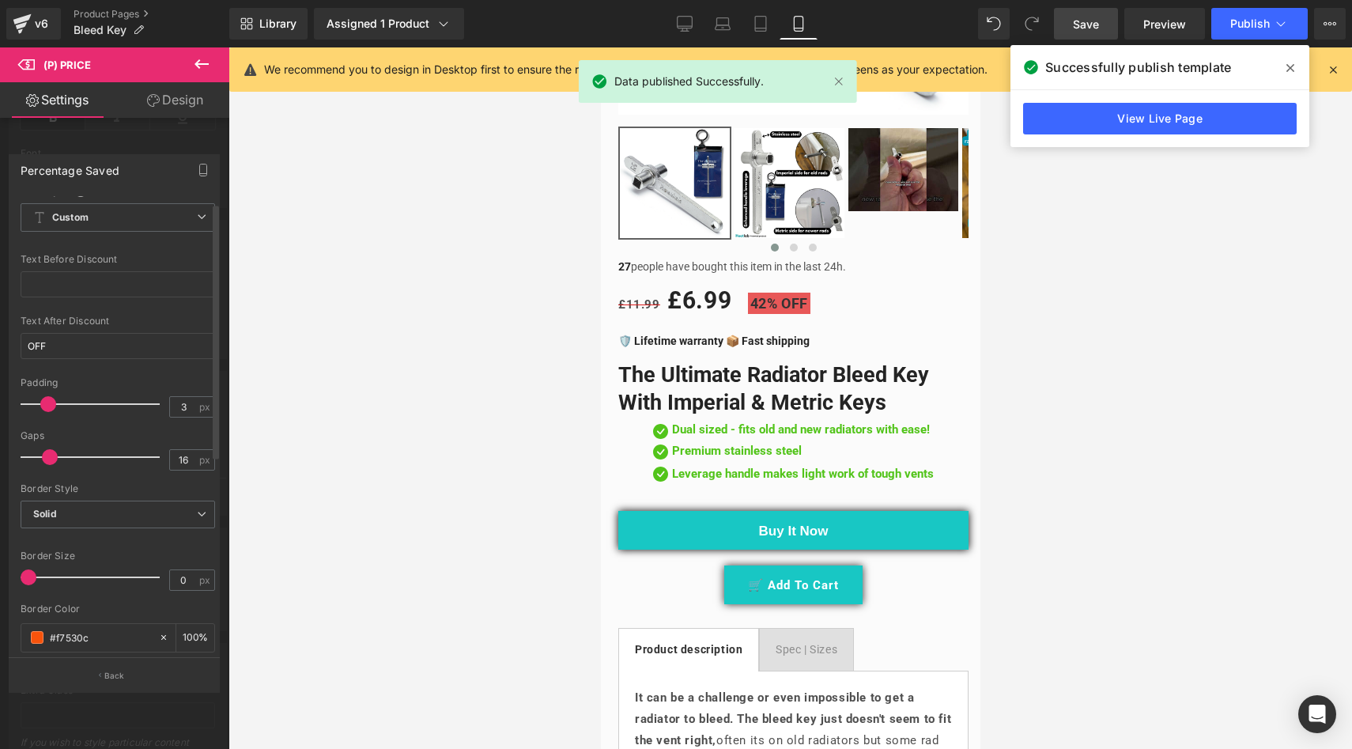
click at [49, 449] on span at bounding box center [50, 457] width 16 height 16
